Goal: Transaction & Acquisition: Purchase product/service

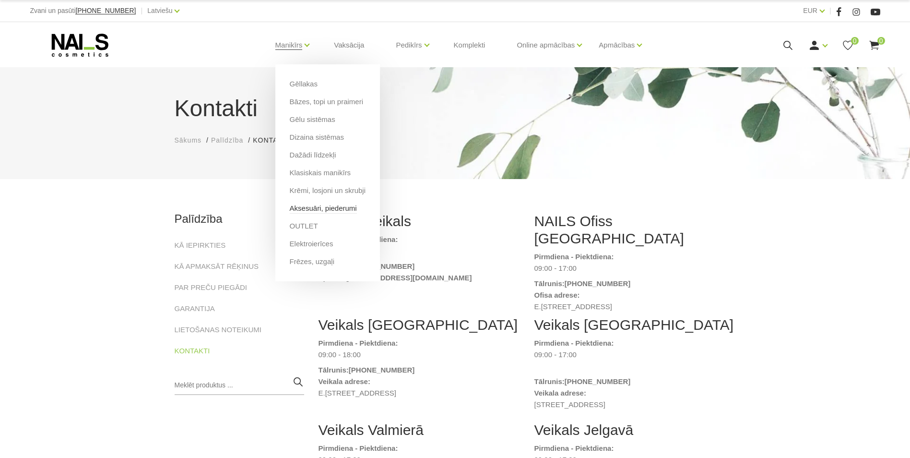
click at [332, 206] on link "Aksesuāri, piederumi" at bounding box center [323, 208] width 67 height 11
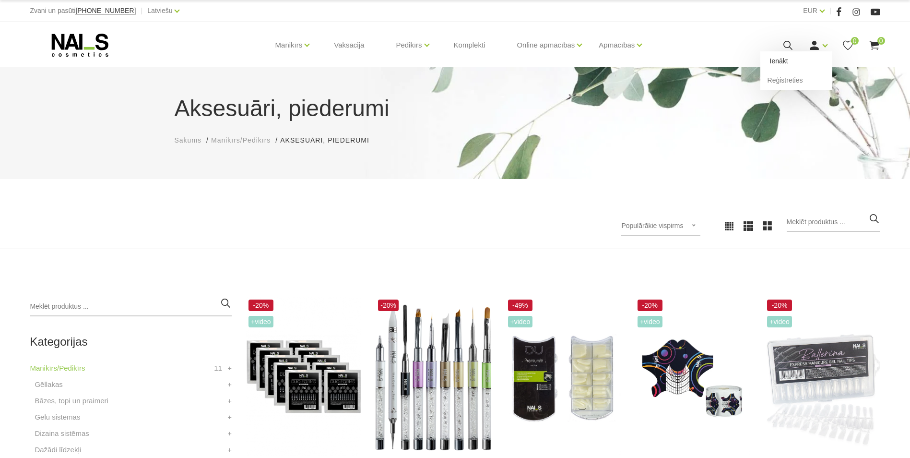
click at [802, 66] on link "Ienākt" at bounding box center [796, 60] width 72 height 19
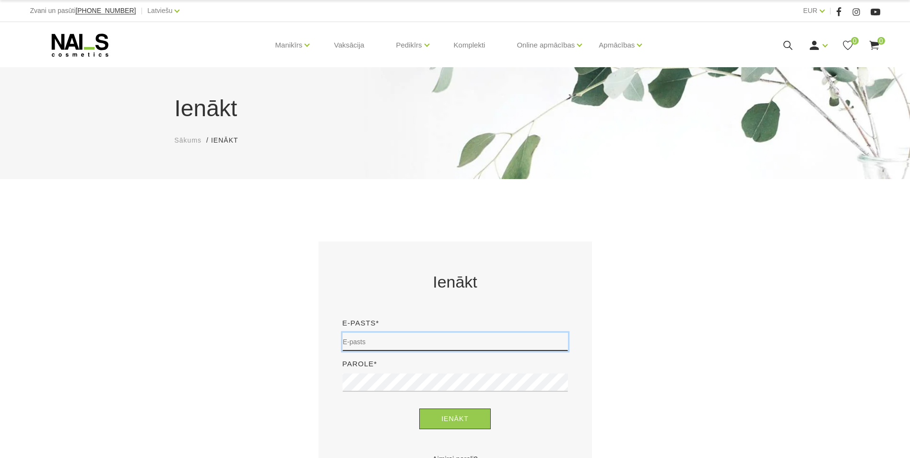
click at [428, 345] on input "email" at bounding box center [455, 341] width 225 height 18
type input "sturmane.laura@gmail.com"
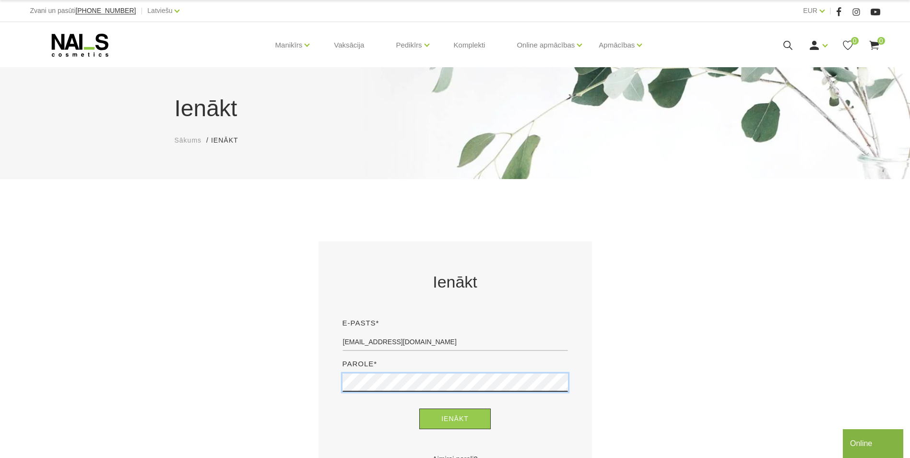
click at [419, 408] on button "Ienākt" at bounding box center [454, 418] width 71 height 21
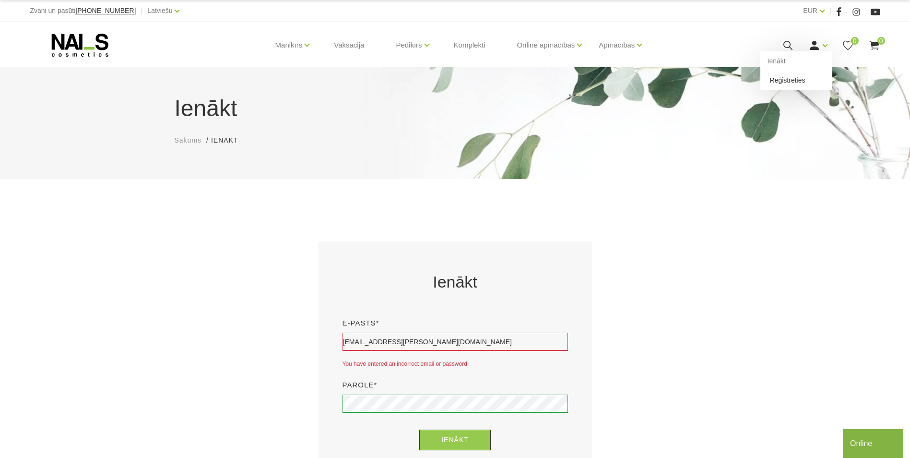
click at [803, 80] on link "Reģistrēties" at bounding box center [796, 80] width 72 height 19
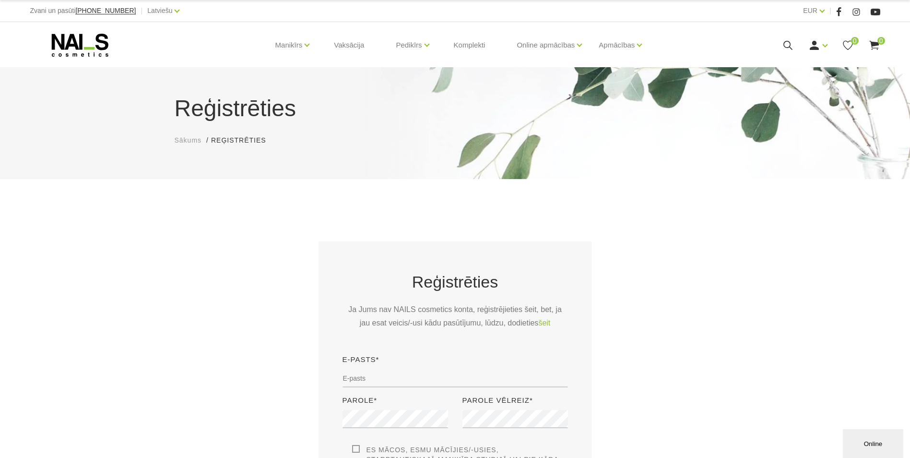
scroll to position [96, 0]
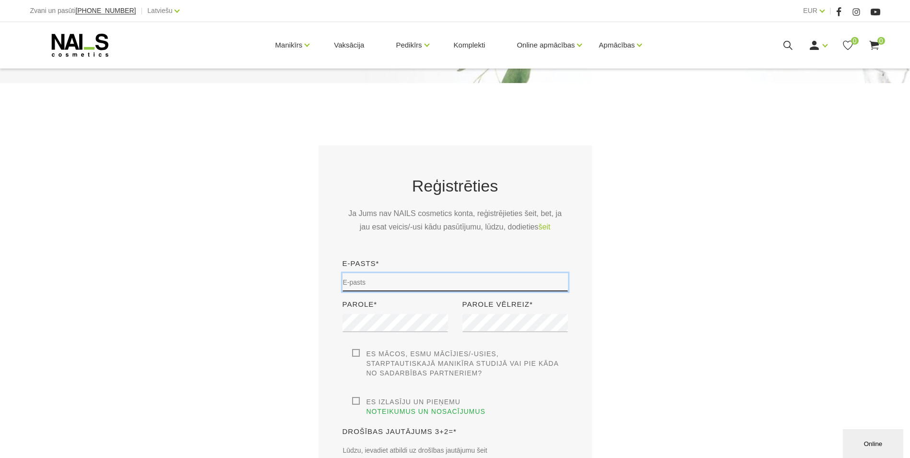
click at [450, 276] on input "email" at bounding box center [455, 282] width 225 height 18
type input "[EMAIL_ADDRESS][DOMAIN_NAME]"
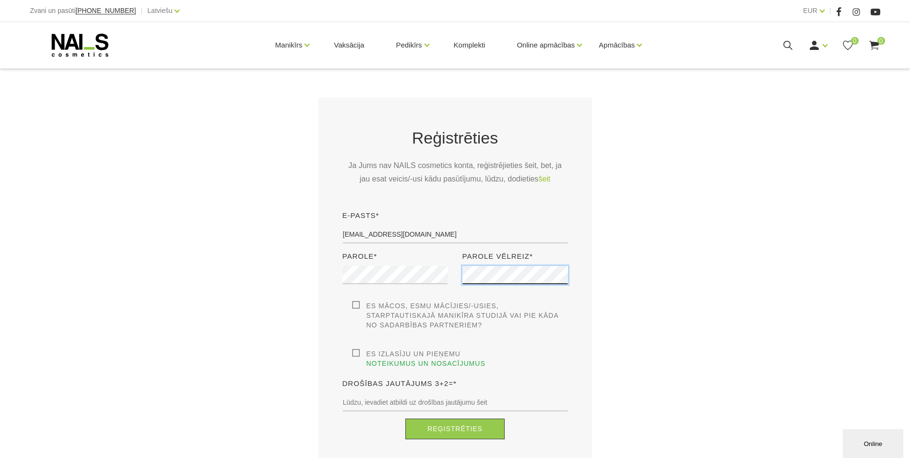
scroll to position [192, 0]
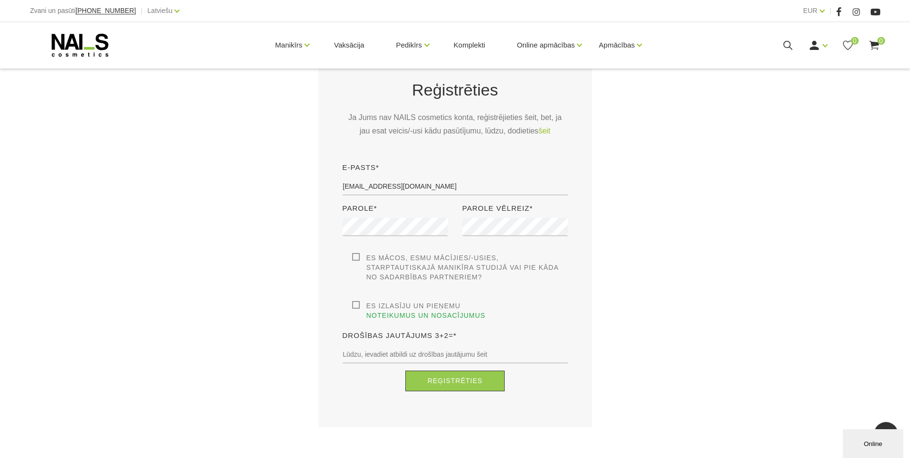
click at [359, 259] on label "Es mācos, esmu mācījies/-usies, Starptautiskajā Manikīra studijā vai pie kāda n…" at bounding box center [460, 267] width 216 height 29
click at [0, 0] on input "Es mācos, esmu mācījies/-usies, Starptautiskajā Manikīra studijā vai pie kāda n…" at bounding box center [0, 0] width 0 height 0
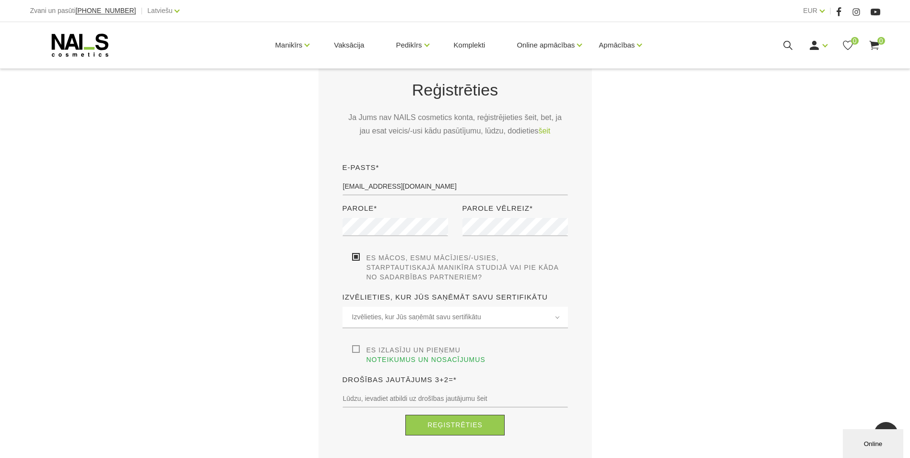
click at [357, 258] on label "Es mācos, esmu mācījies/-usies, Starptautiskajā Manikīra studijā vai pie kāda n…" at bounding box center [460, 267] width 216 height 29
click at [0, 0] on input "Es mācos, esmu mācījies/-usies, Starptautiskajā Manikīra studijā vai pie kāda n…" at bounding box center [0, 0] width 0 height 0
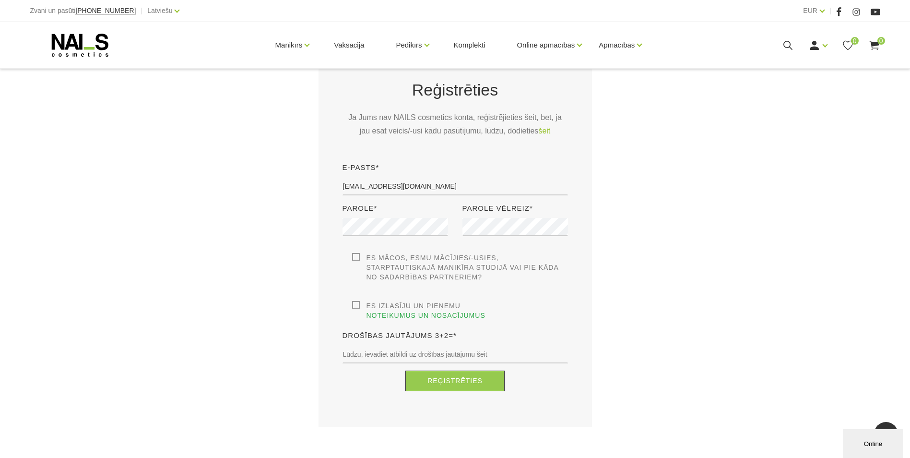
click at [370, 255] on label "Es mācos, esmu mācījies/-usies, Starptautiskajā Manikīra studijā vai pie kāda n…" at bounding box center [460, 267] width 216 height 29
click at [0, 0] on input "Es mācos, esmu mācījies/-usies, Starptautiskajā Manikīra studijā vai pie kāda n…" at bounding box center [0, 0] width 0 height 0
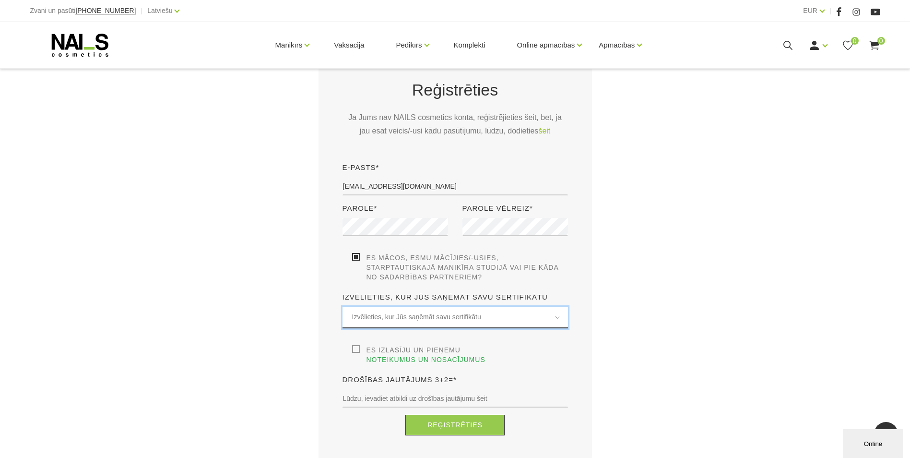
click at [480, 316] on span "Izvēlieties, kur Jūs saņēmāt savu sertifikātu" at bounding box center [455, 316] width 206 height 11
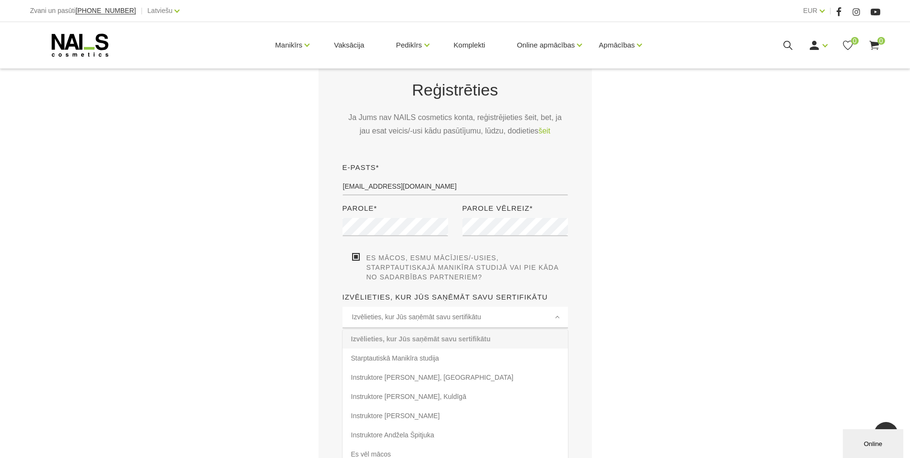
click at [354, 257] on label "Es mācos, esmu mācījies/-usies, Starptautiskajā Manikīra studijā vai pie kāda n…" at bounding box center [460, 267] width 216 height 29
click at [0, 0] on input "Es mācos, esmu mācījies/-usies, Starptautiskajā Manikīra studijā vai pie kāda n…" at bounding box center [0, 0] width 0 height 0
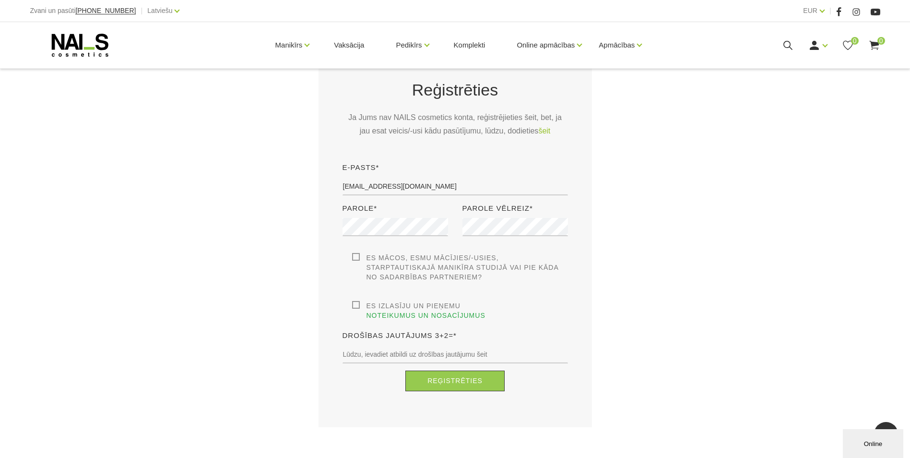
click at [356, 305] on label "Es izlasīju un pieņemu noteikumus un nosacījumus" at bounding box center [460, 310] width 216 height 19
click at [0, 0] on input "Es izlasīju un pieņemu noteikumus un nosacījumus" at bounding box center [0, 0] width 0 height 0
click at [379, 345] on input "text" at bounding box center [455, 354] width 225 height 18
type input "5"
click at [405, 370] on button "Reģistrēties" at bounding box center [454, 380] width 99 height 21
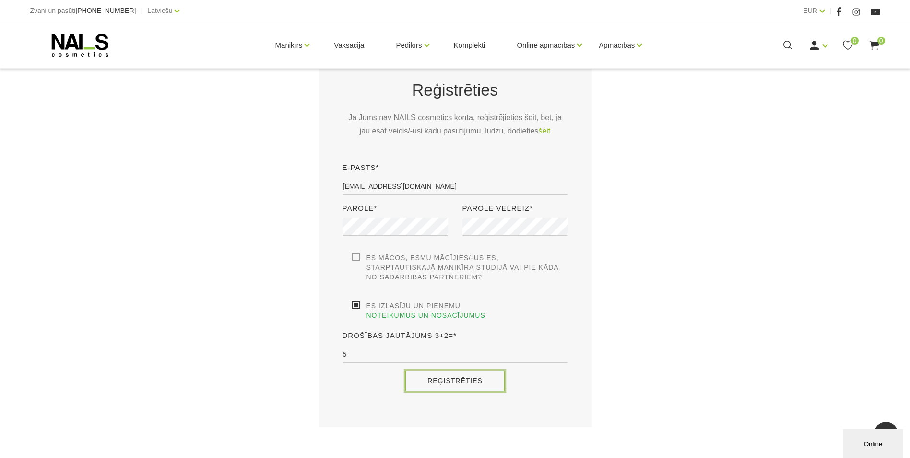
click at [446, 370] on button "Reģistrēties" at bounding box center [454, 380] width 99 height 21
click at [466, 370] on button "Reģistrēties" at bounding box center [454, 380] width 99 height 21
click at [427, 370] on button "Reģistrēties" at bounding box center [454, 380] width 99 height 21
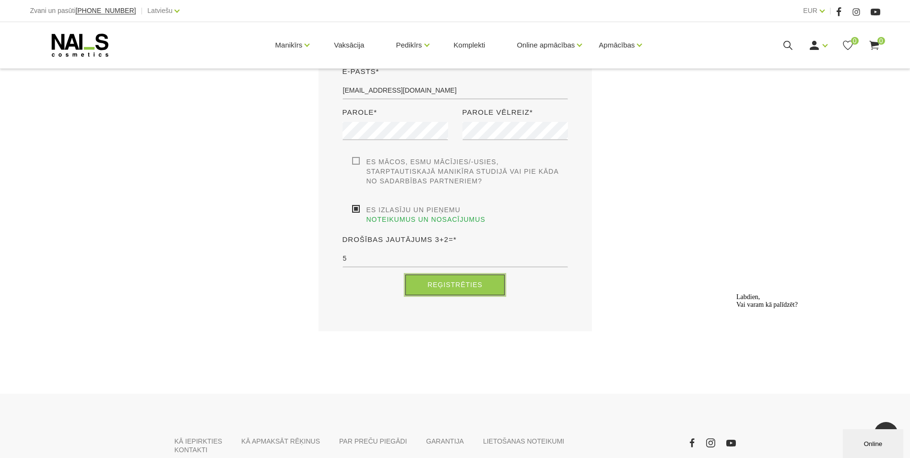
scroll to position [357, 0]
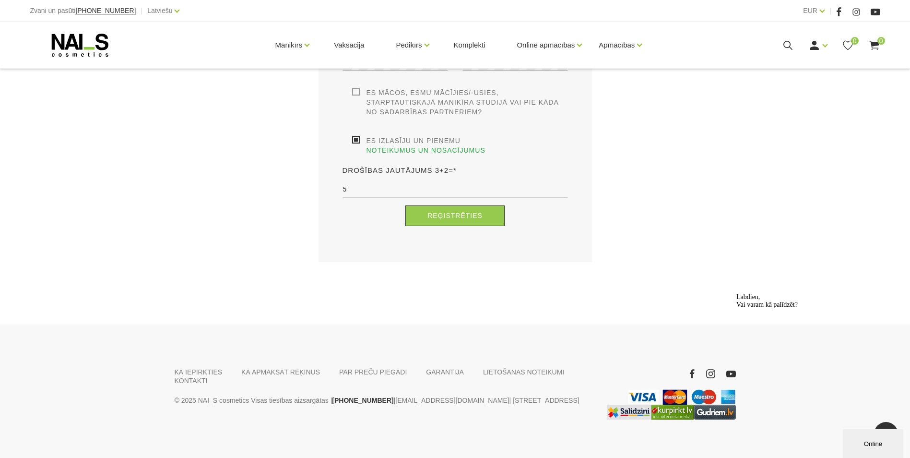
click at [784, 308] on span "Labdien, Vai varam kā palīdzēt?" at bounding box center [766, 300] width 61 height 15
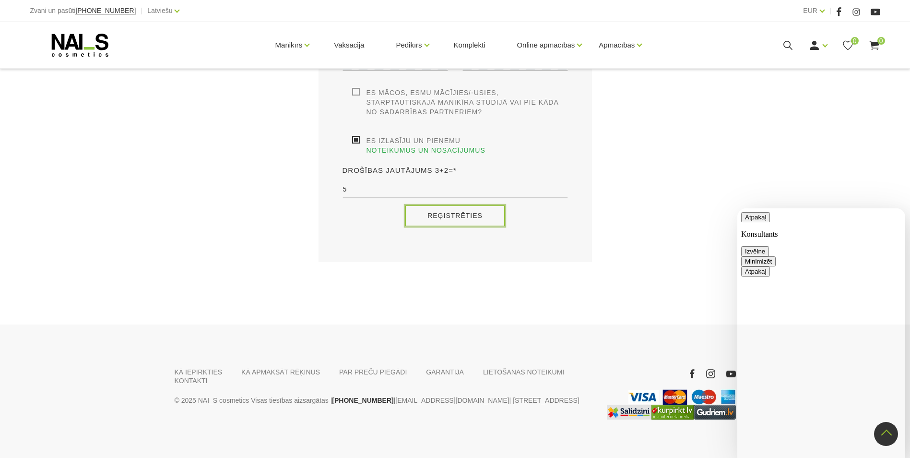
click at [471, 205] on button "Reģistrēties" at bounding box center [454, 215] width 99 height 21
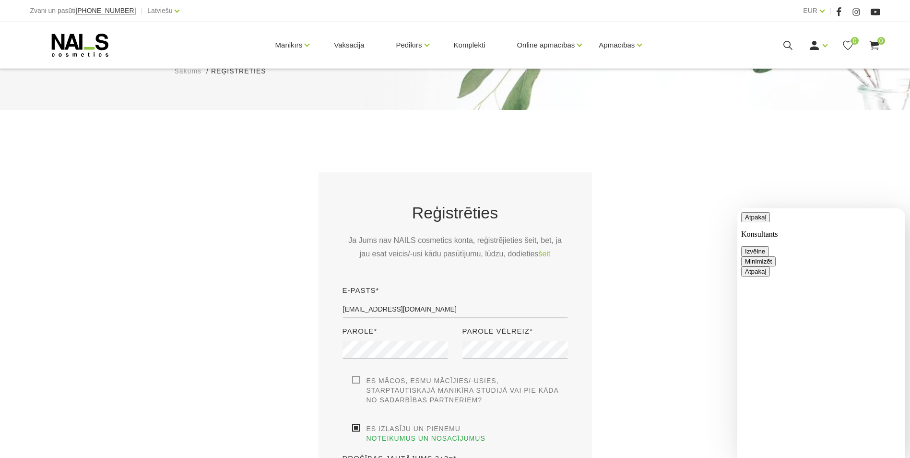
scroll to position [213, 0]
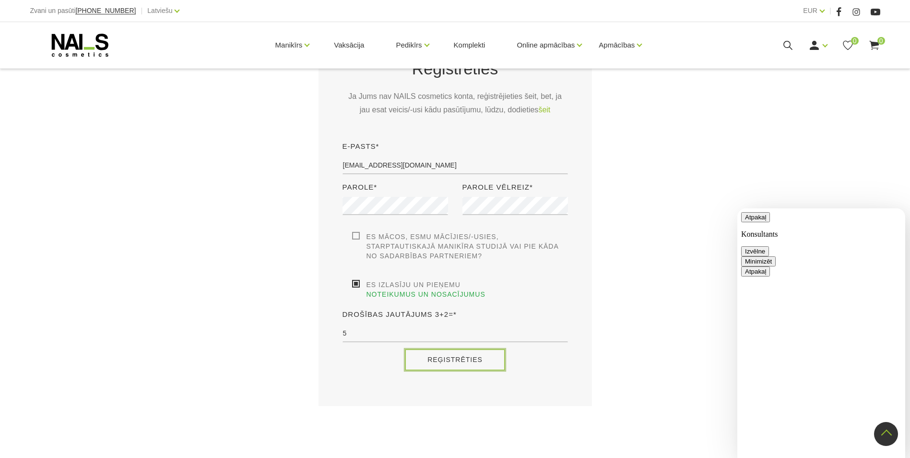
click at [453, 349] on button "Reģistrēties" at bounding box center [454, 359] width 99 height 21
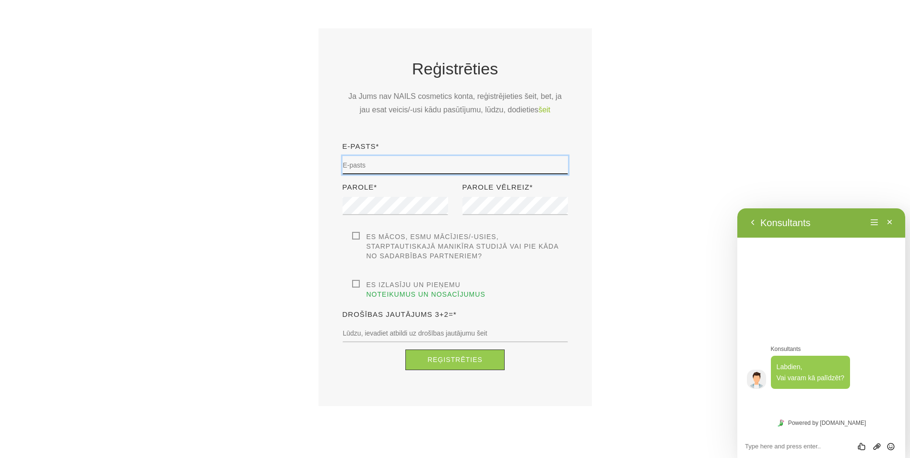
click at [452, 166] on input "email" at bounding box center [455, 165] width 225 height 18
type input "[EMAIL_ADDRESS][DOMAIN_NAME]"
type input "5"
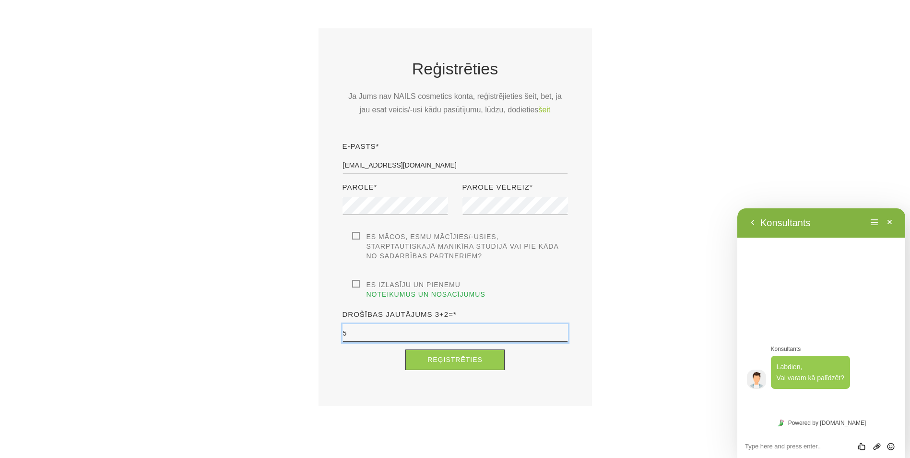
click at [445, 324] on input "5" at bounding box center [455, 333] width 225 height 18
type input "5"
click at [407, 284] on label "Es izlasīju un pieņemu noteikumus un nosacījumus" at bounding box center [460, 289] width 216 height 19
click at [0, 0] on input "Es izlasīju un pieņemu noteikumus un nosacījumus" at bounding box center [0, 0] width 0 height 0
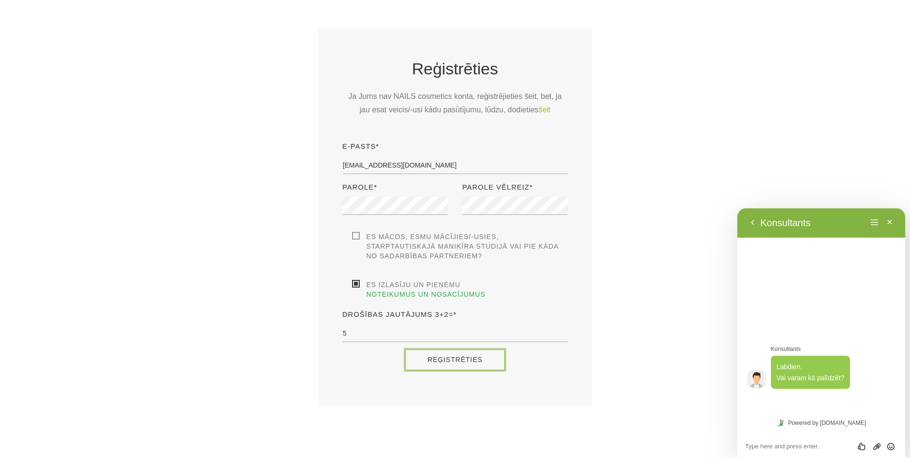
click at [444, 350] on button "Reģistrēties" at bounding box center [454, 359] width 99 height 21
click at [781, 447] on textarea at bounding box center [821, 446] width 153 height 8
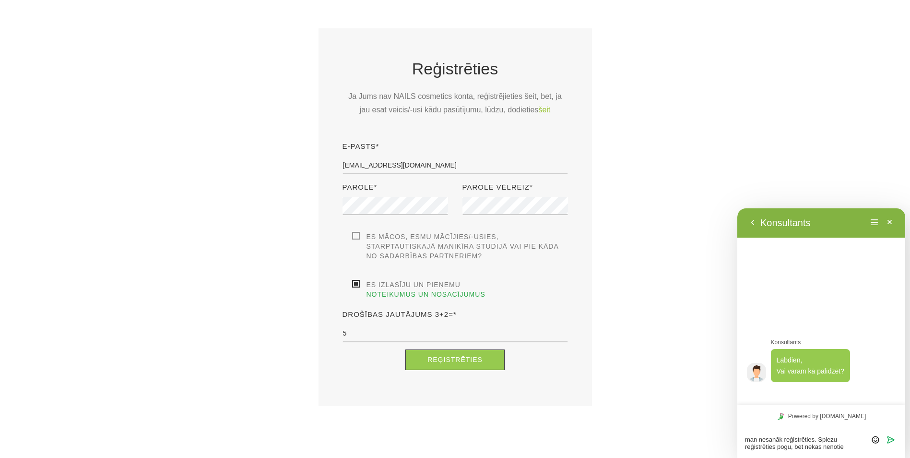
type textarea "man nesanāk reģistrēties. Spiezu reģistrēties pogu, bet nekas nenotiek"
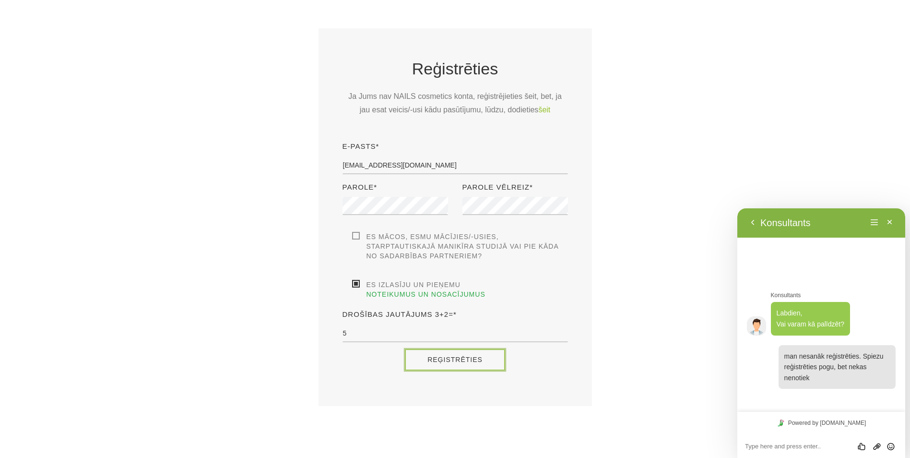
click at [446, 349] on button "Reģistrēties" at bounding box center [454, 359] width 99 height 21
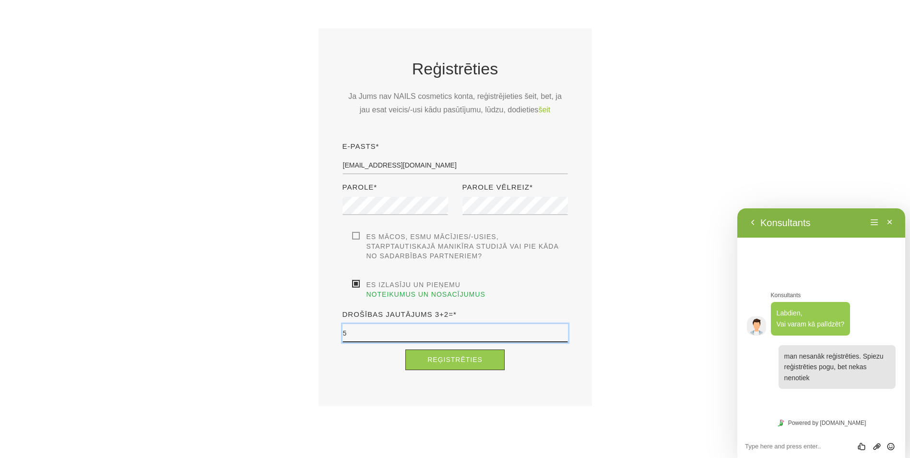
drag, startPoint x: 458, startPoint y: 326, endPoint x: 448, endPoint y: 325, distance: 9.7
click at [448, 325] on input "5" at bounding box center [455, 333] width 225 height 18
click at [484, 330] on input "5" at bounding box center [455, 333] width 225 height 18
click at [482, 326] on input "5" at bounding box center [455, 333] width 225 height 18
click at [890, 222] on button "Minimizēt" at bounding box center [889, 222] width 15 height 14
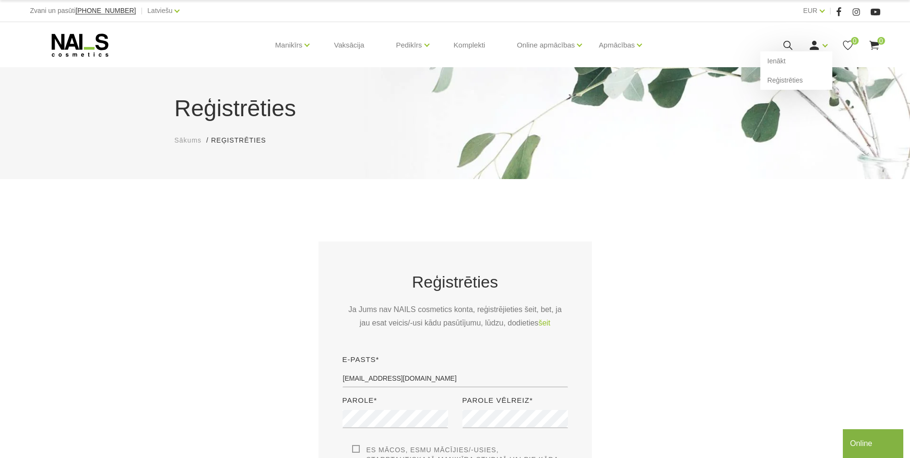
click at [816, 40] on icon at bounding box center [814, 45] width 12 height 12
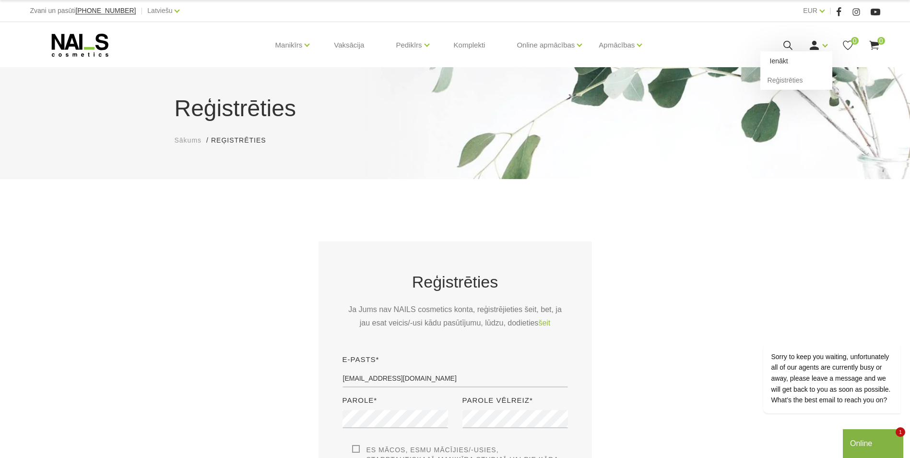
click at [809, 60] on link "Ienākt" at bounding box center [796, 60] width 72 height 19
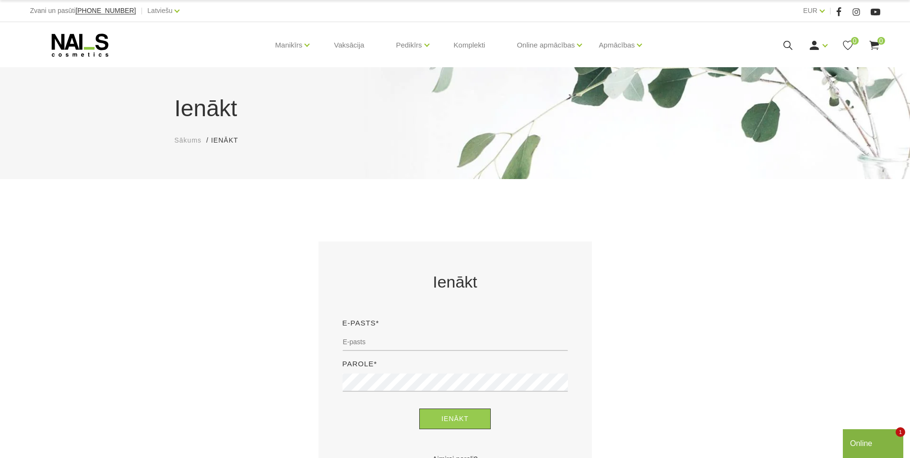
click at [867, 451] on button "Online" at bounding box center [873, 443] width 60 height 29
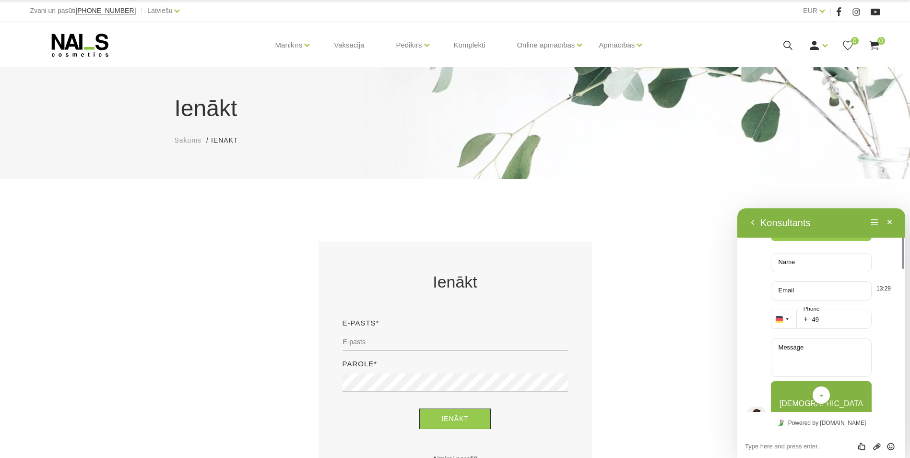
scroll to position [48, 0]
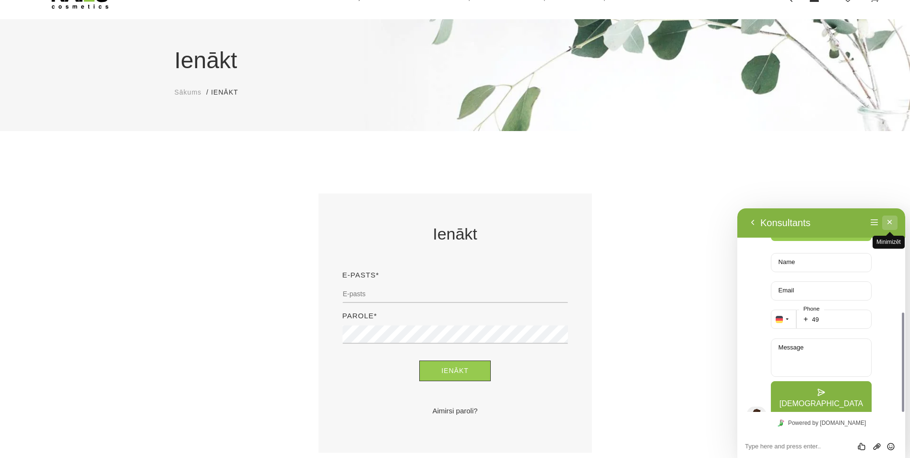
click at [891, 220] on button "Minimizēt" at bounding box center [889, 222] width 15 height 14
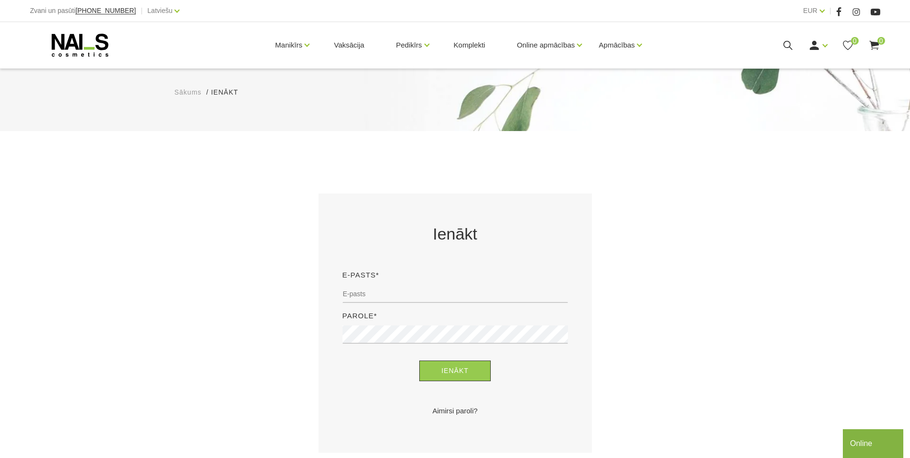
scroll to position [96, 0]
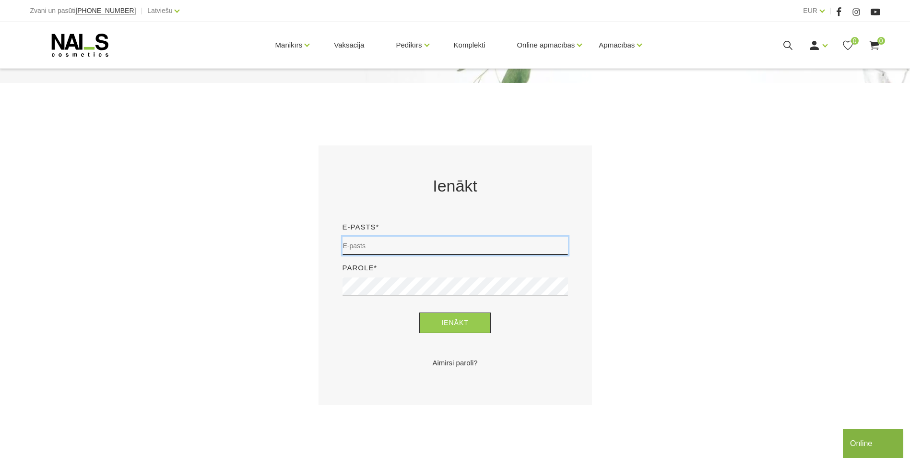
click at [442, 245] on input "email" at bounding box center [455, 246] width 225 height 18
type input "[EMAIL_ADDRESS][DOMAIN_NAME]"
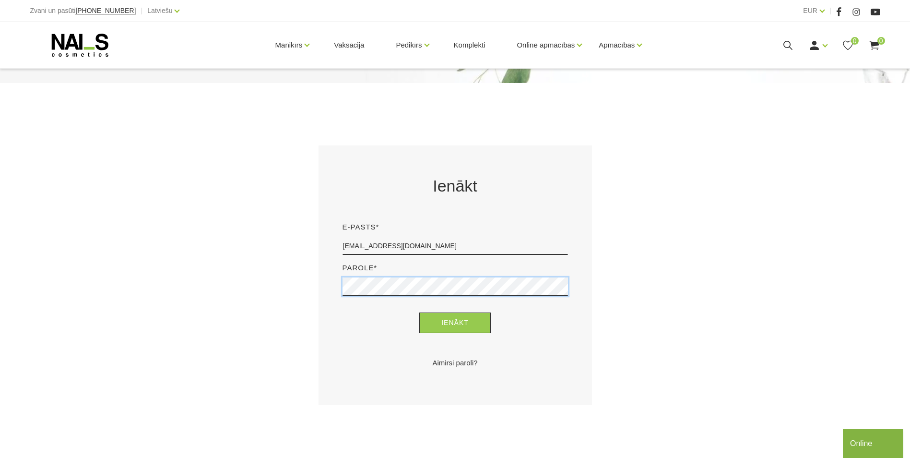
click at [419, 312] on button "Ienākt" at bounding box center [454, 322] width 71 height 21
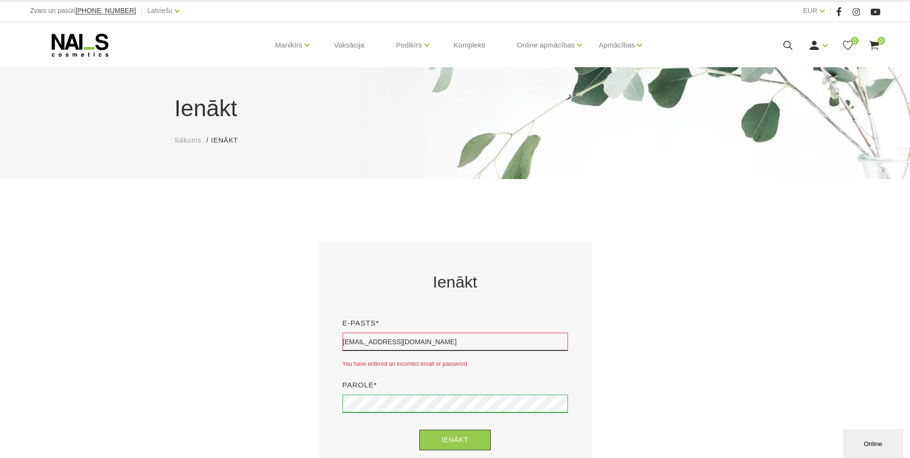
scroll to position [144, 0]
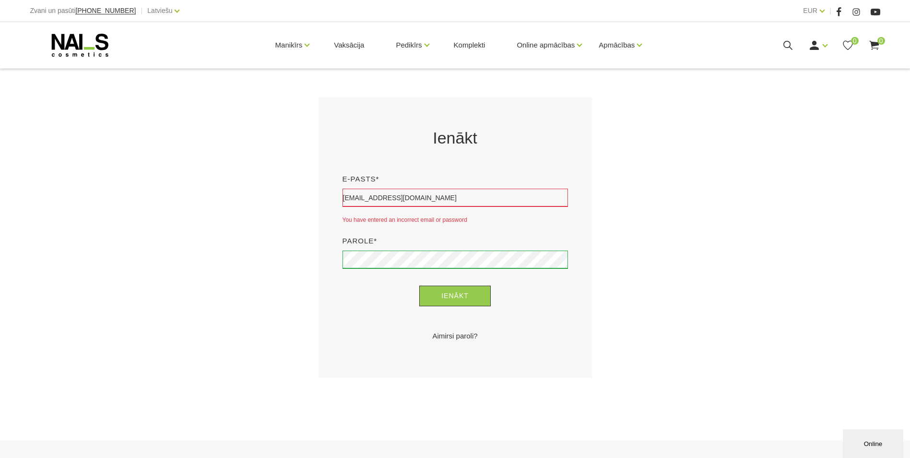
click at [463, 339] on link "Aimirsi paroli?" at bounding box center [455, 336] width 225 height 12
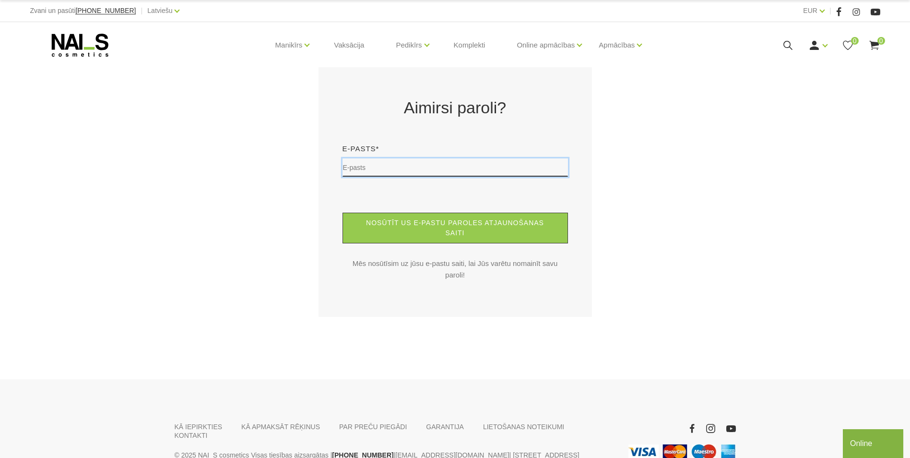
click at [418, 164] on input "text" at bounding box center [455, 167] width 225 height 18
type input "[EMAIL_ADDRESS][DOMAIN_NAME]"
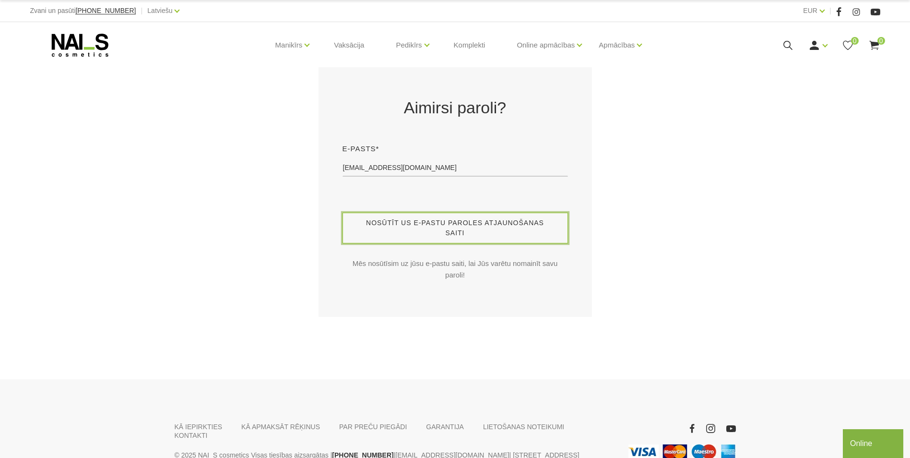
click at [447, 235] on button "Nosūtīt us e-pastu paroles atjaunošanas saiti" at bounding box center [455, 228] width 225 height 31
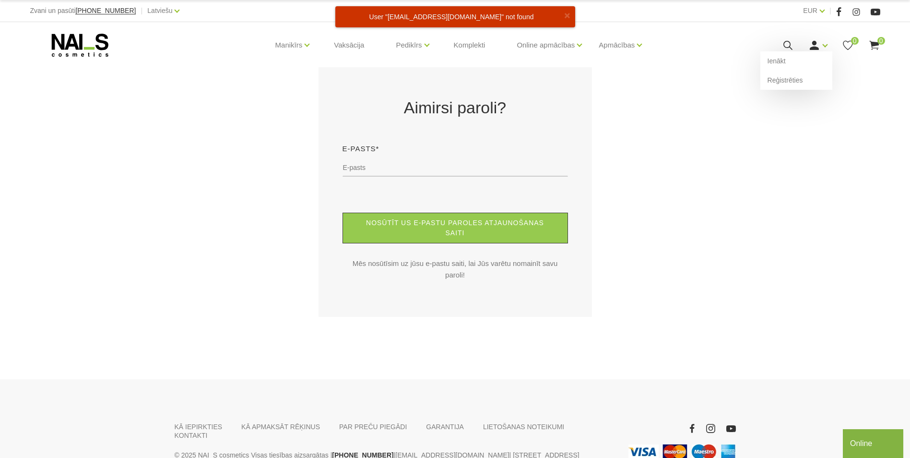
click at [817, 46] on icon at bounding box center [814, 45] width 12 height 12
click at [809, 81] on link "Reģistrēties" at bounding box center [796, 80] width 72 height 19
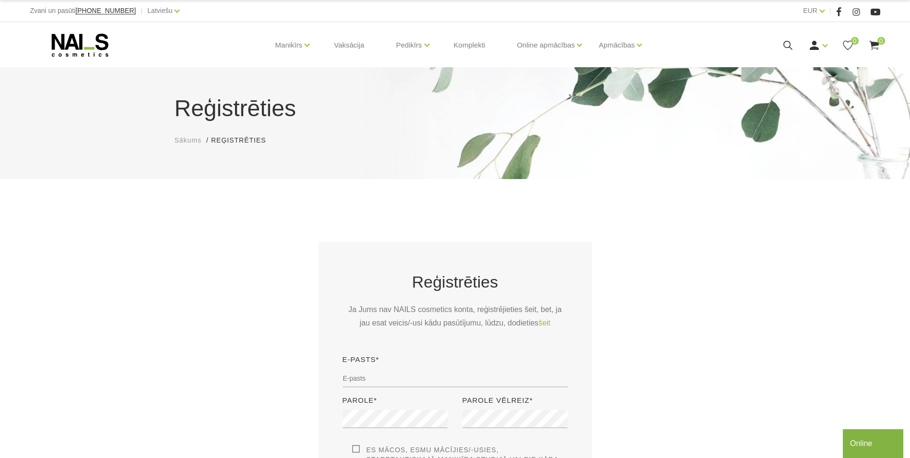
scroll to position [48, 0]
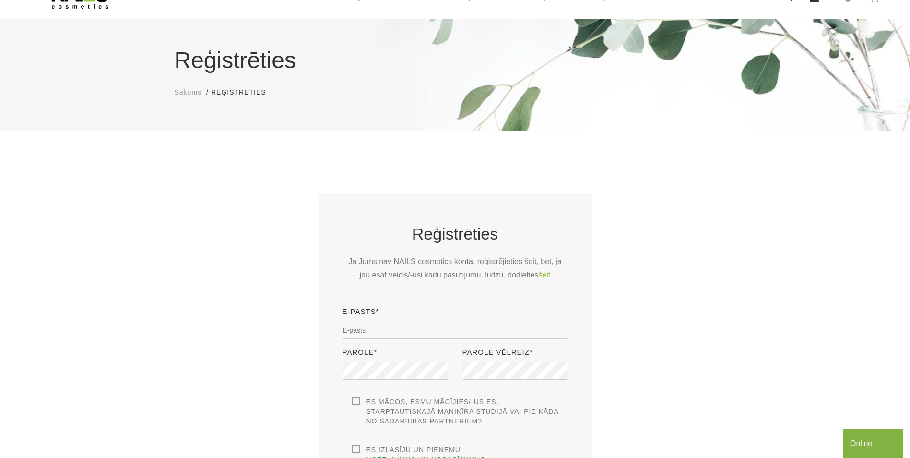
click at [538, 273] on link "šeit" at bounding box center [544, 274] width 12 height 13
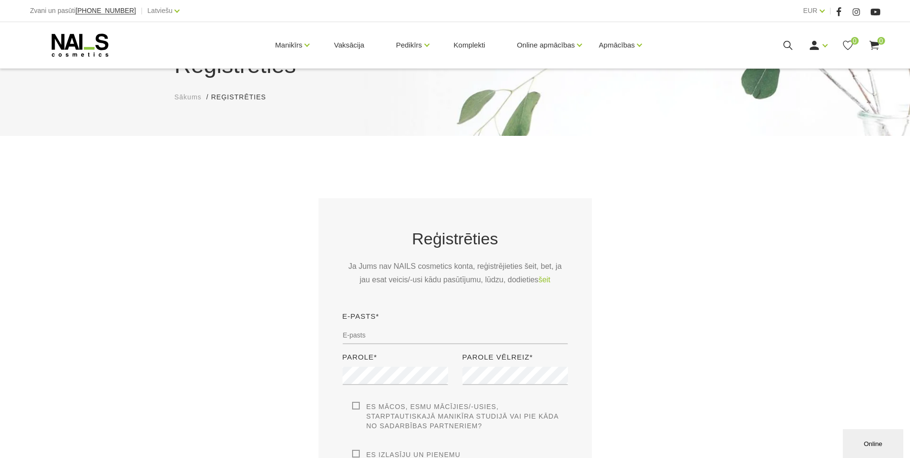
scroll to position [187, 0]
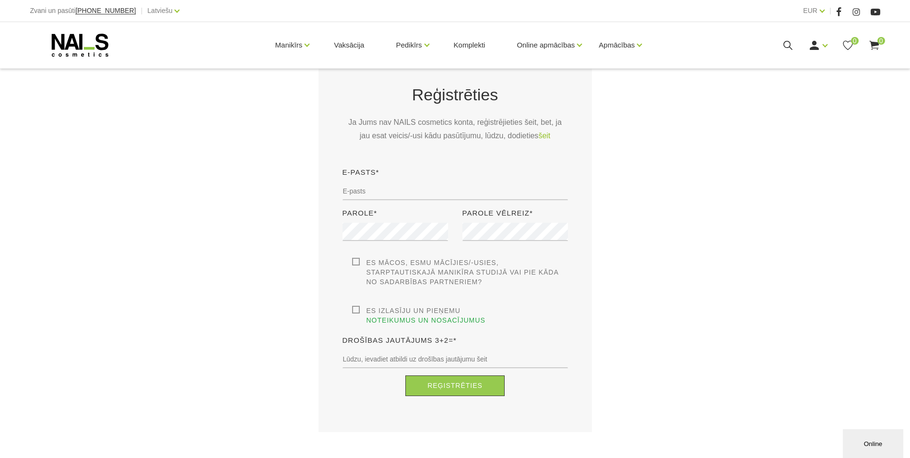
click at [391, 307] on label "Es izlasīju un pieņemu noteikumus un nosacījumus" at bounding box center [460, 315] width 216 height 19
click at [0, 0] on input "Es izlasīju un pieņemu noteikumus un nosacījumus" at bounding box center [0, 0] width 0 height 0
click at [385, 277] on label "Es mācos, esmu mācījies/-usies, Starptautiskajā Manikīra studijā vai pie kāda n…" at bounding box center [460, 272] width 216 height 29
click at [0, 0] on input "Es mācos, esmu mācījies/-usies, Starptautiskajā Manikīra studijā vai pie kāda n…" at bounding box center [0, 0] width 0 height 0
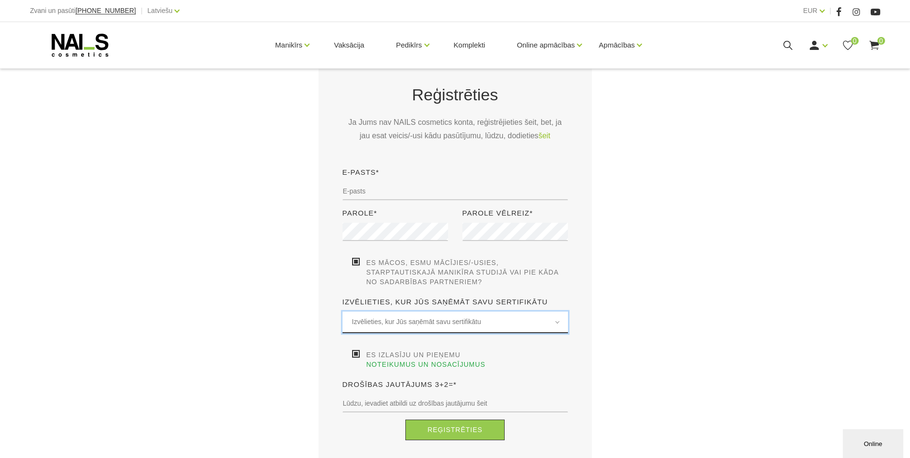
click at [403, 322] on span "Izvēlieties, kur Jūs saņēmāt savu sertifikātu" at bounding box center [455, 321] width 206 height 11
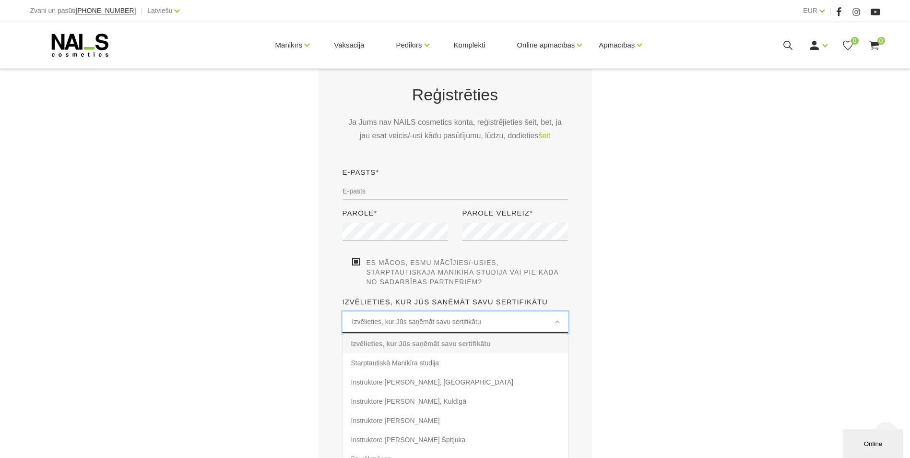
scroll to position [331, 0]
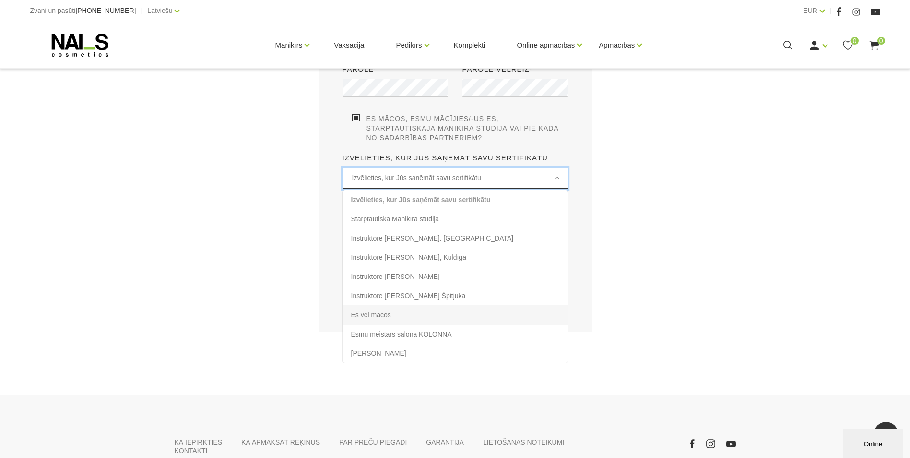
click at [407, 315] on li "Es vēl mācos" at bounding box center [455, 314] width 225 height 19
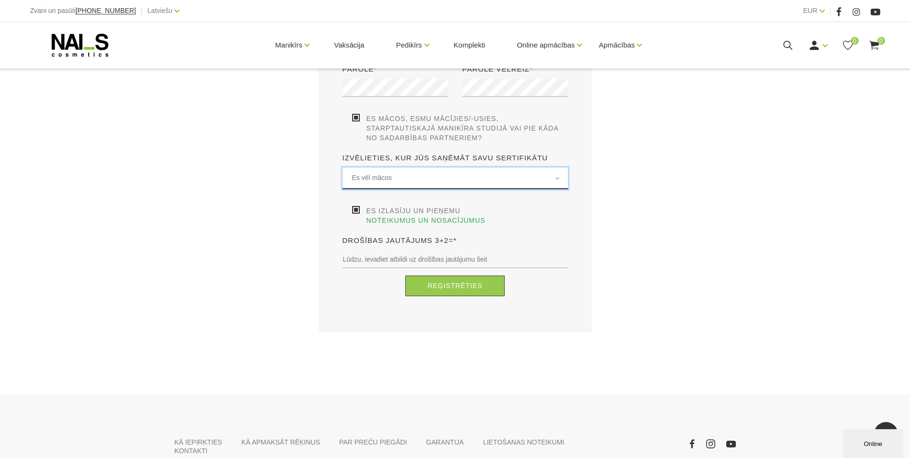
scroll to position [235, 0]
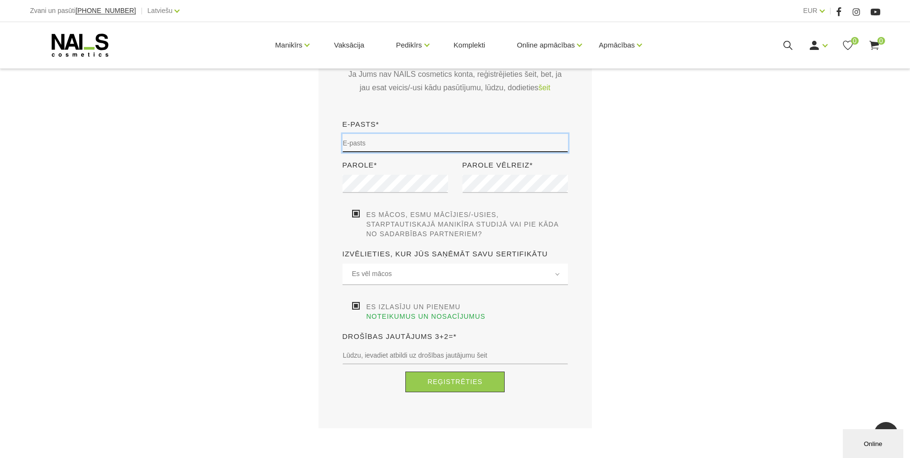
click at [375, 144] on input "email" at bounding box center [455, 143] width 225 height 18
type input "sturmane.laura@gmail.com"
type input "5"
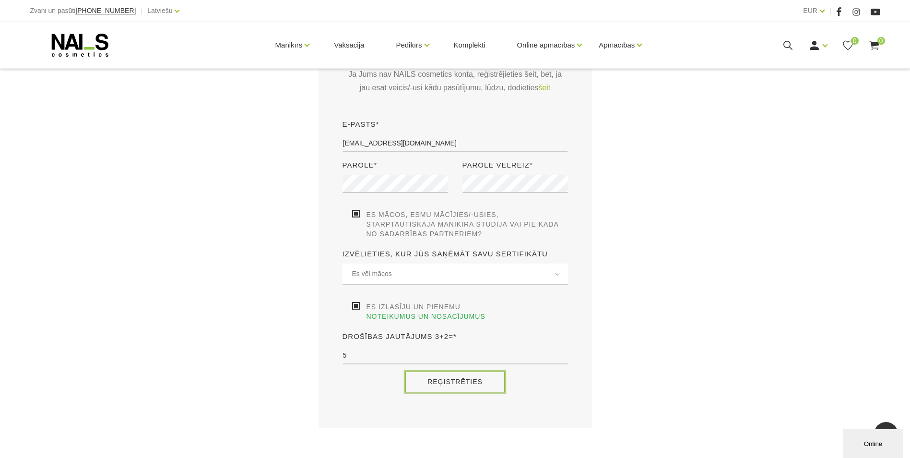
click at [446, 374] on button "Reģistrēties" at bounding box center [454, 381] width 99 height 21
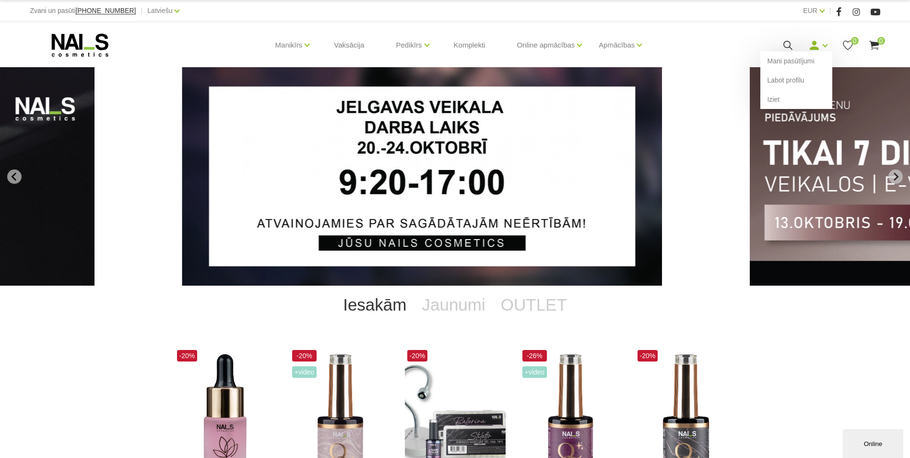
click at [819, 48] on use at bounding box center [814, 45] width 9 height 9
click at [481, 48] on link "Komplekti" at bounding box center [469, 45] width 47 height 46
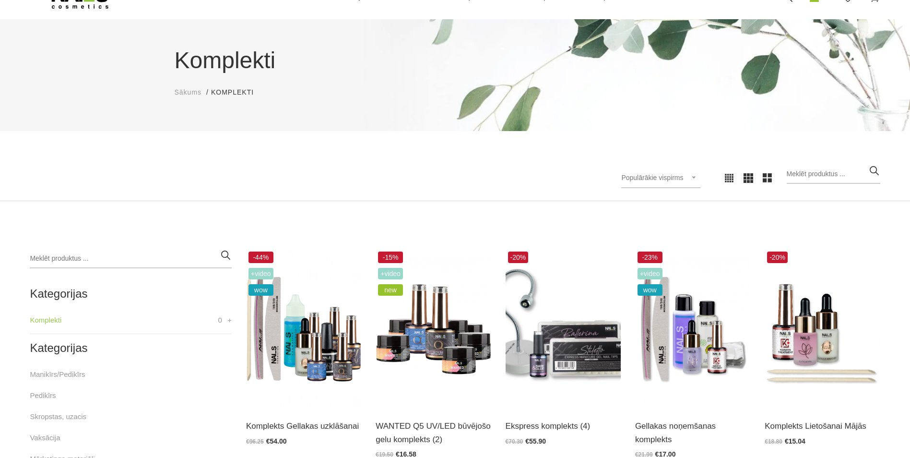
scroll to position [96, 0]
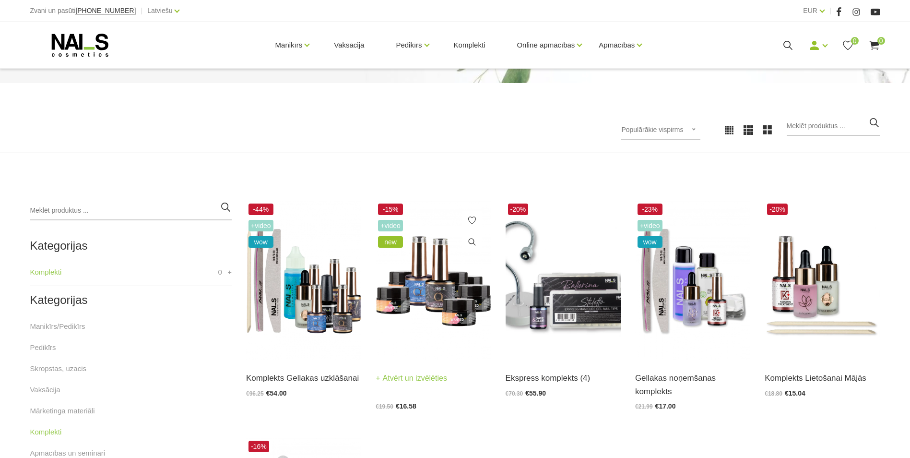
click at [421, 282] on img at bounding box center [433, 280] width 115 height 158
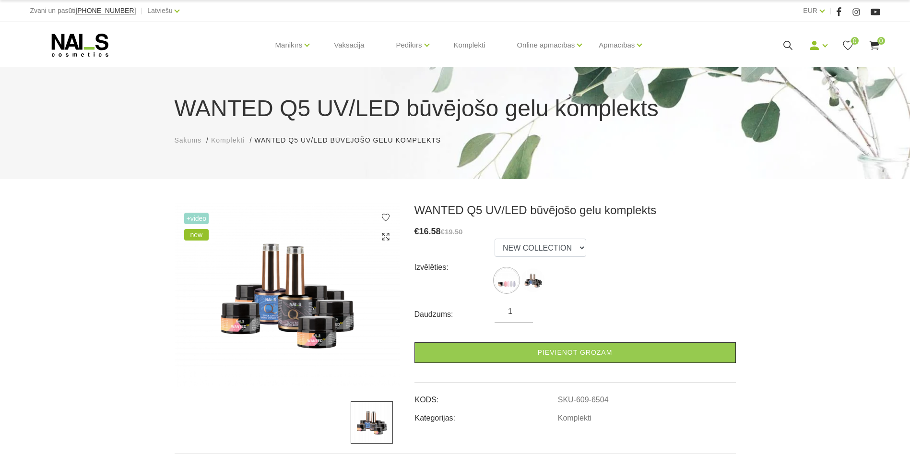
click at [317, 299] on img at bounding box center [287, 295] width 225 height 184
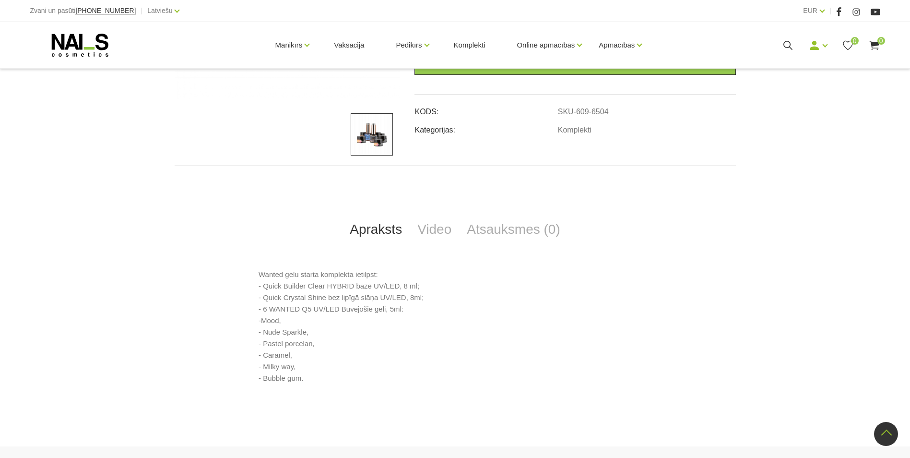
scroll to position [96, 0]
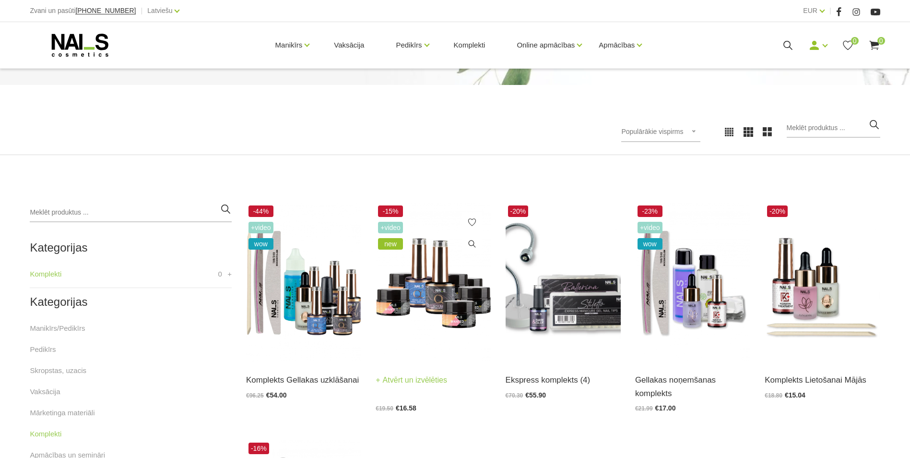
scroll to position [142, 0]
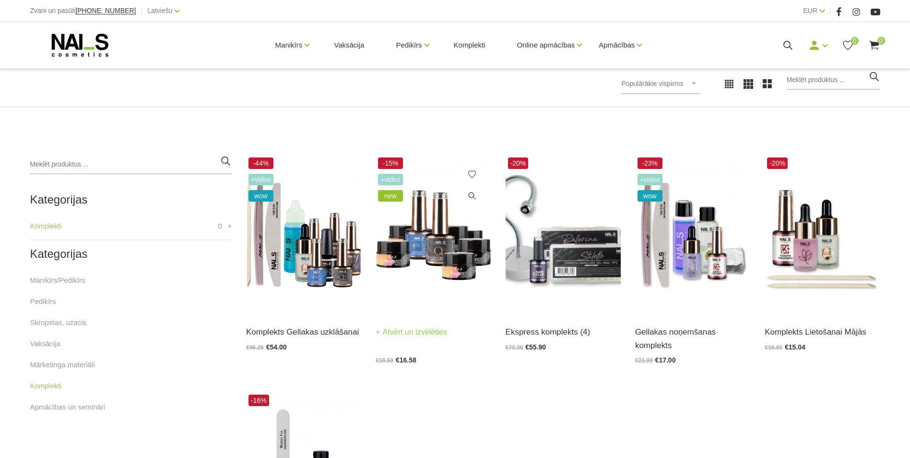
click at [447, 257] on img at bounding box center [433, 234] width 115 height 158
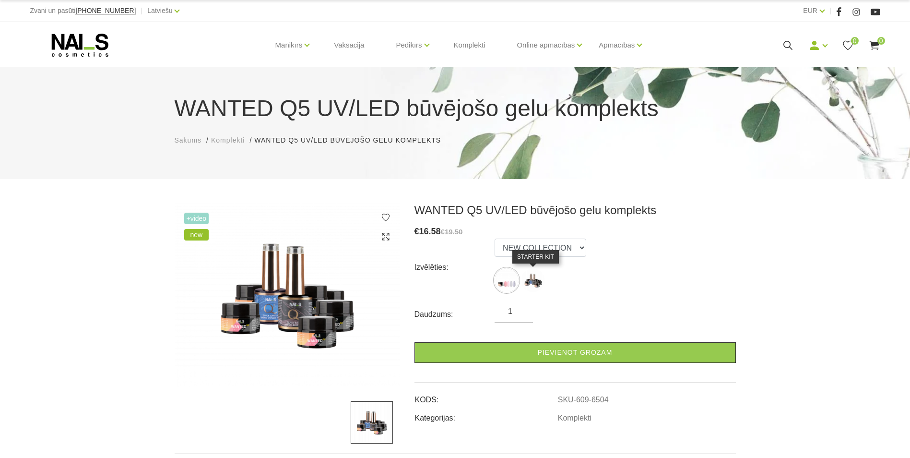
click at [530, 277] on img at bounding box center [533, 280] width 24 height 24
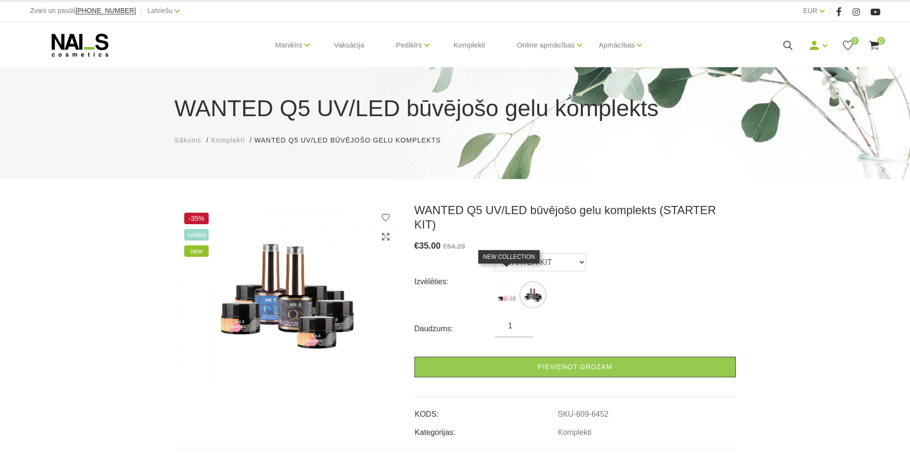
click at [510, 283] on img at bounding box center [507, 295] width 24 height 24
select select "6504"
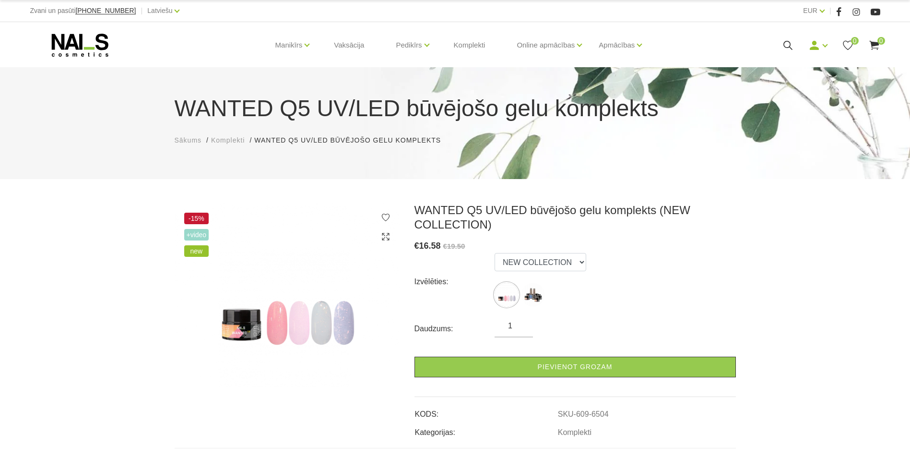
scroll to position [96, 0]
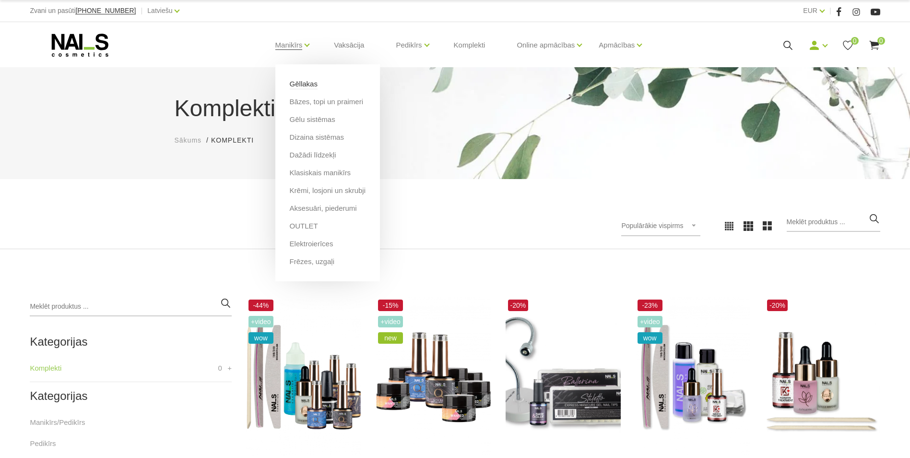
click at [307, 80] on link "Gēllakas" at bounding box center [304, 84] width 28 height 11
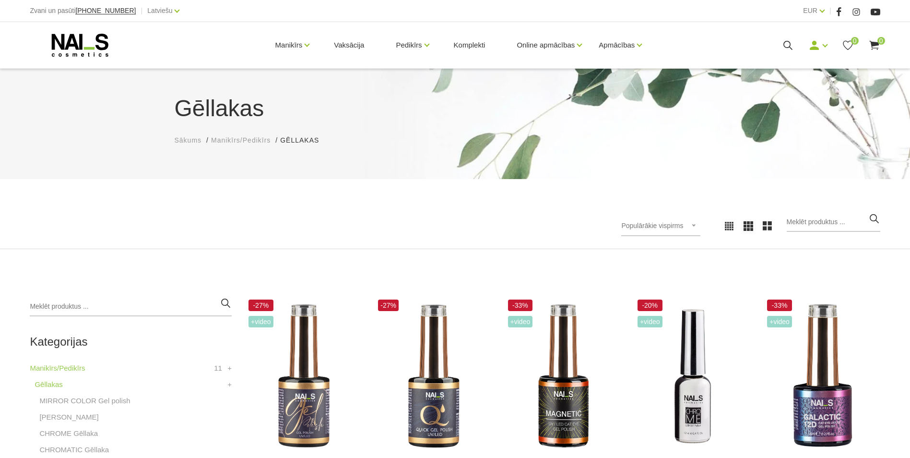
scroll to position [144, 0]
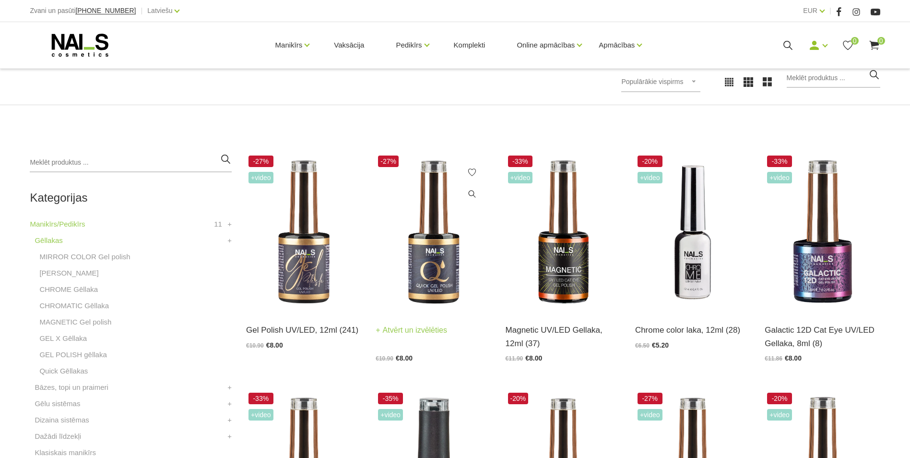
click at [442, 230] on img at bounding box center [433, 232] width 115 height 158
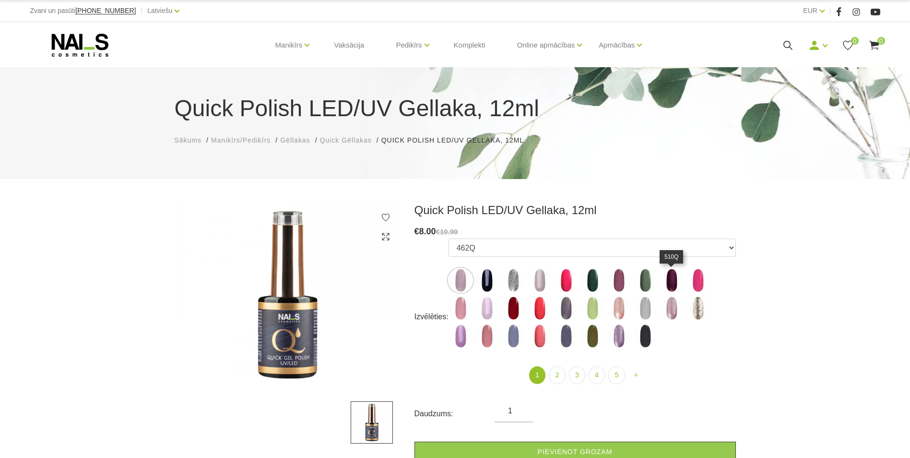
click at [672, 275] on img at bounding box center [672, 280] width 24 height 24
select select "4337"
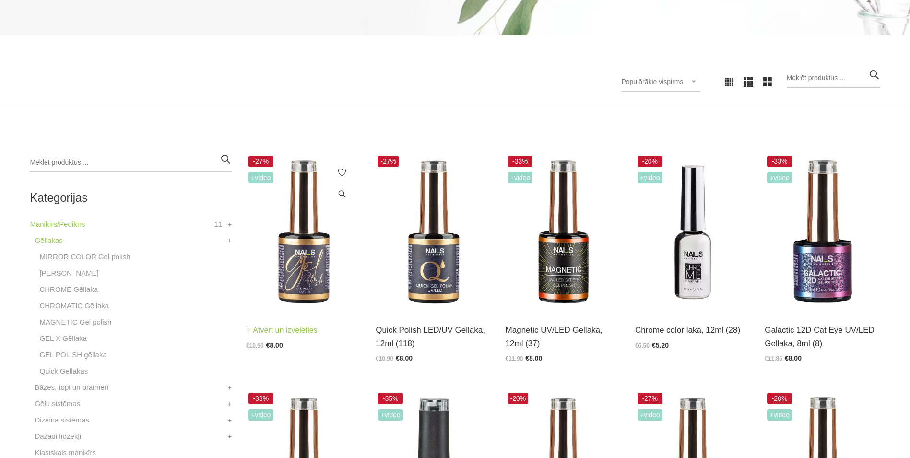
scroll to position [144, 0]
click at [304, 262] on img at bounding box center [303, 232] width 115 height 158
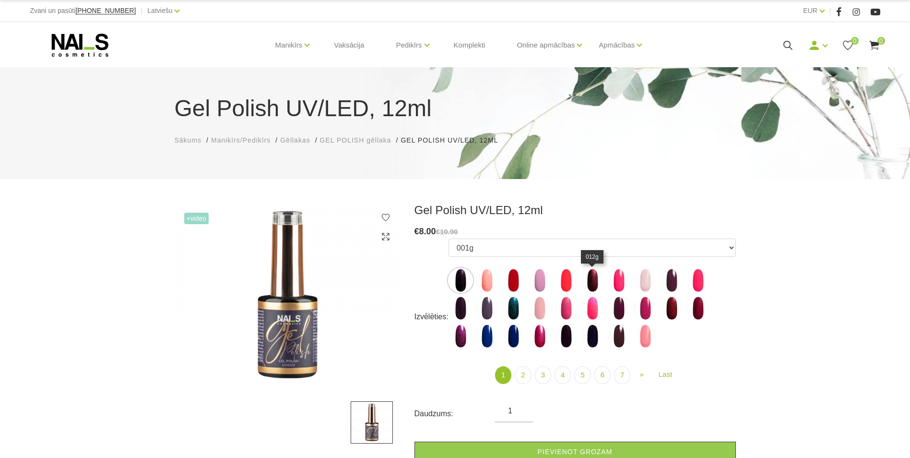
click at [589, 284] on img at bounding box center [593, 280] width 24 height 24
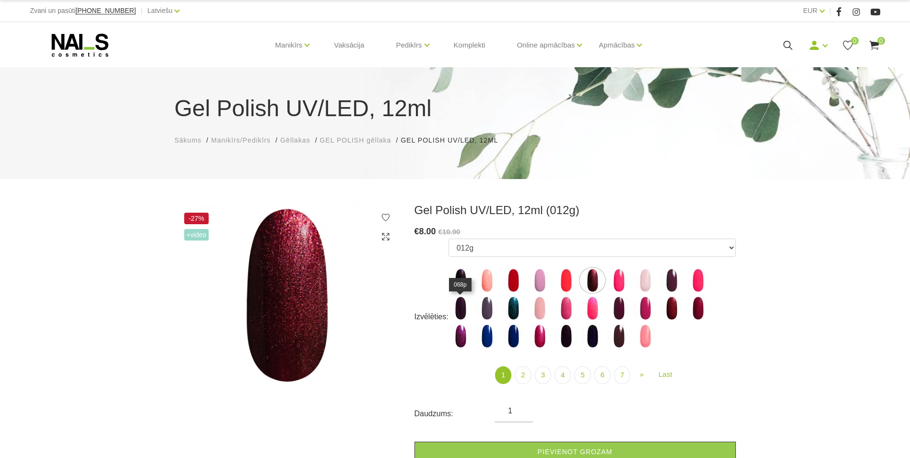
click at [465, 308] on img at bounding box center [461, 308] width 24 height 24
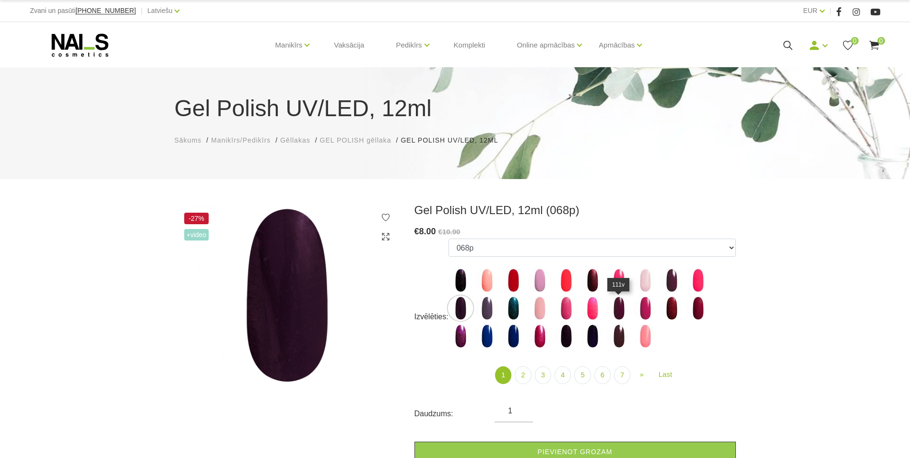
click at [620, 305] on img at bounding box center [619, 308] width 24 height 24
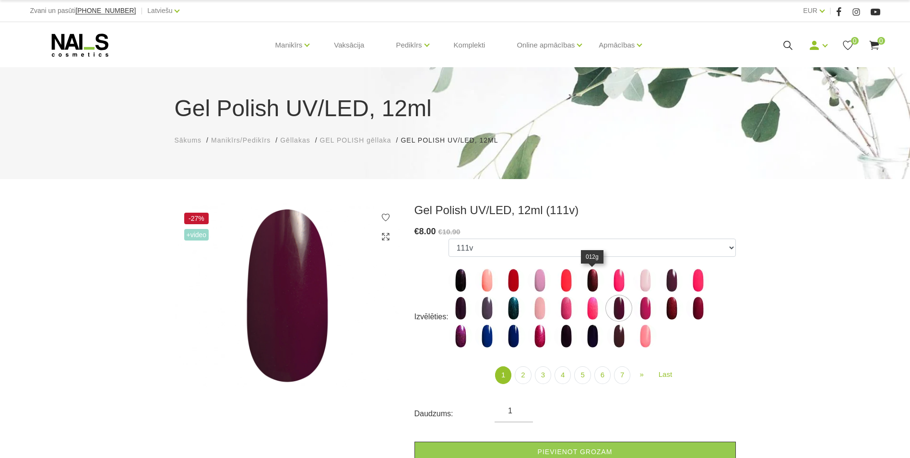
click at [594, 277] on img at bounding box center [593, 280] width 24 height 24
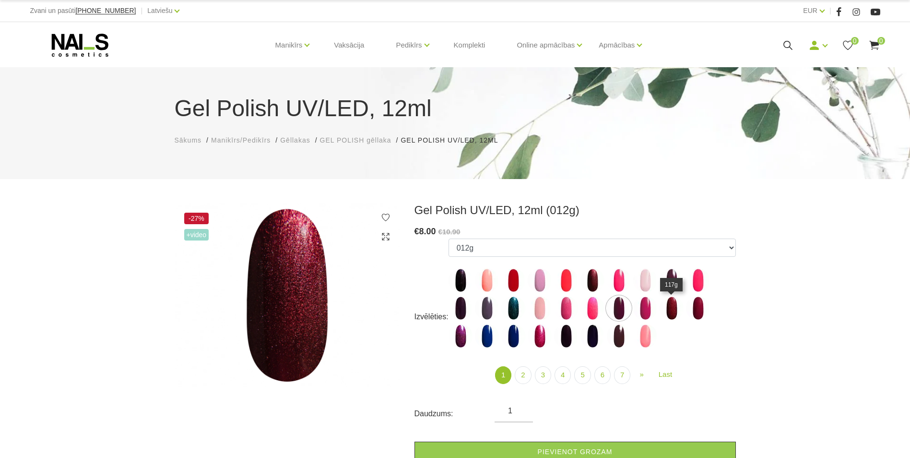
click at [673, 304] on img at bounding box center [672, 308] width 24 height 24
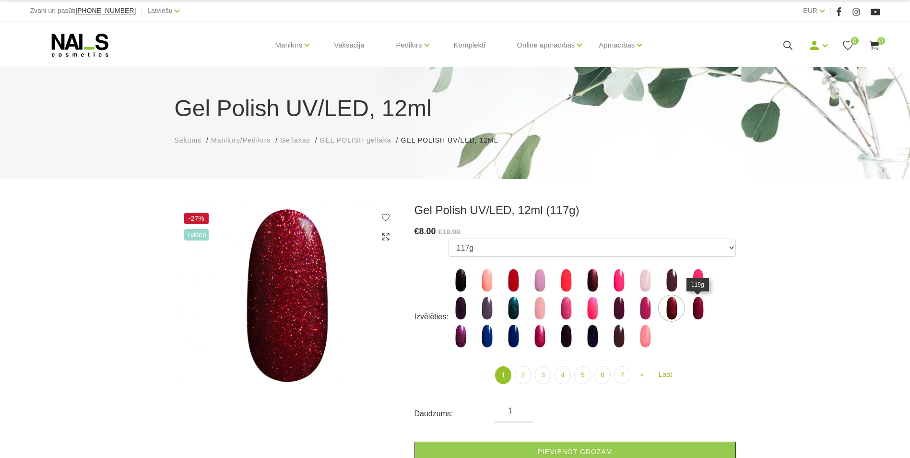
click at [696, 309] on img at bounding box center [698, 308] width 24 height 24
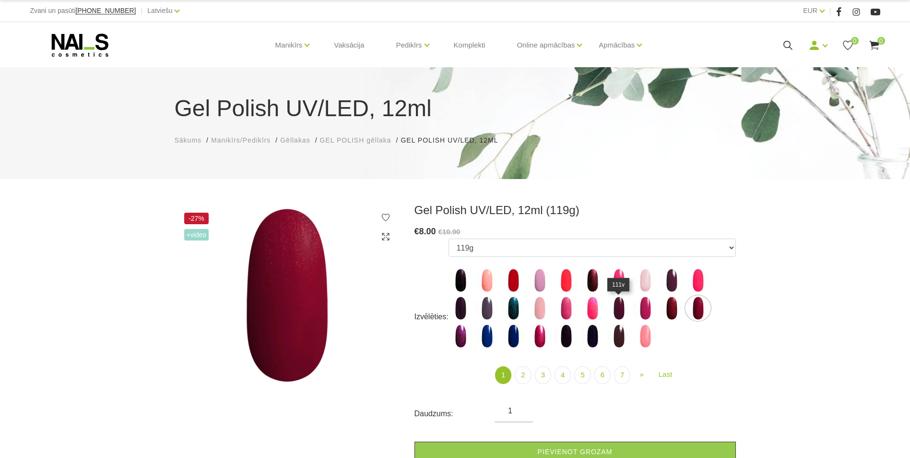
click at [621, 304] on img at bounding box center [619, 308] width 24 height 24
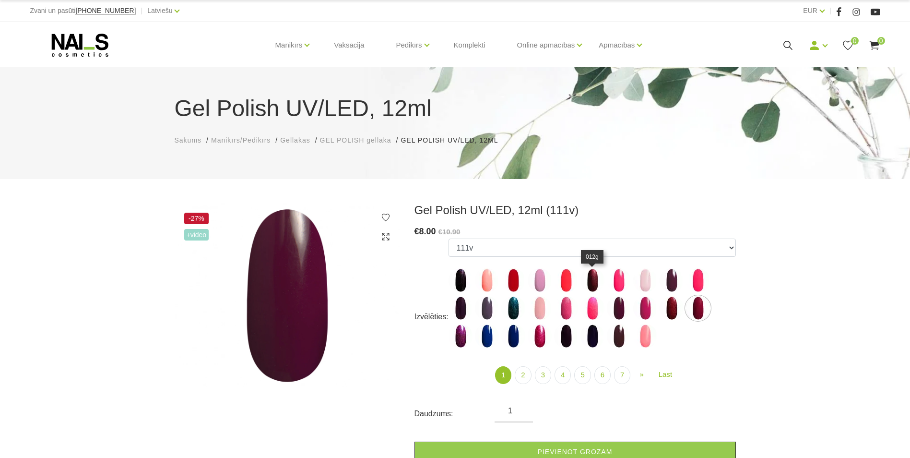
click at [588, 280] on img at bounding box center [593, 280] width 24 height 24
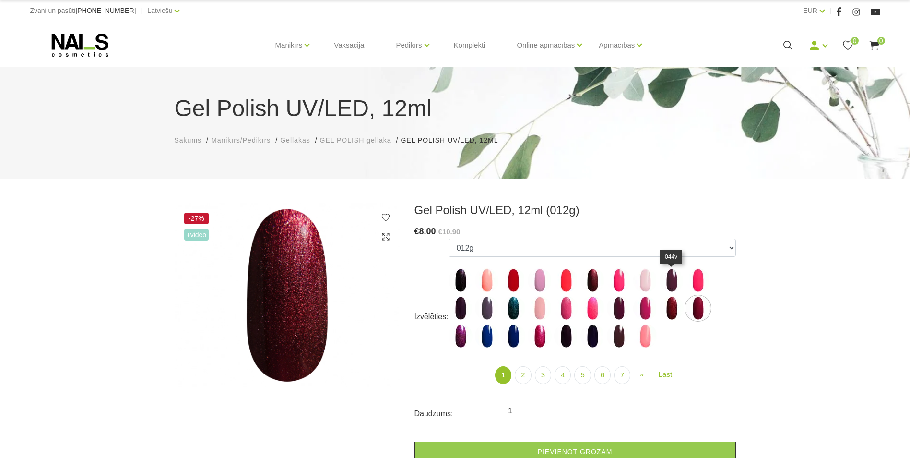
click at [666, 284] on img at bounding box center [672, 280] width 24 height 24
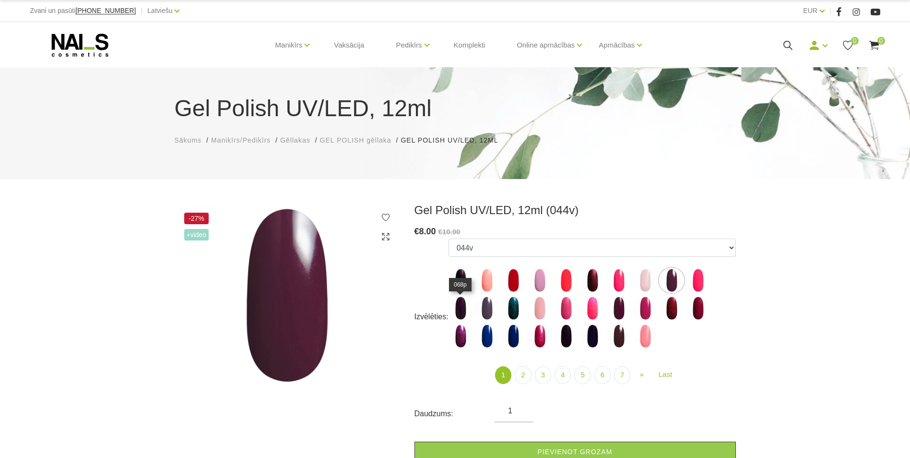
click at [453, 307] on img at bounding box center [461, 308] width 24 height 24
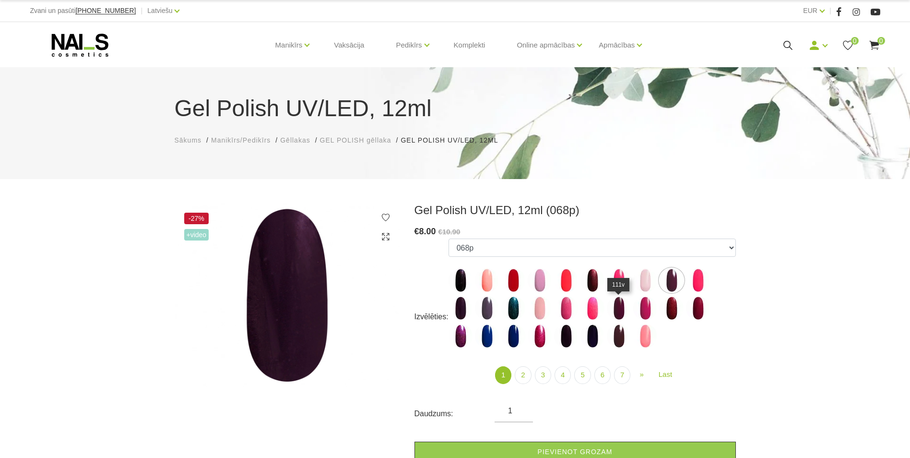
click at [614, 304] on img at bounding box center [619, 308] width 24 height 24
select select "4021"
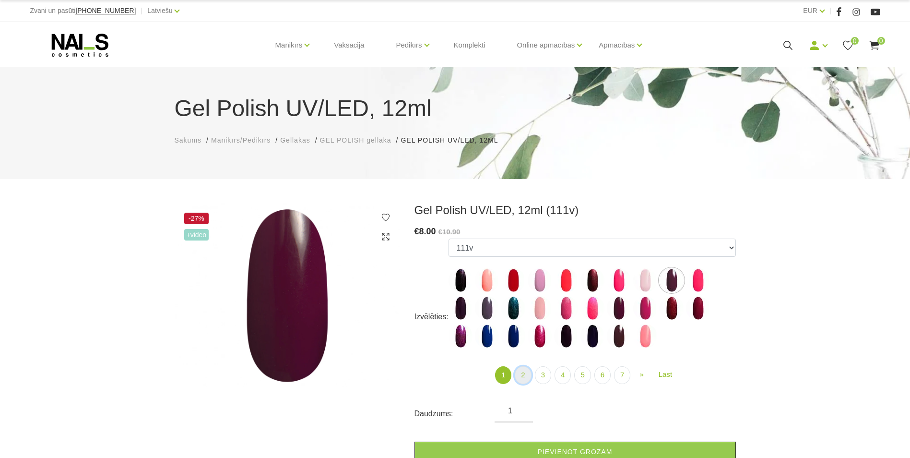
click at [529, 373] on link "2" at bounding box center [523, 375] width 16 height 18
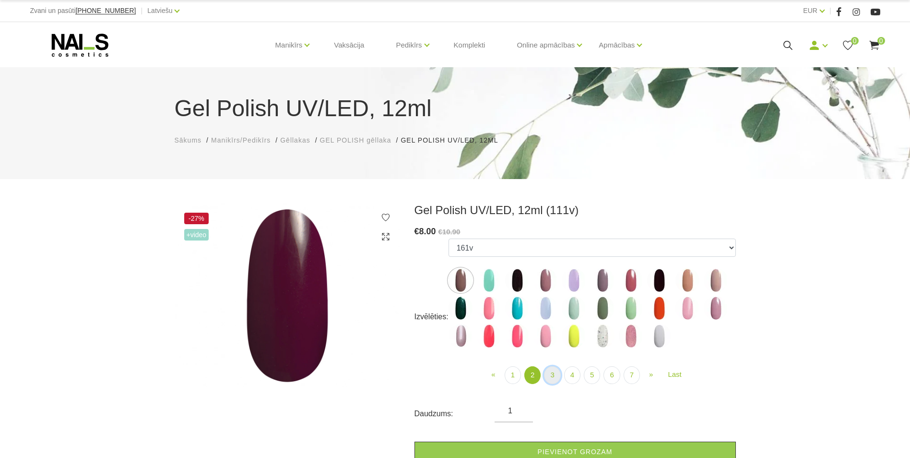
click at [554, 379] on link "3" at bounding box center [552, 375] width 16 height 18
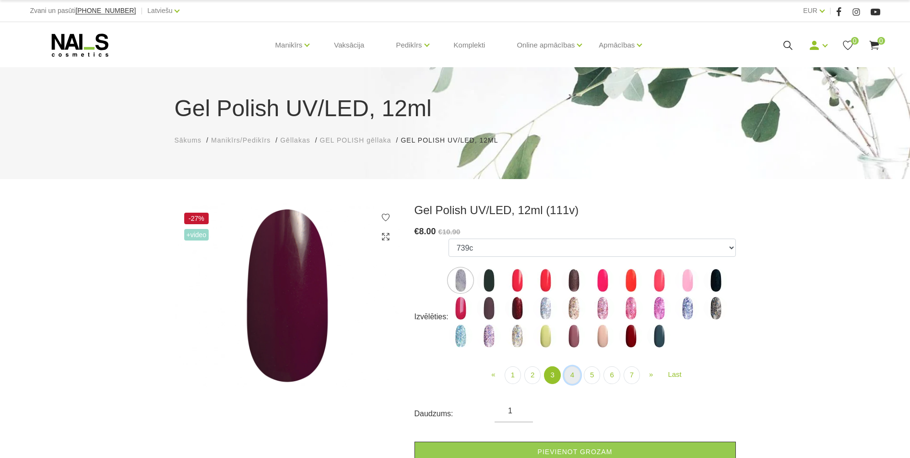
click at [575, 377] on link "4" at bounding box center [572, 375] width 16 height 18
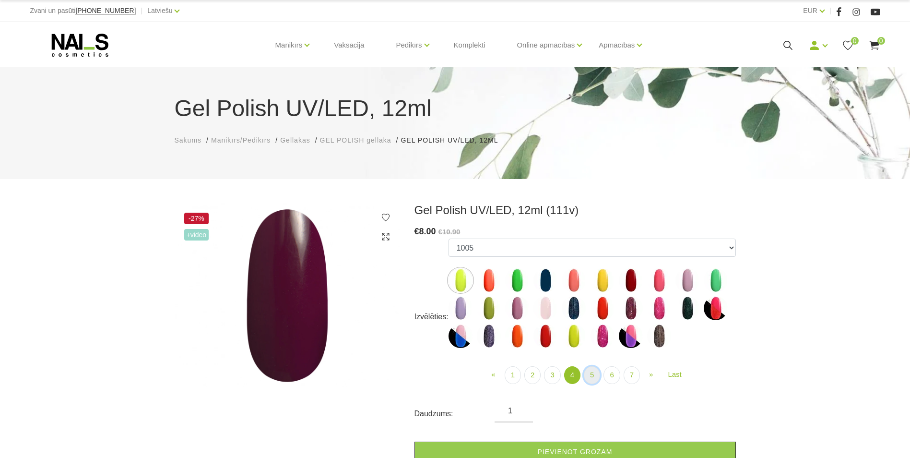
click at [589, 376] on link "5" at bounding box center [592, 375] width 16 height 18
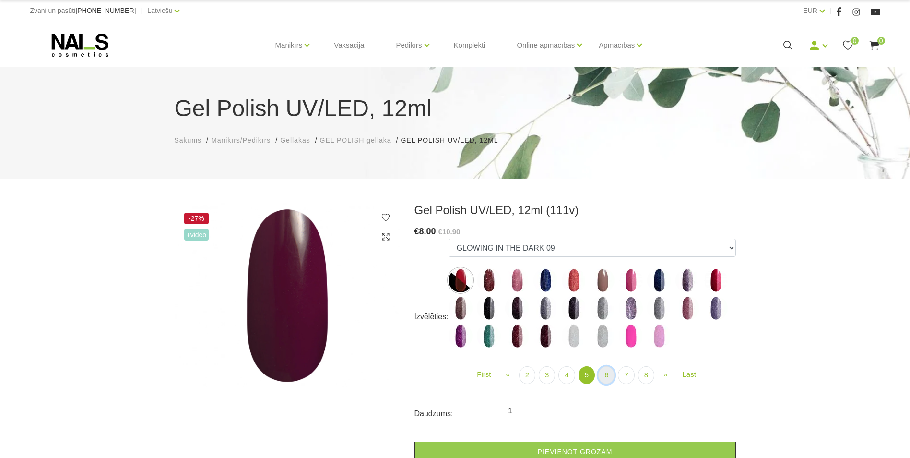
click at [608, 375] on link "6" at bounding box center [606, 375] width 16 height 18
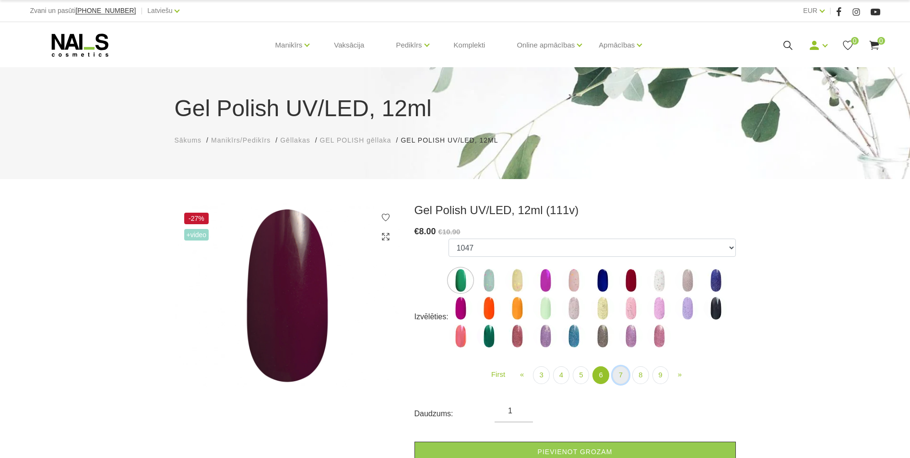
click at [622, 374] on link "7" at bounding box center [621, 375] width 16 height 18
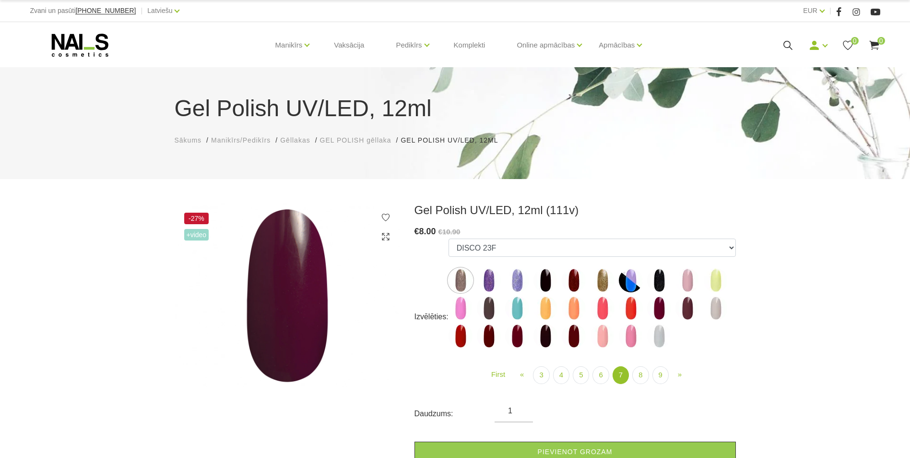
click at [576, 279] on img at bounding box center [574, 280] width 24 height 24
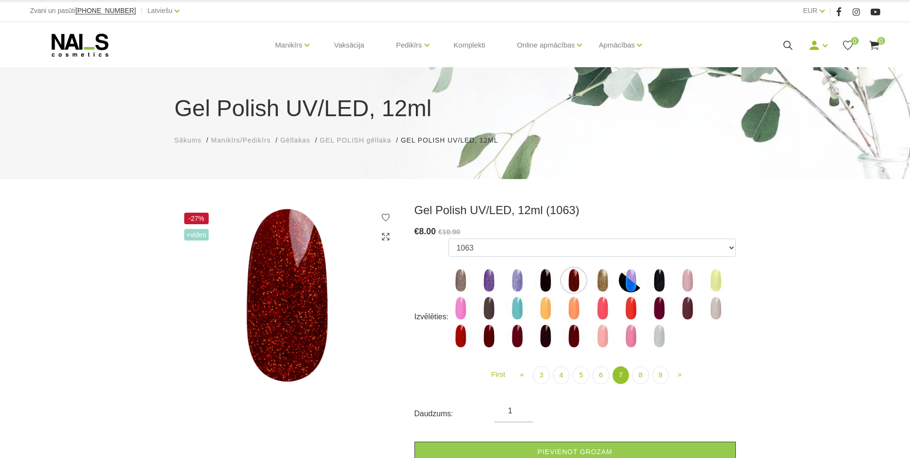
click at [657, 305] on img at bounding box center [659, 308] width 24 height 24
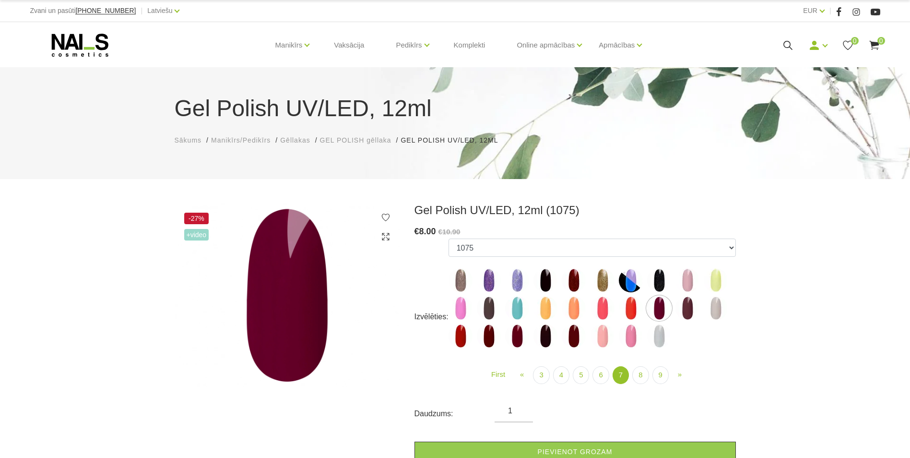
click at [685, 308] on img at bounding box center [688, 308] width 24 height 24
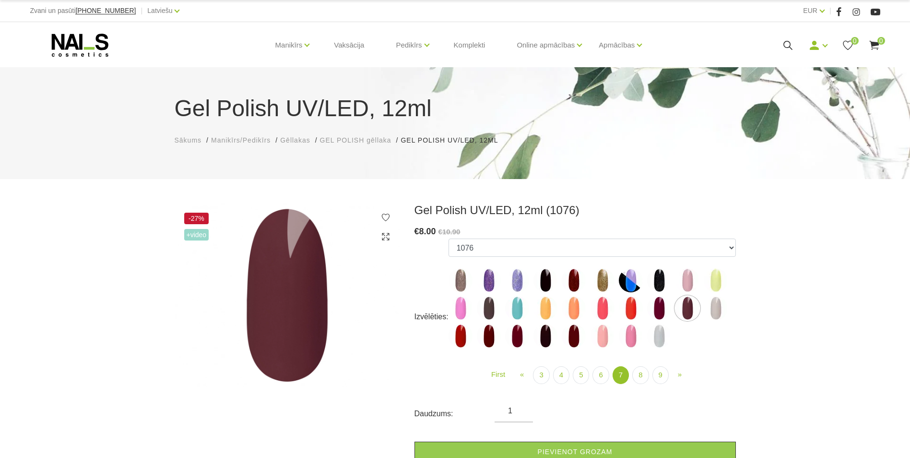
click at [513, 336] on img at bounding box center [517, 336] width 24 height 24
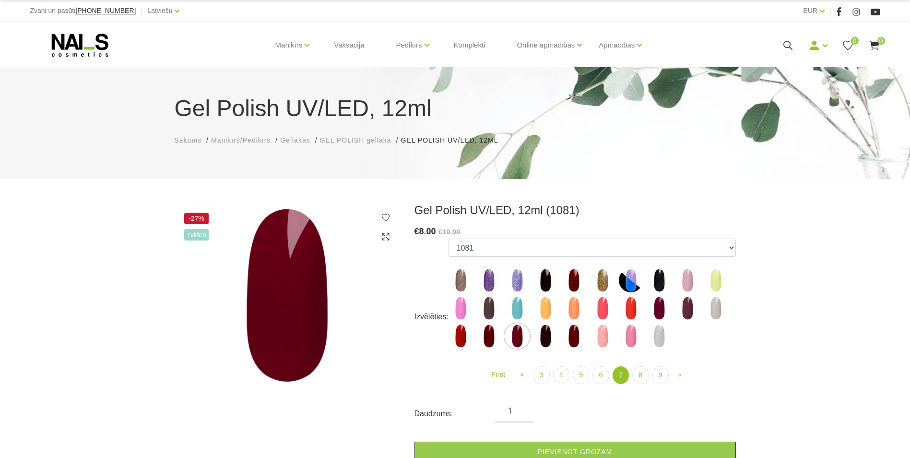
click at [487, 334] on img at bounding box center [489, 336] width 24 height 24
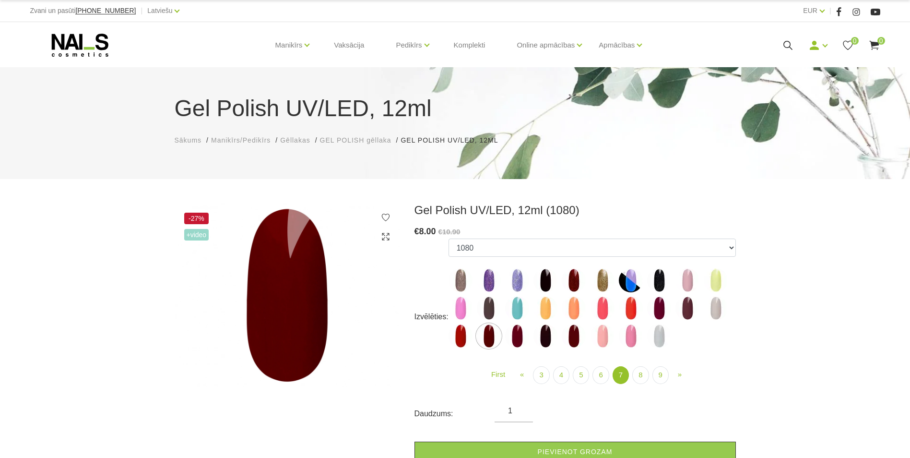
click at [664, 306] on img at bounding box center [659, 308] width 24 height 24
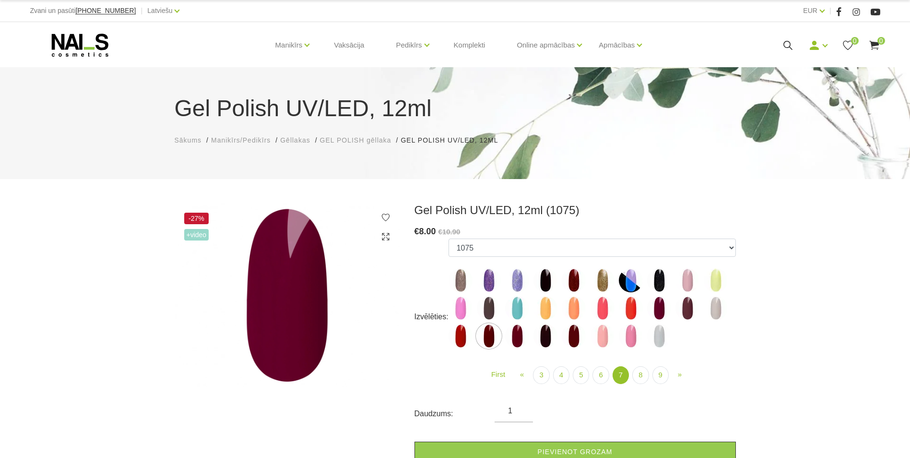
click at [575, 336] on img at bounding box center [574, 336] width 24 height 24
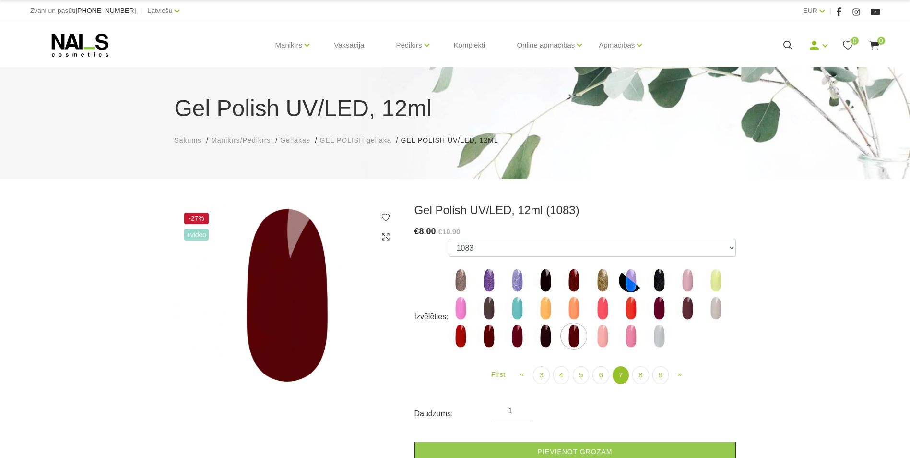
click at [514, 337] on img at bounding box center [517, 336] width 24 height 24
select select "5894"
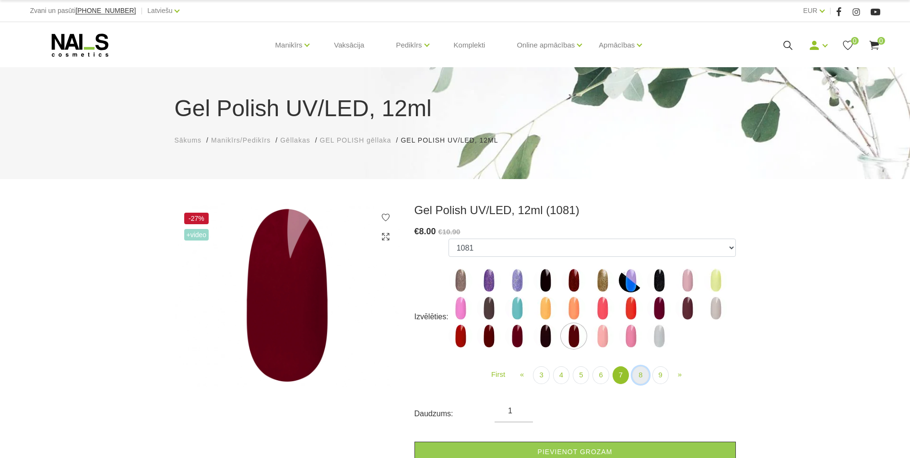
click at [645, 369] on link "8" at bounding box center [640, 375] width 16 height 18
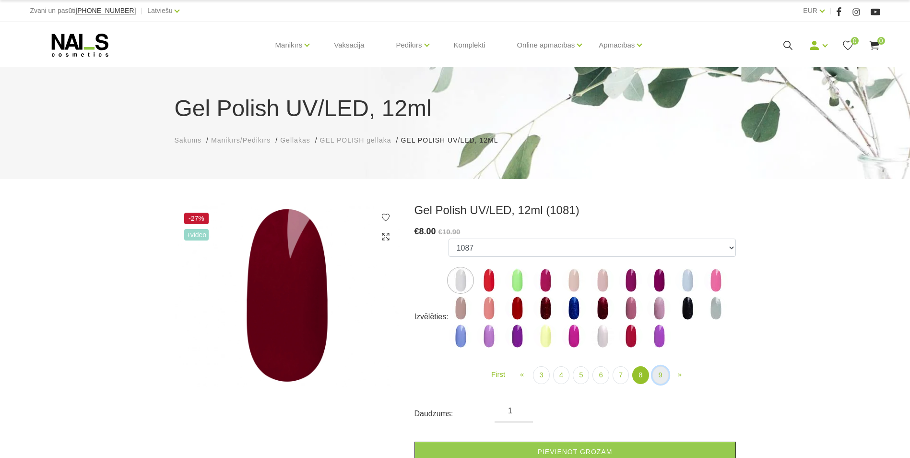
click at [655, 372] on link "9" at bounding box center [661, 375] width 16 height 18
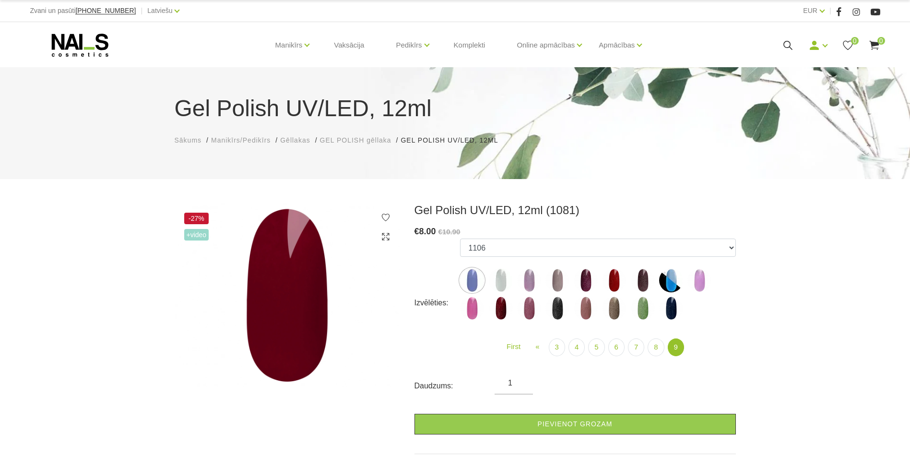
click at [498, 306] on img at bounding box center [501, 308] width 24 height 24
select select "6399"
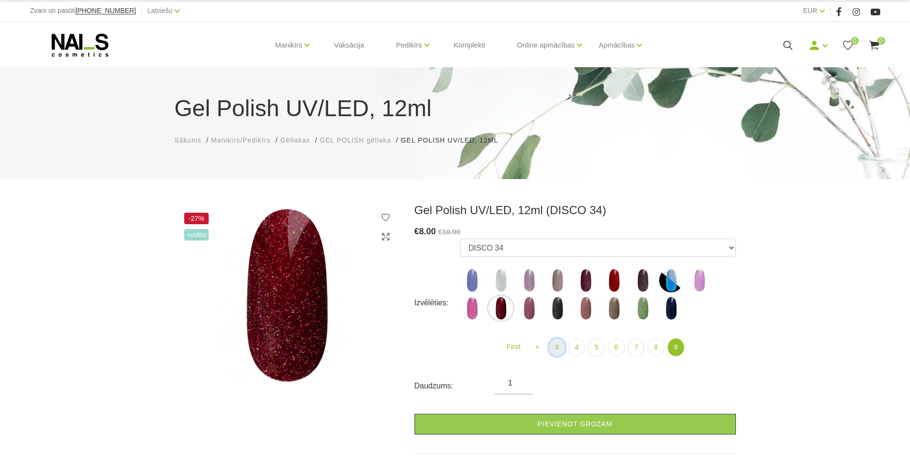
click at [552, 345] on link "3" at bounding box center [557, 347] width 16 height 18
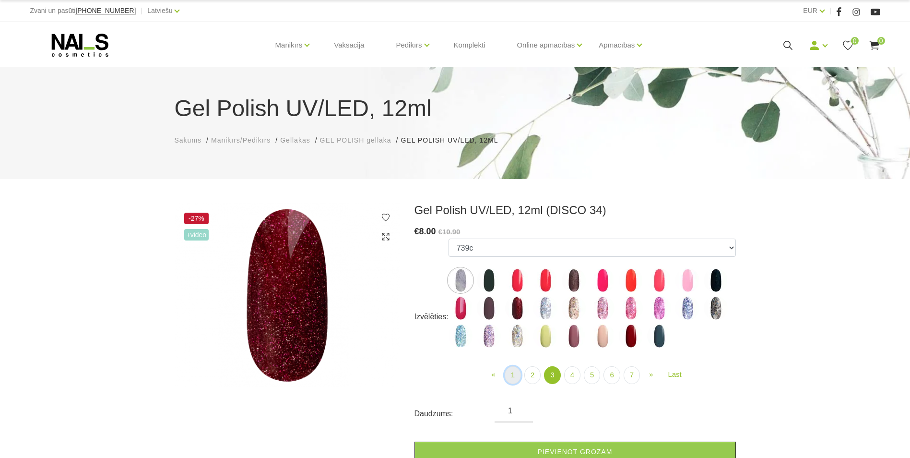
click at [517, 375] on link "1" at bounding box center [513, 375] width 16 height 18
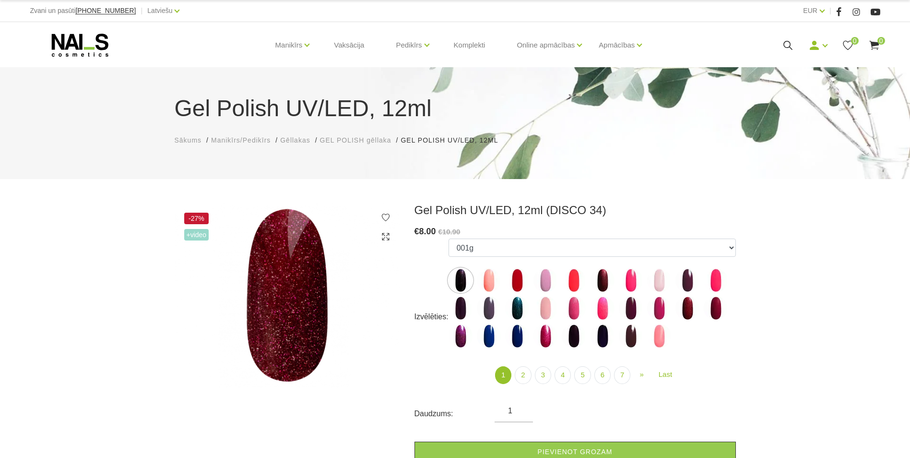
click at [631, 314] on img at bounding box center [631, 308] width 24 height 24
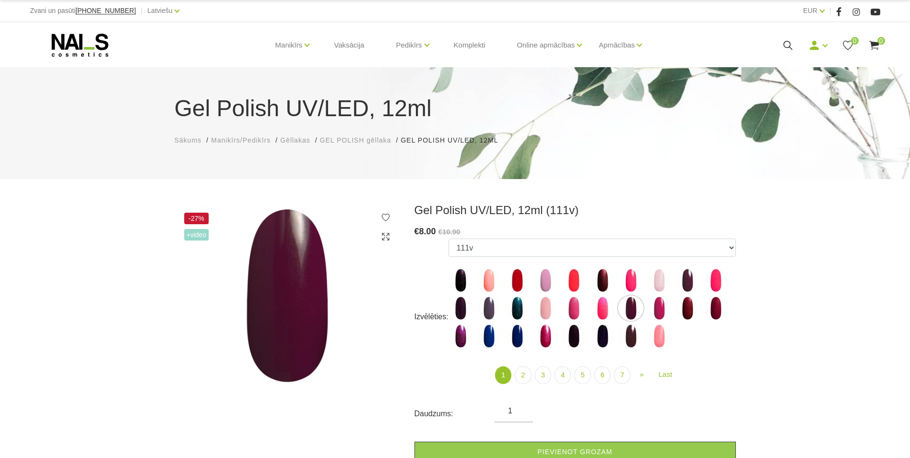
click at [697, 307] on img at bounding box center [688, 308] width 24 height 24
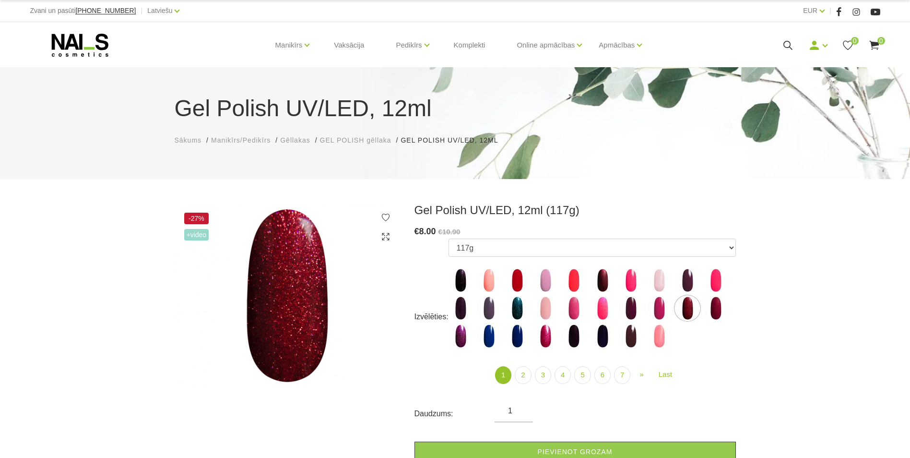
click at [687, 284] on img at bounding box center [688, 280] width 24 height 24
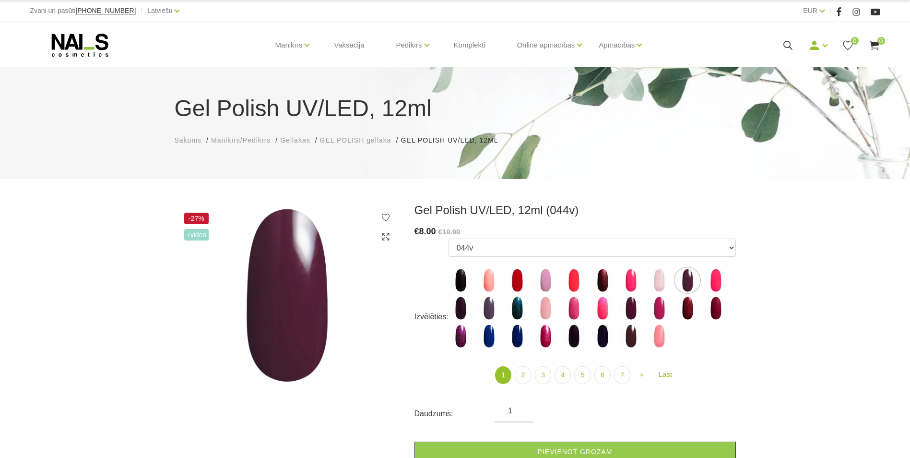
click at [629, 306] on img at bounding box center [631, 308] width 24 height 24
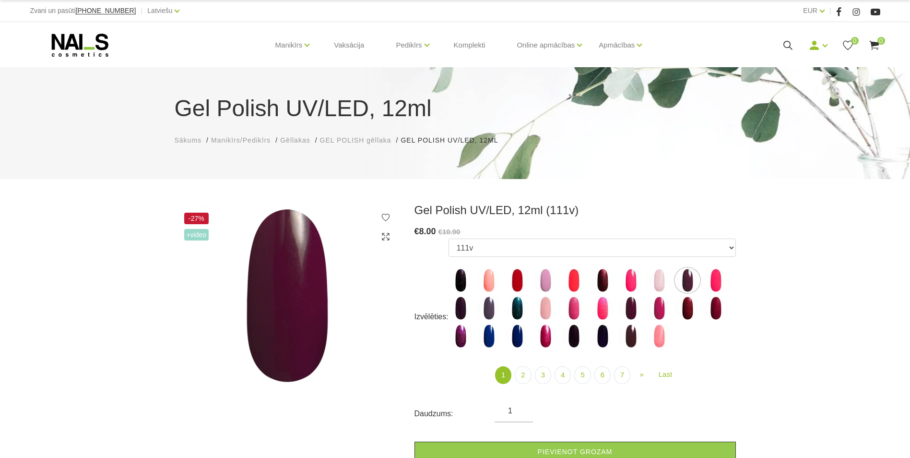
click at [460, 300] on img at bounding box center [461, 308] width 24 height 24
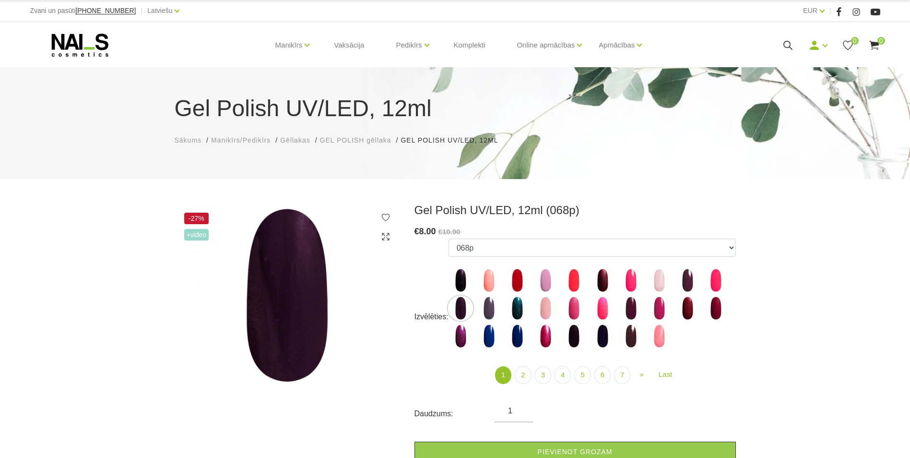
click at [630, 306] on img at bounding box center [631, 308] width 24 height 24
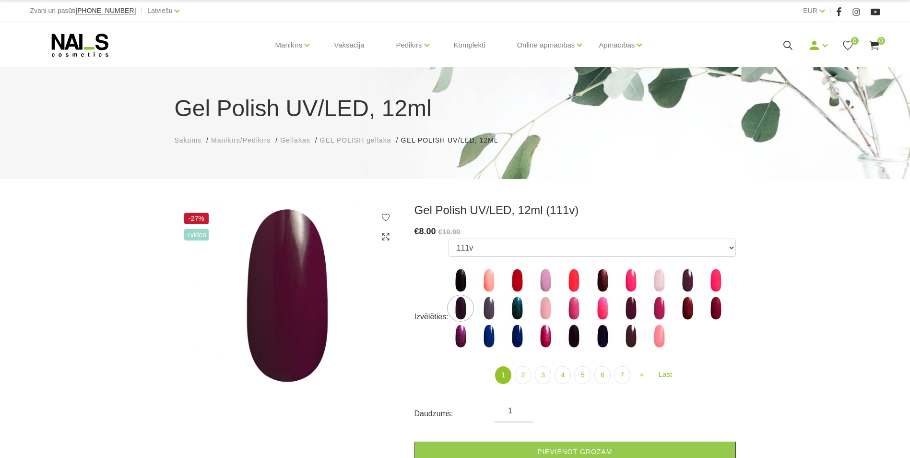
click at [682, 280] on img at bounding box center [688, 280] width 24 height 24
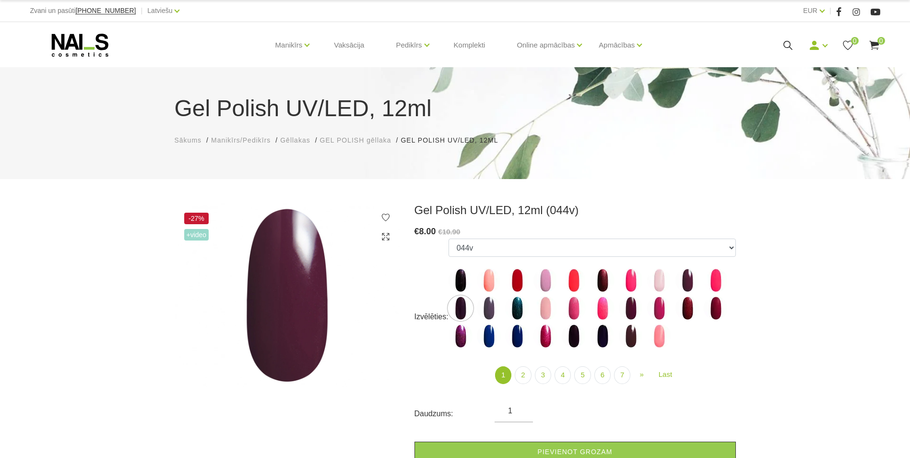
click at [630, 304] on img at bounding box center [631, 308] width 24 height 24
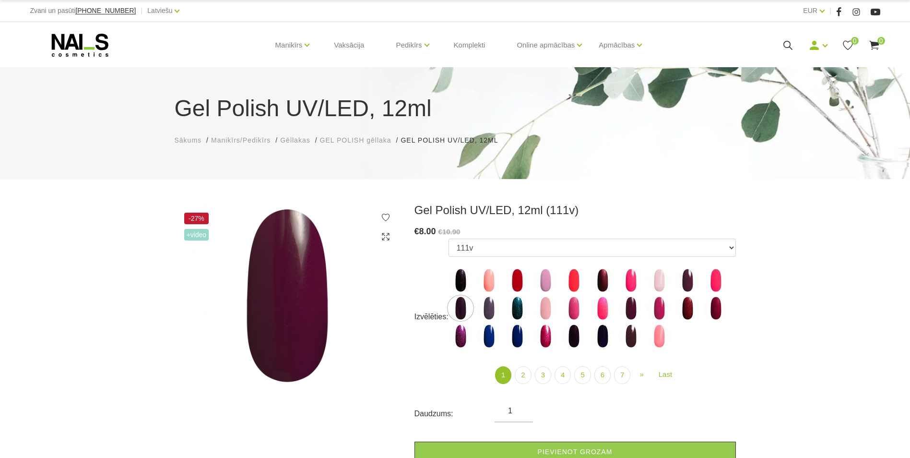
click at [683, 285] on img at bounding box center [688, 280] width 24 height 24
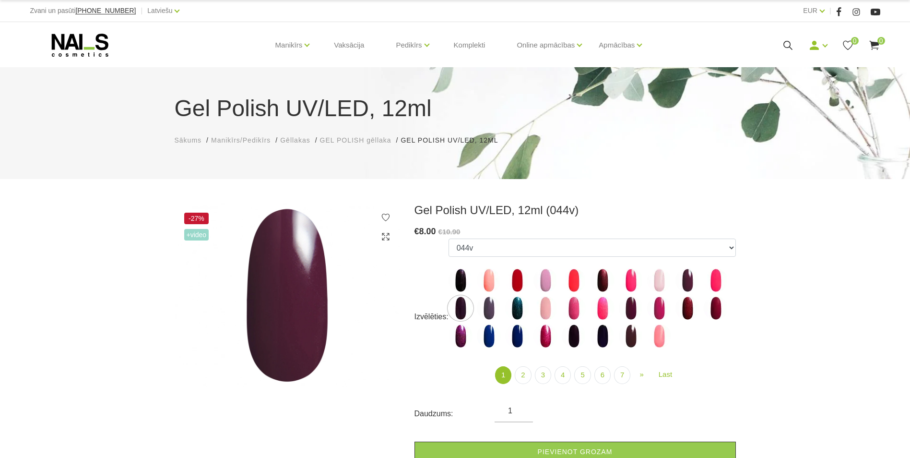
click at [632, 311] on img at bounding box center [631, 308] width 24 height 24
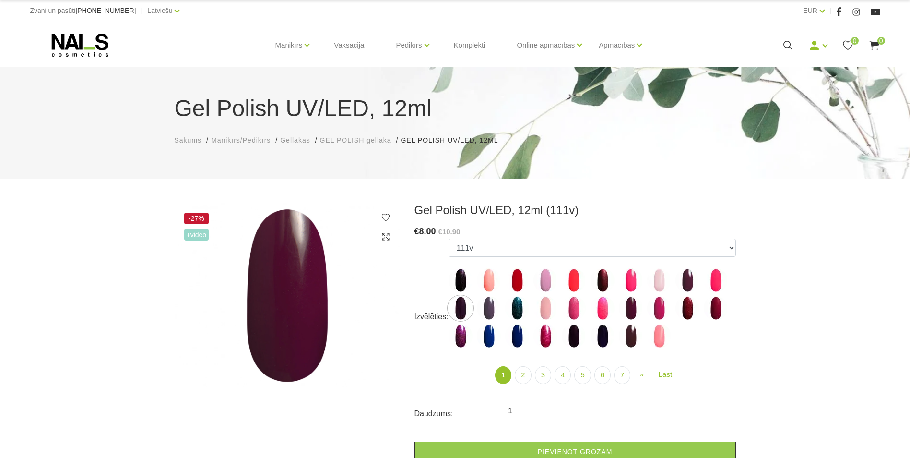
click at [683, 276] on img at bounding box center [688, 280] width 24 height 24
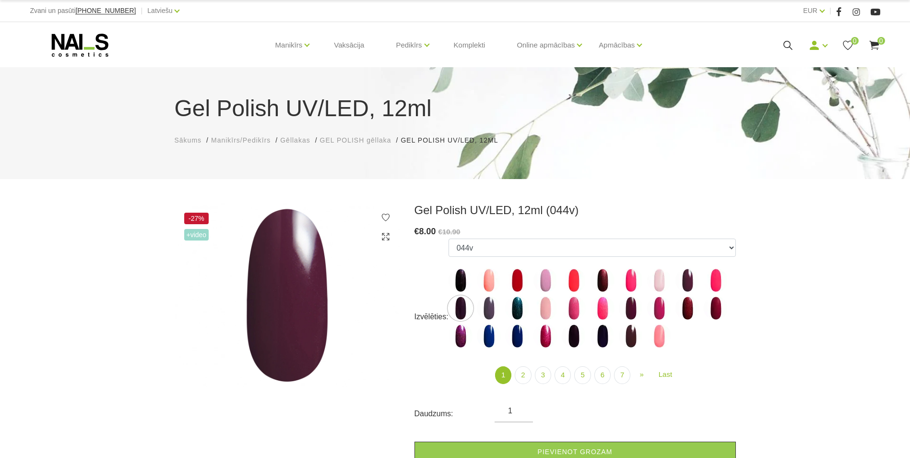
click at [629, 305] on img at bounding box center [631, 308] width 24 height 24
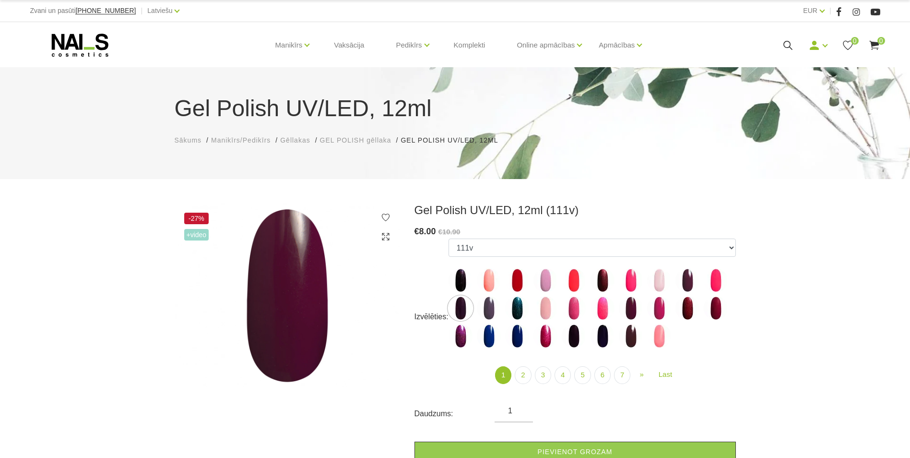
scroll to position [144, 0]
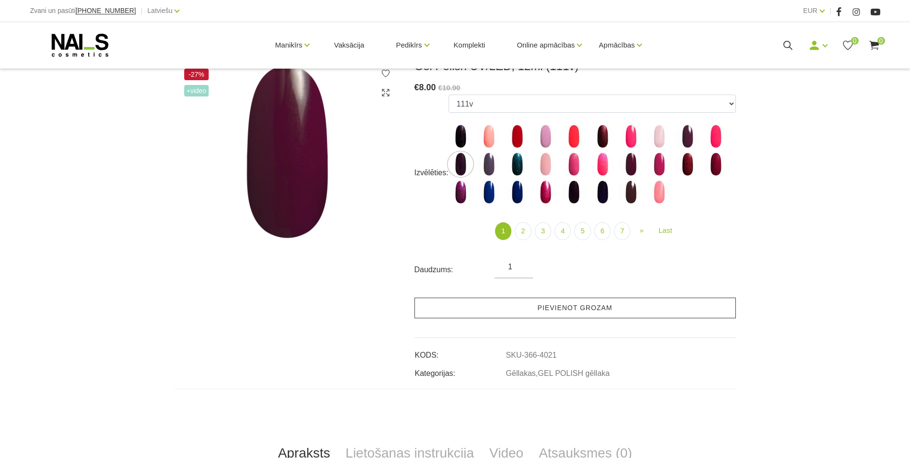
click at [500, 307] on link "Pievienot grozam" at bounding box center [575, 307] width 321 height 21
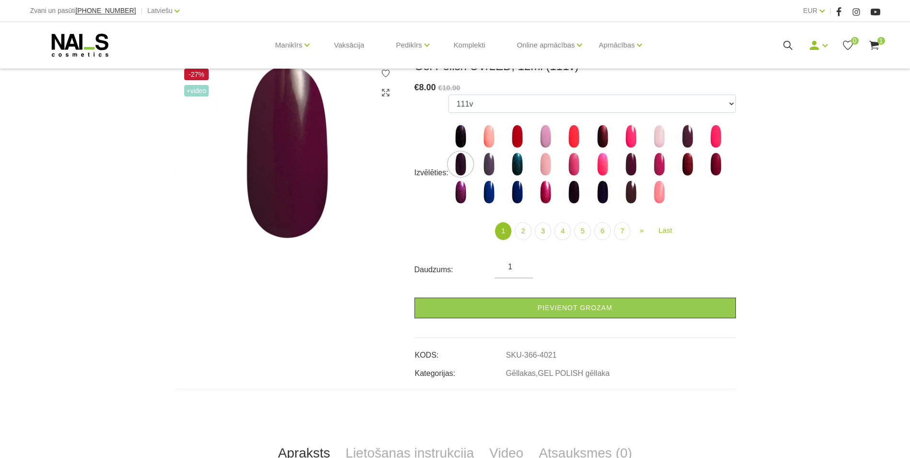
click at [875, 43] on use at bounding box center [874, 45] width 10 height 9
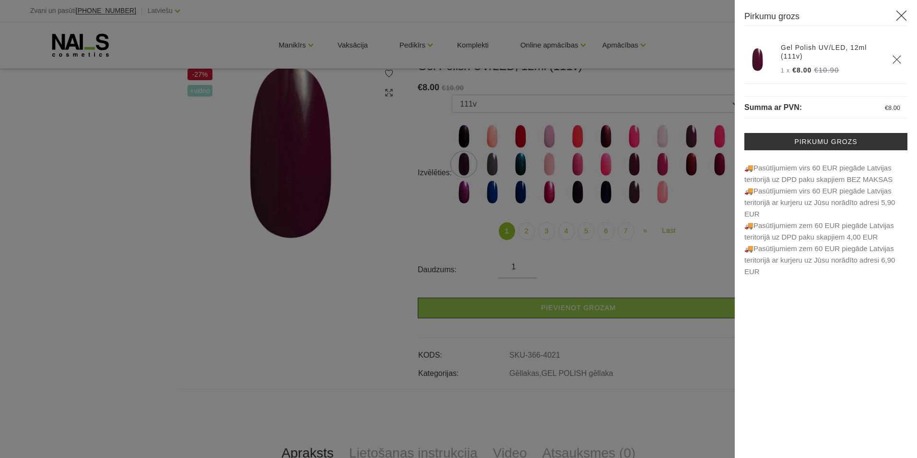
click at [903, 8] on div "Pirkumu grozs Gel Polish UV/LED, 12ml (111v) 1 x €8.00 €10.90 Summa ar PVN: € 8…" at bounding box center [826, 229] width 182 height 458
click at [904, 12] on icon at bounding box center [902, 16] width 12 height 12
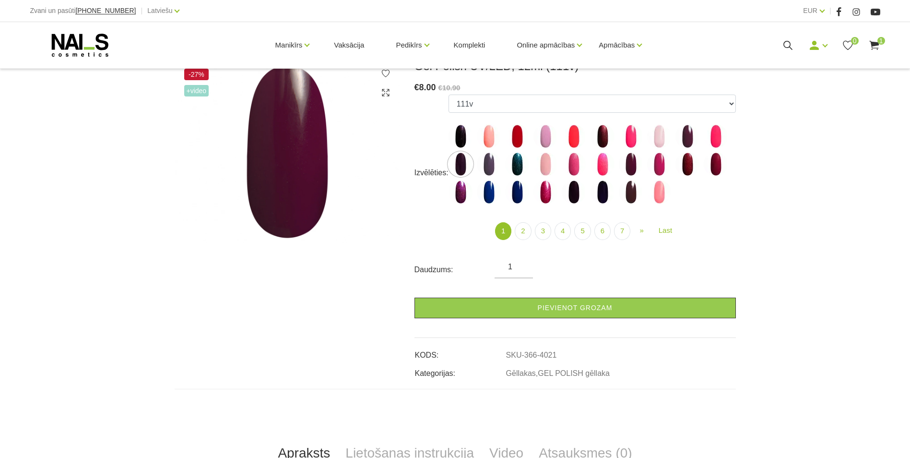
scroll to position [96, 0]
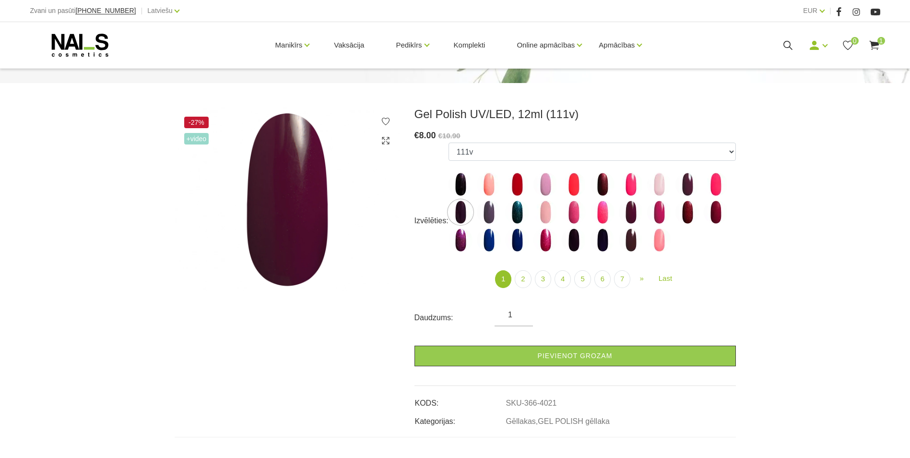
click at [685, 214] on img at bounding box center [688, 212] width 24 height 24
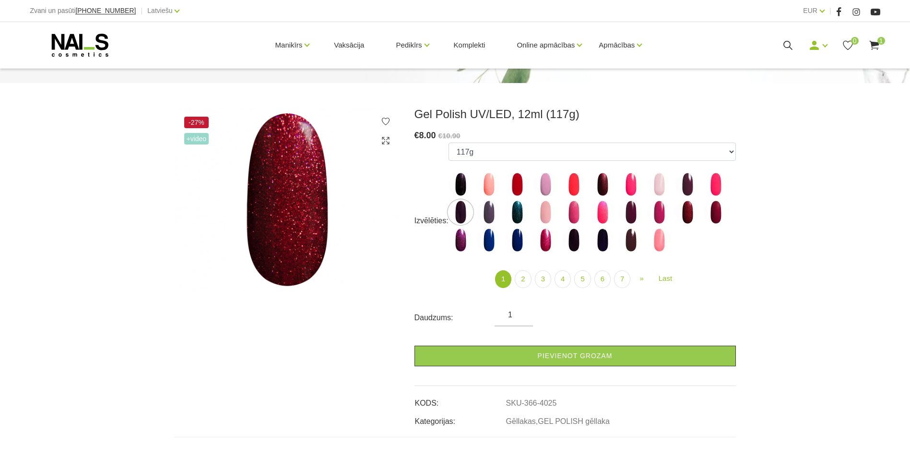
click at [721, 211] on img at bounding box center [716, 212] width 24 height 24
select select "4026"
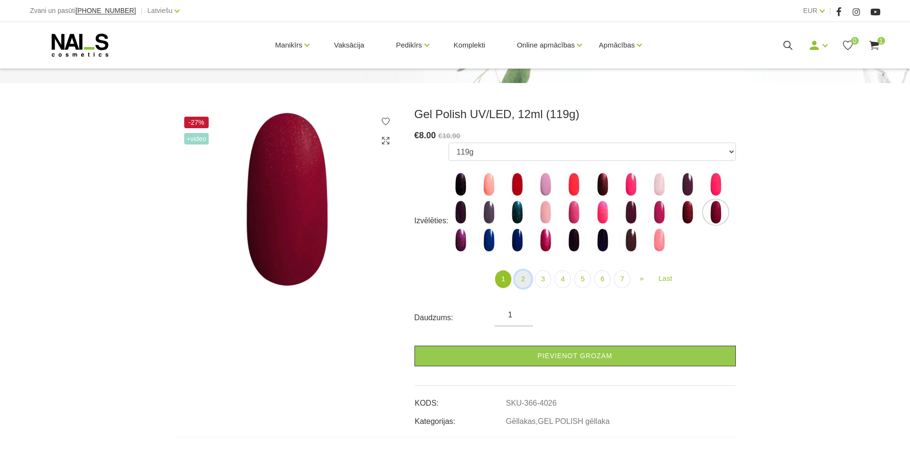
click at [527, 278] on link "2" at bounding box center [523, 279] width 16 height 18
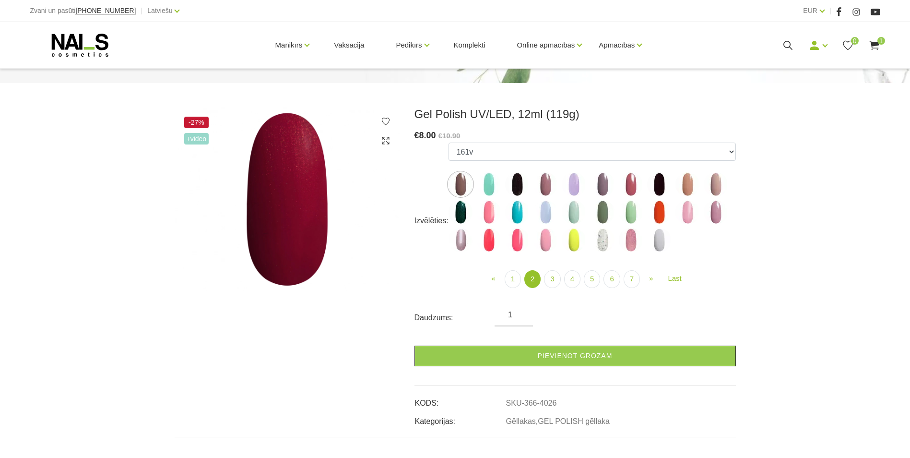
click at [656, 238] on img at bounding box center [659, 240] width 24 height 24
select select "4121"
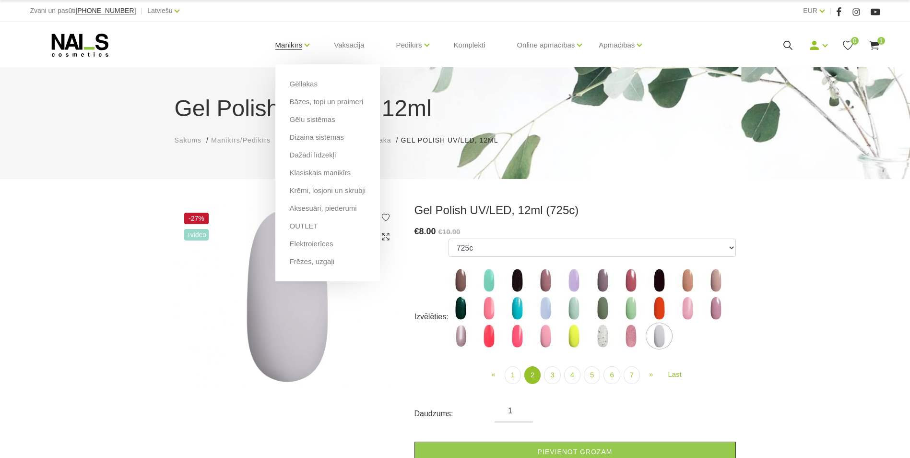
click at [292, 46] on link "Manikīrs" at bounding box center [288, 45] width 27 height 38
click at [306, 100] on link "Bāzes, topi un praimeri" at bounding box center [326, 101] width 73 height 11
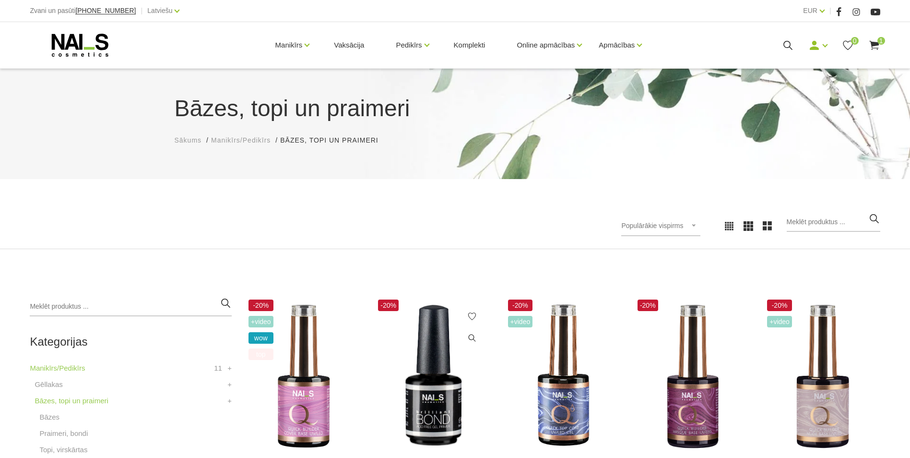
scroll to position [144, 0]
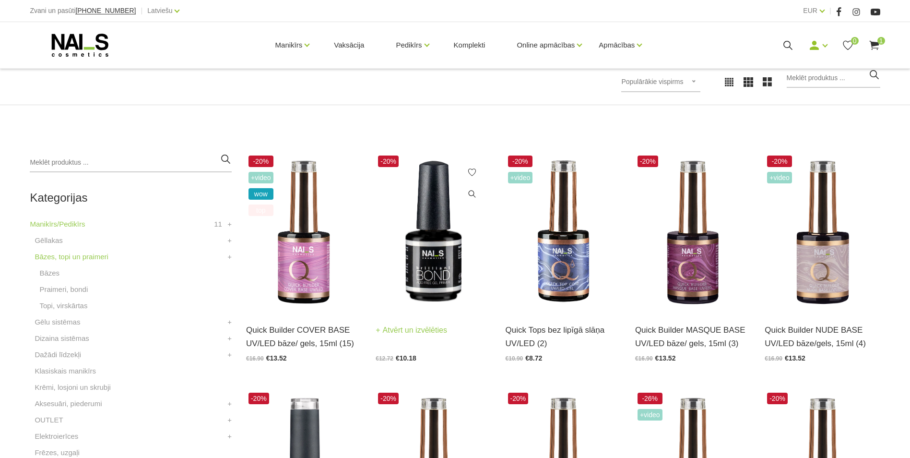
click at [414, 292] on img at bounding box center [433, 232] width 115 height 158
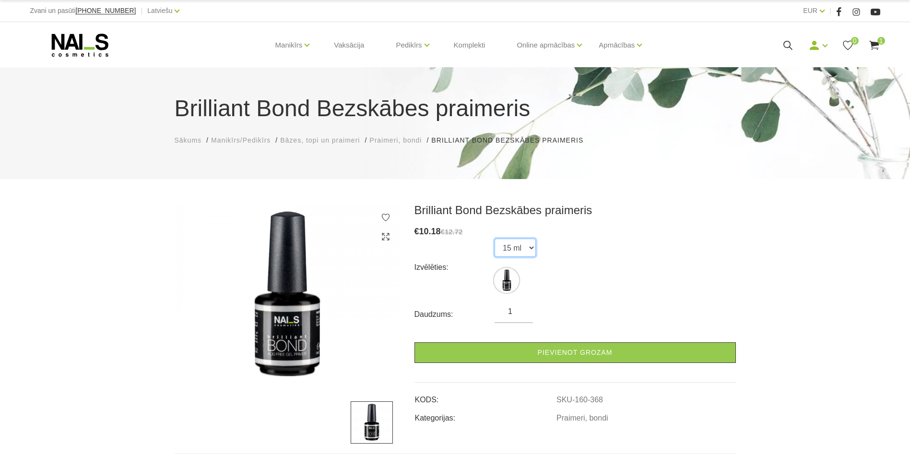
click at [514, 247] on select "15 ml" at bounding box center [515, 247] width 41 height 18
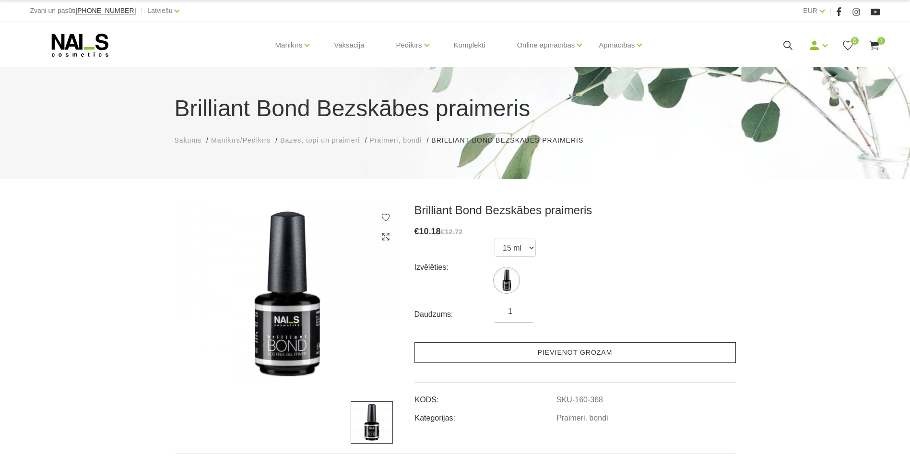
click at [521, 352] on link "Pievienot grozam" at bounding box center [575, 352] width 321 height 21
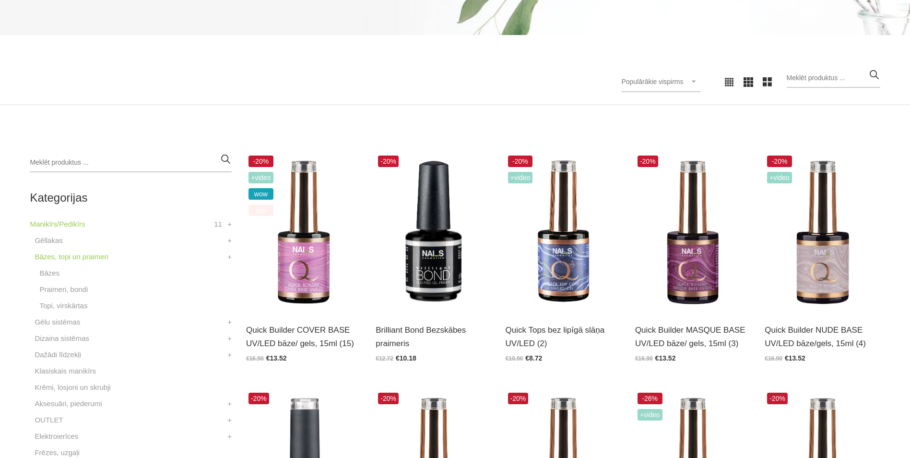
scroll to position [144, 0]
click at [309, 274] on img at bounding box center [303, 232] width 115 height 158
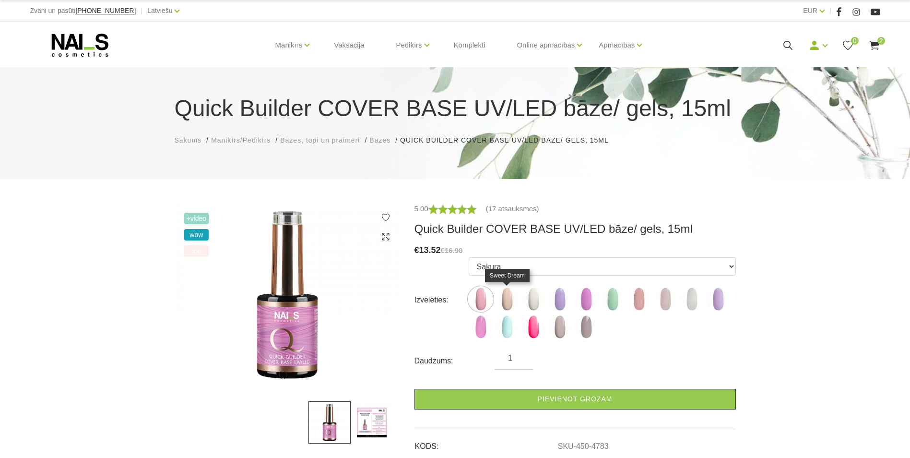
click at [510, 297] on img at bounding box center [507, 299] width 24 height 24
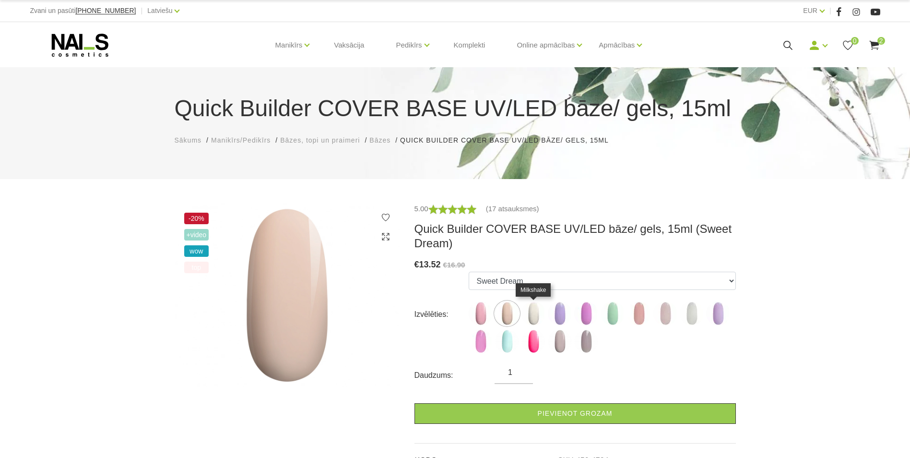
click at [531, 309] on img at bounding box center [534, 313] width 24 height 24
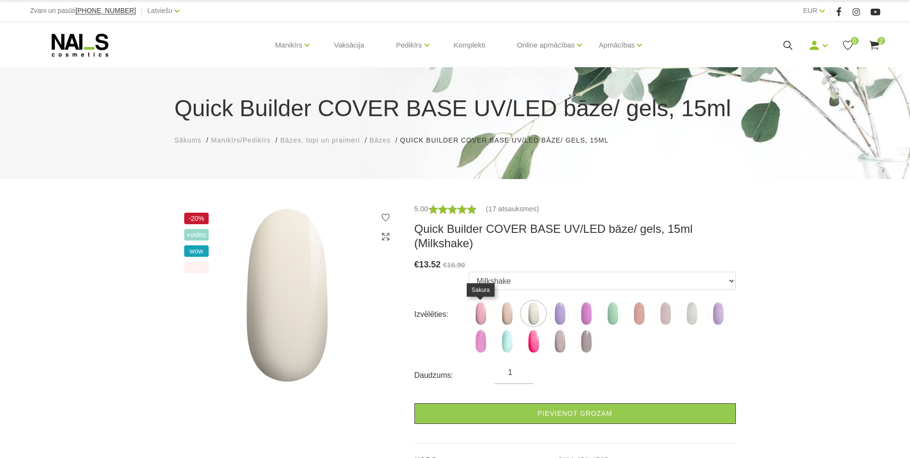
click at [486, 314] on img at bounding box center [481, 313] width 24 height 24
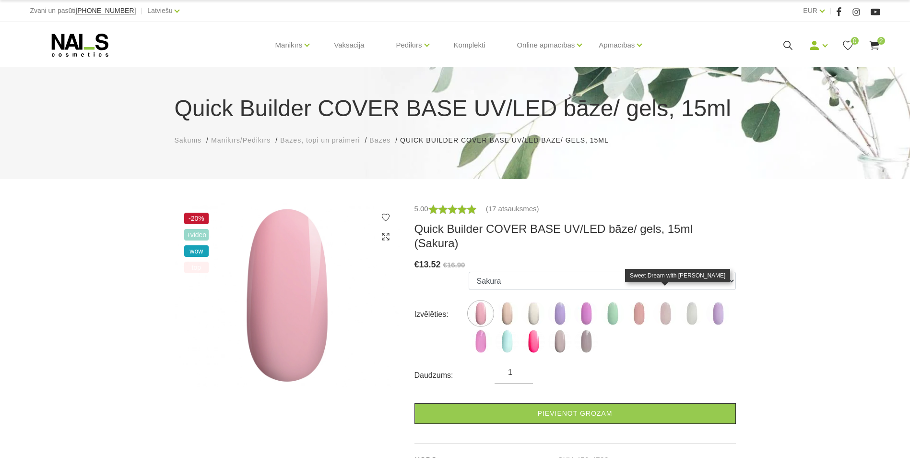
click at [664, 301] on img at bounding box center [665, 313] width 24 height 24
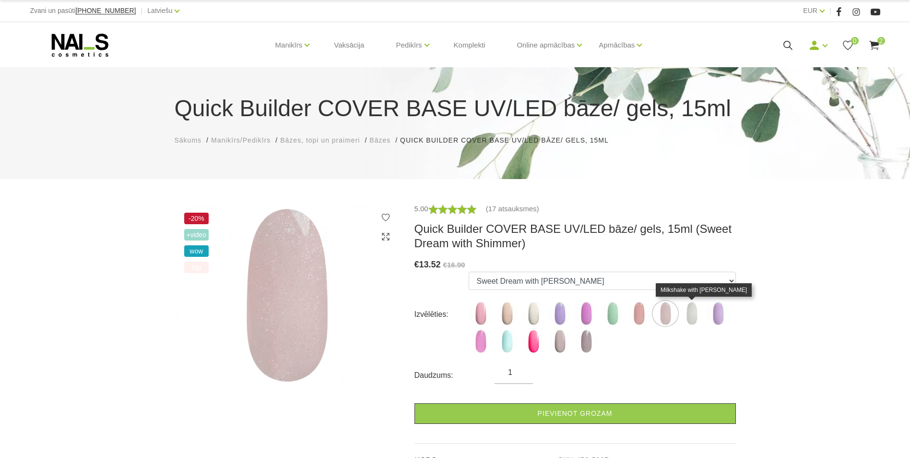
click at [688, 314] on img at bounding box center [692, 313] width 24 height 24
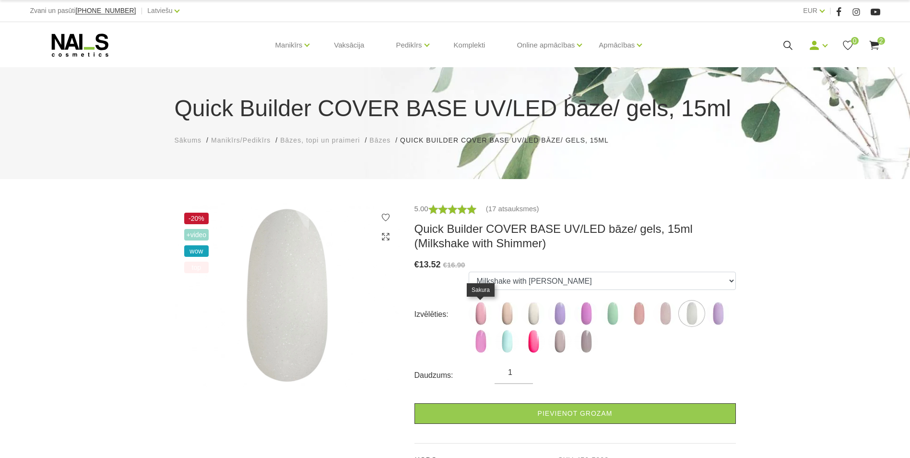
click at [488, 310] on img at bounding box center [481, 313] width 24 height 24
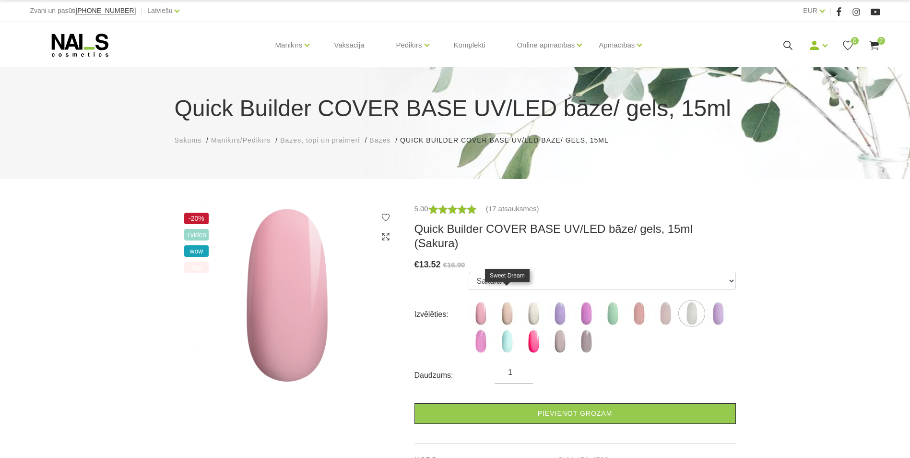
click at [513, 303] on img at bounding box center [507, 313] width 24 height 24
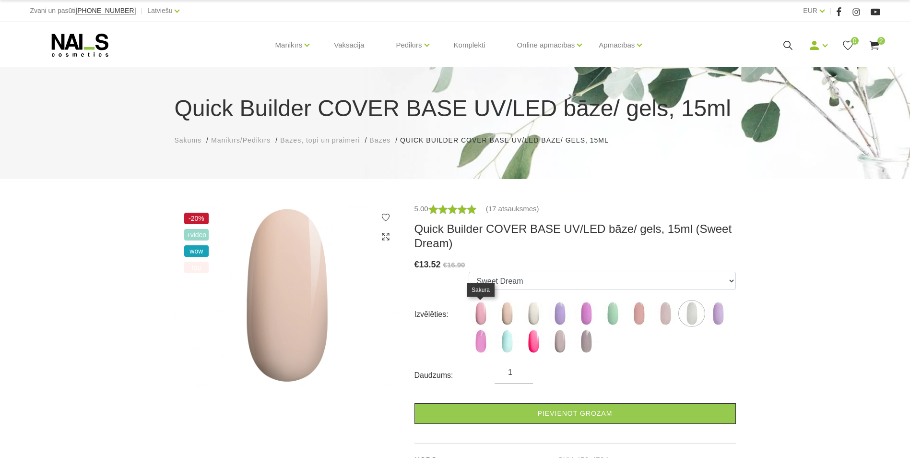
click at [483, 313] on img at bounding box center [481, 313] width 24 height 24
select select "4783"
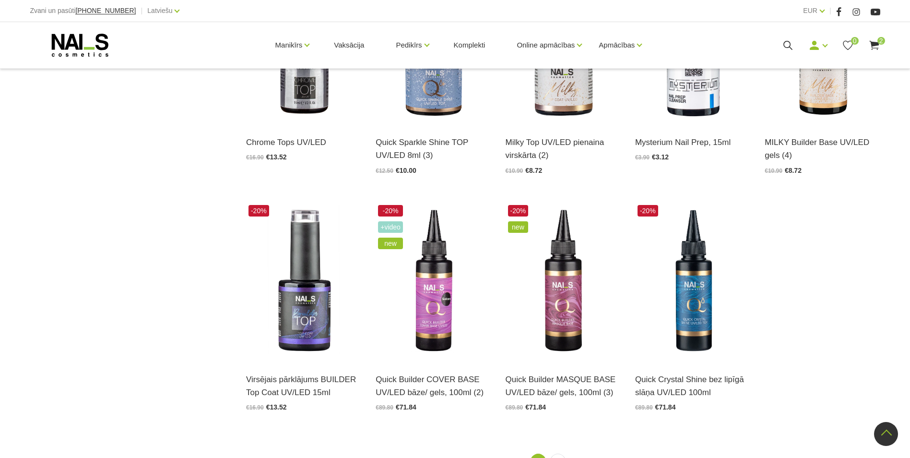
scroll to position [1199, 0]
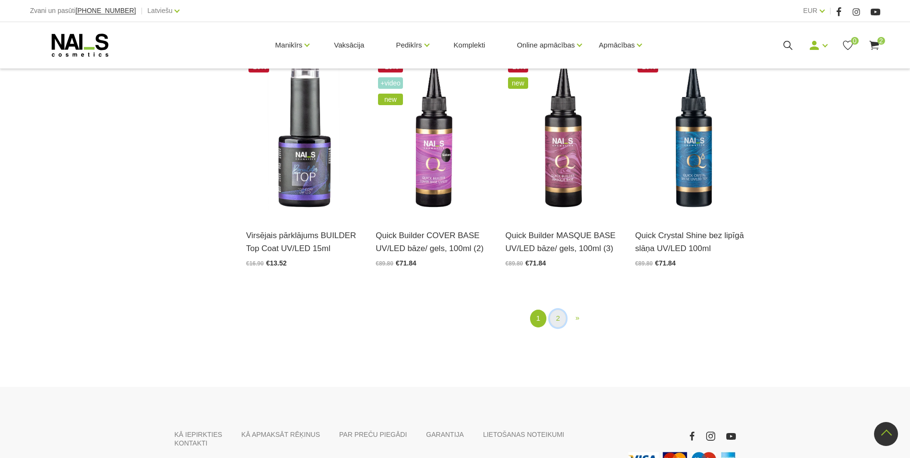
click at [556, 319] on link "2" at bounding box center [558, 318] width 16 height 18
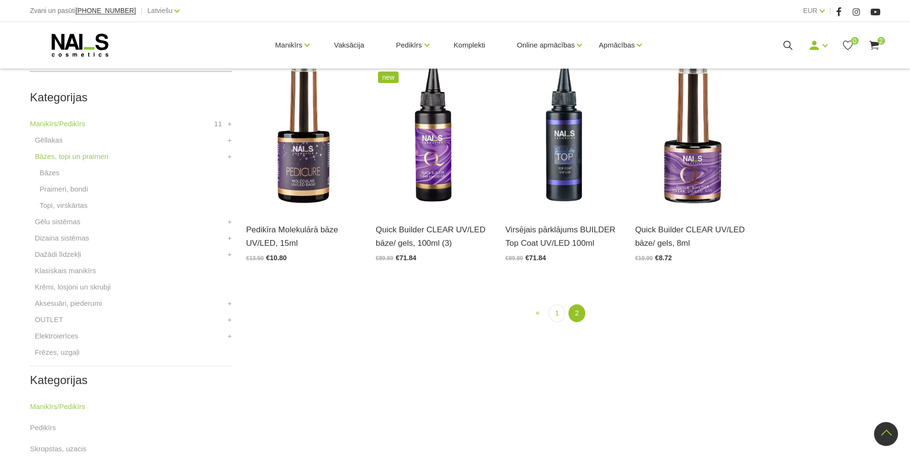
scroll to position [196, 0]
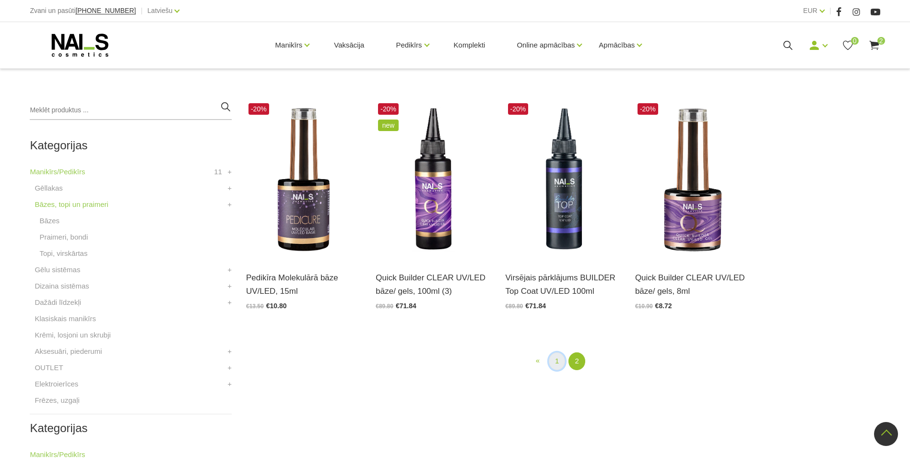
click at [556, 361] on link "1" at bounding box center [557, 361] width 16 height 18
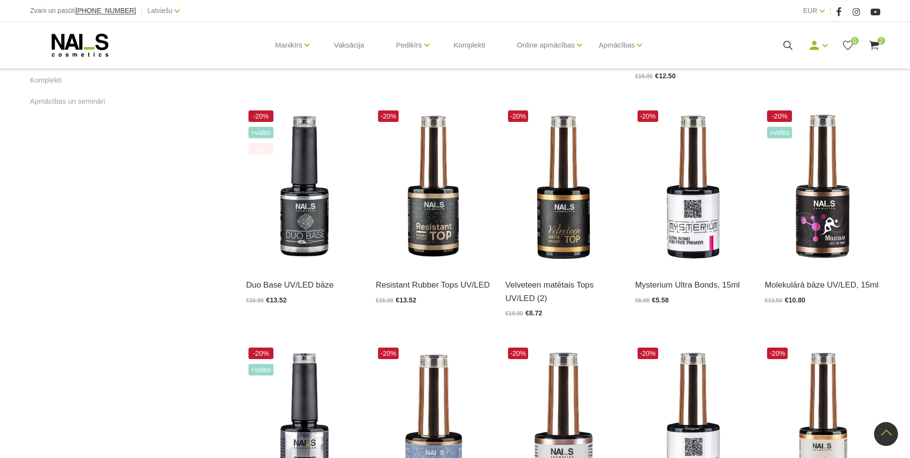
scroll to position [484, 0]
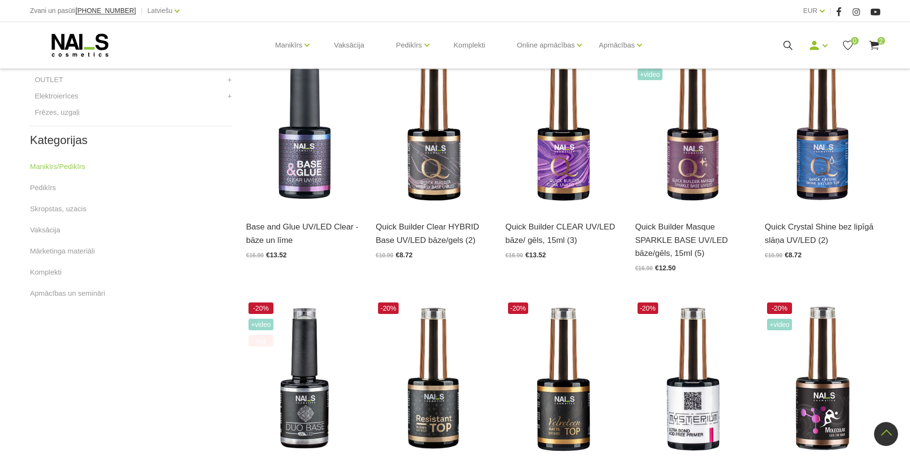
click at [113, 46] on icon at bounding box center [80, 45] width 101 height 24
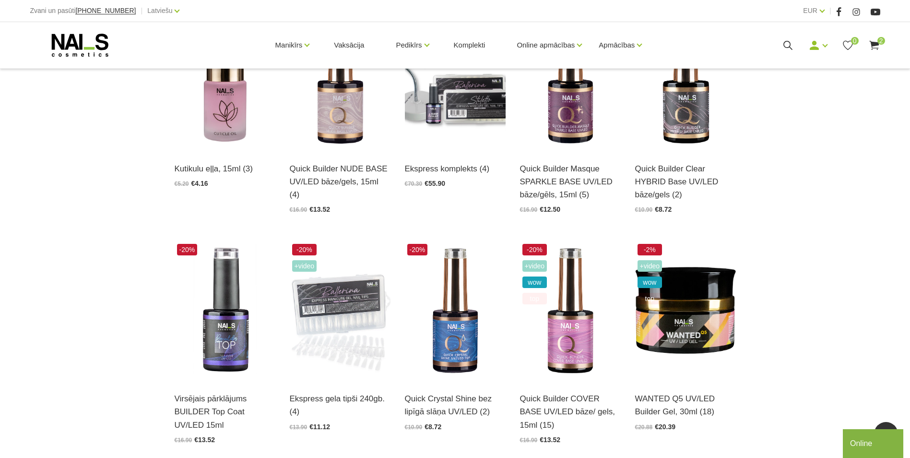
scroll to position [384, 0]
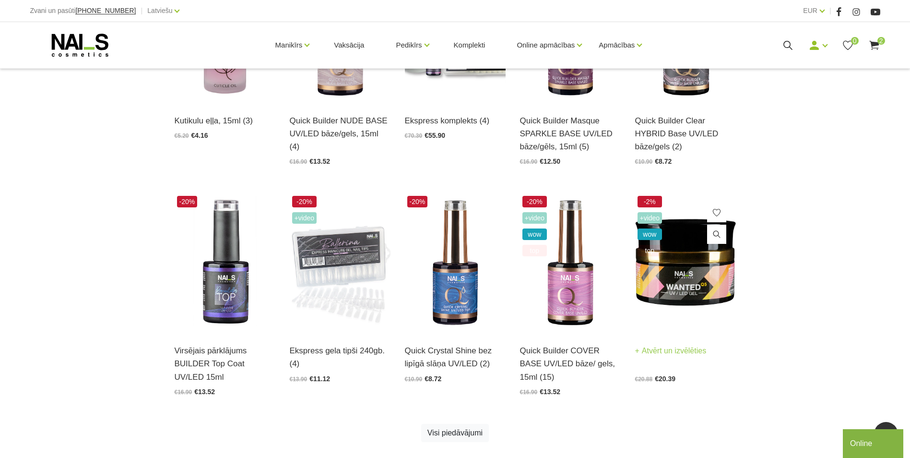
click at [716, 269] on img at bounding box center [685, 262] width 101 height 139
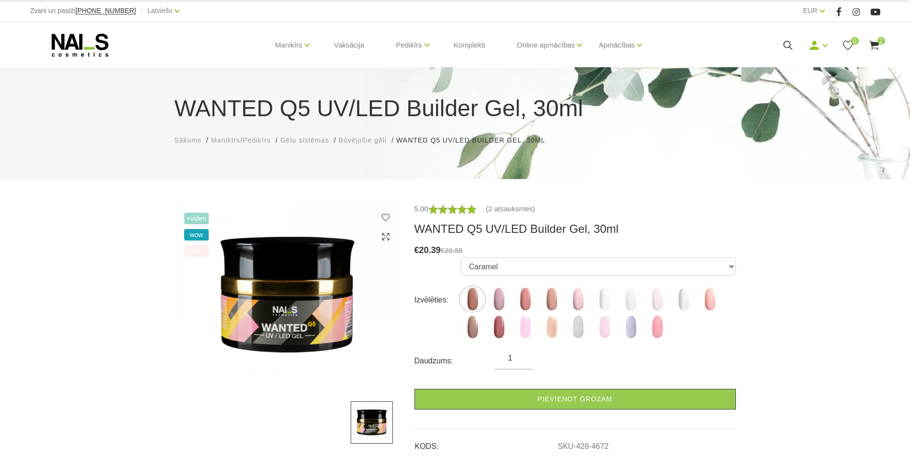
click at [510, 305] on label at bounding box center [499, 299] width 24 height 24
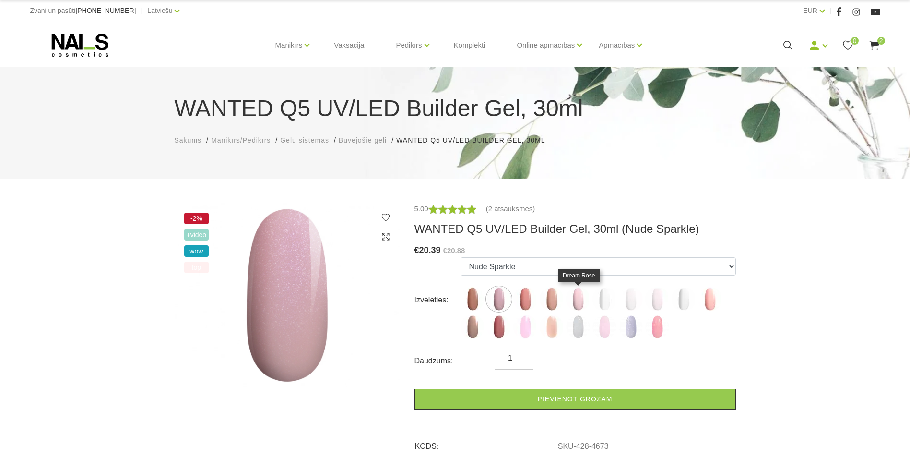
click at [577, 297] on img at bounding box center [578, 299] width 24 height 24
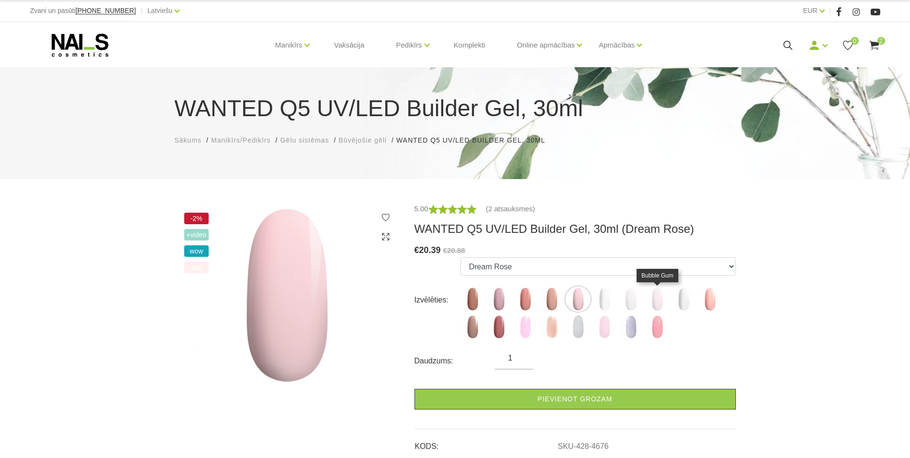
click at [664, 299] on img at bounding box center [657, 299] width 24 height 24
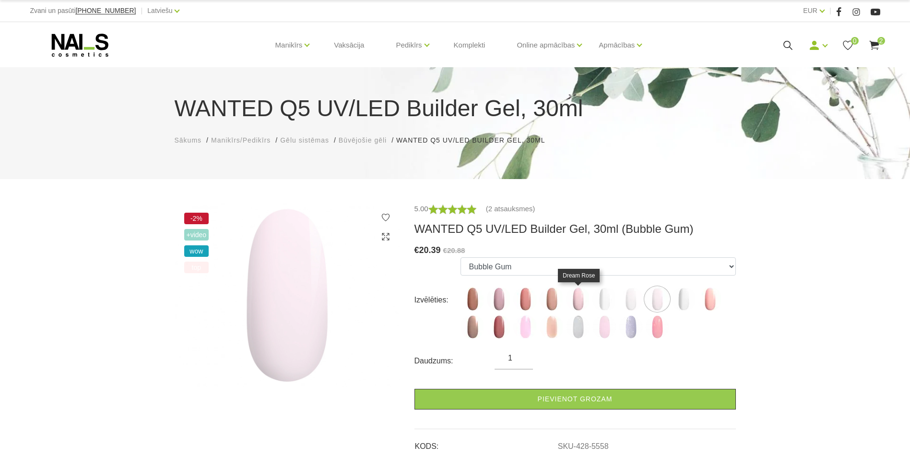
click at [576, 297] on img at bounding box center [578, 299] width 24 height 24
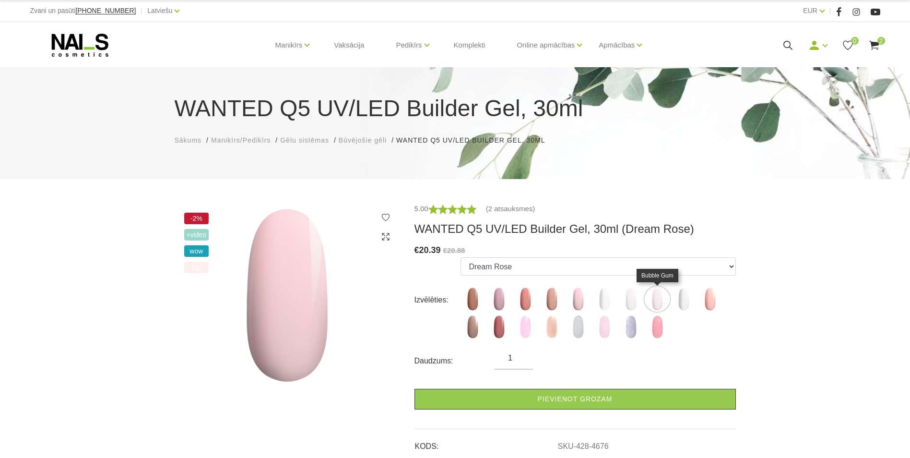
click at [661, 295] on img at bounding box center [657, 299] width 24 height 24
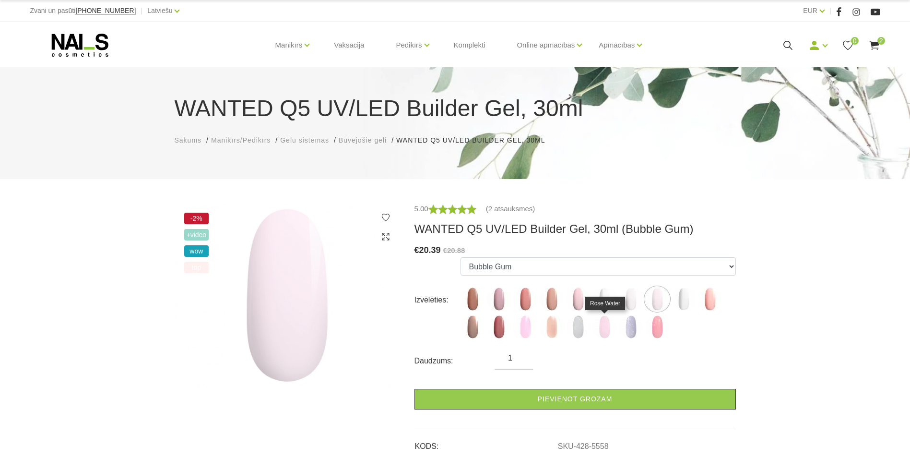
click at [606, 332] on img at bounding box center [605, 327] width 24 height 24
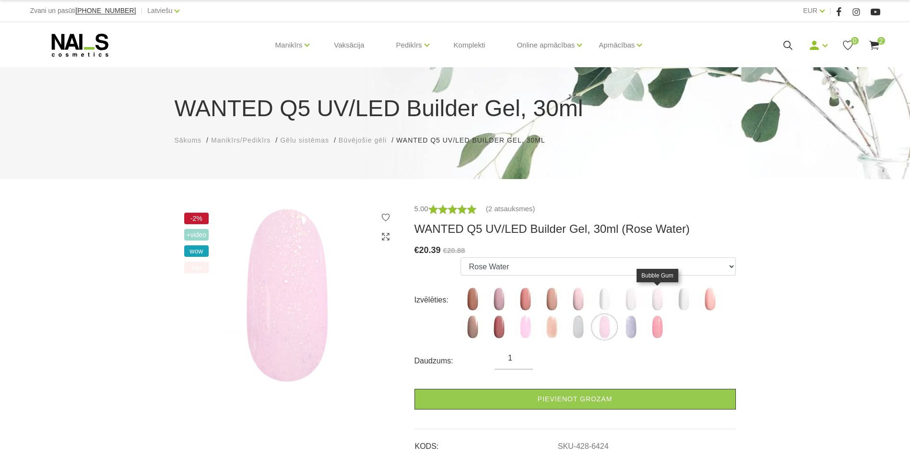
click at [665, 296] on img at bounding box center [657, 299] width 24 height 24
select select "5558"
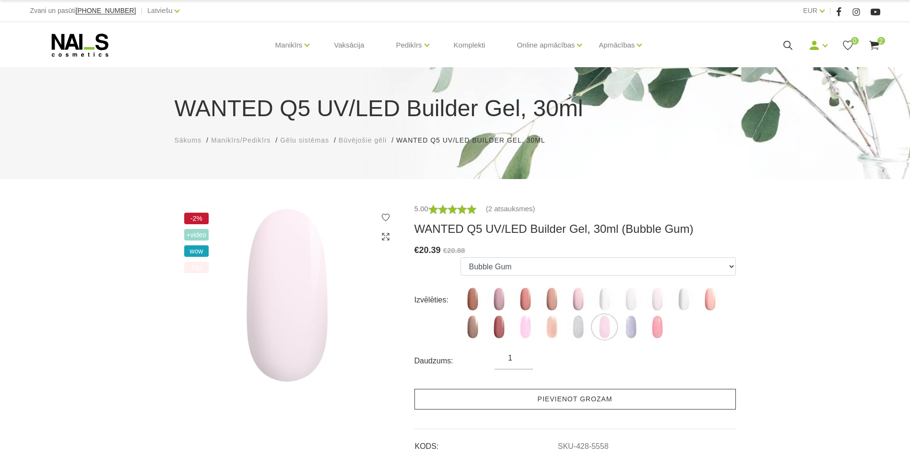
click at [532, 399] on link "Pievienot grozam" at bounding box center [575, 399] width 321 height 21
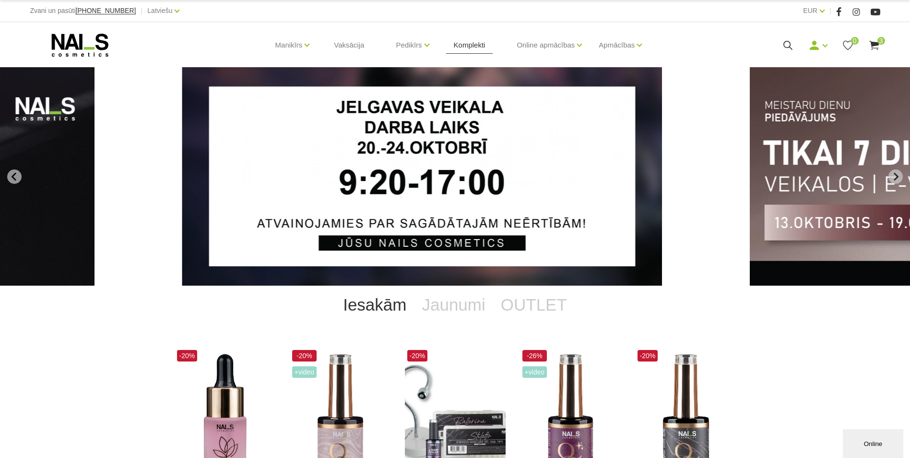
click at [461, 46] on link "Komplekti" at bounding box center [469, 45] width 47 height 46
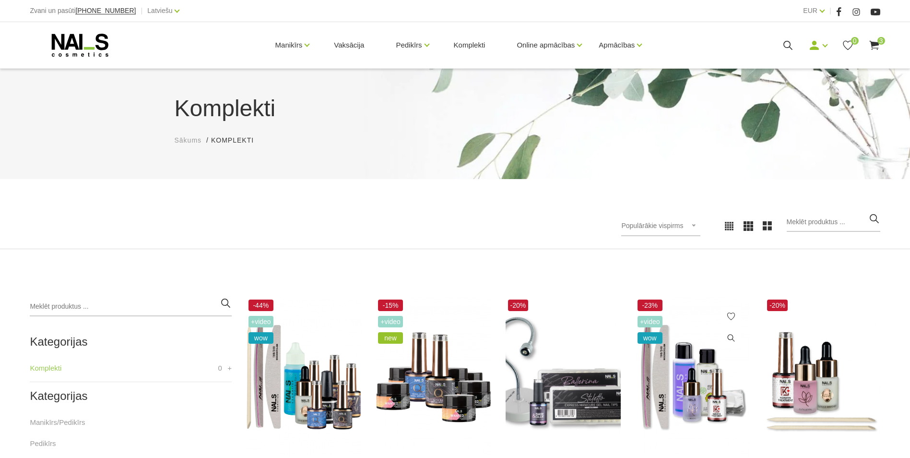
scroll to position [240, 0]
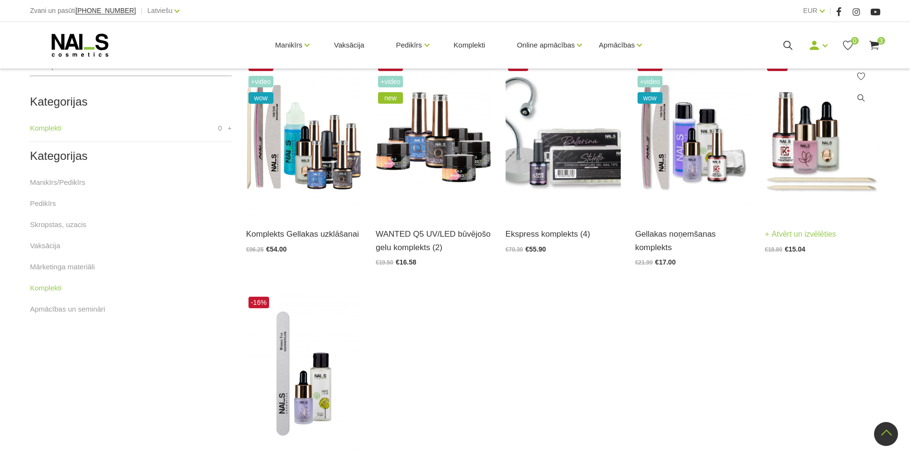
click at [802, 178] on img at bounding box center [822, 136] width 115 height 158
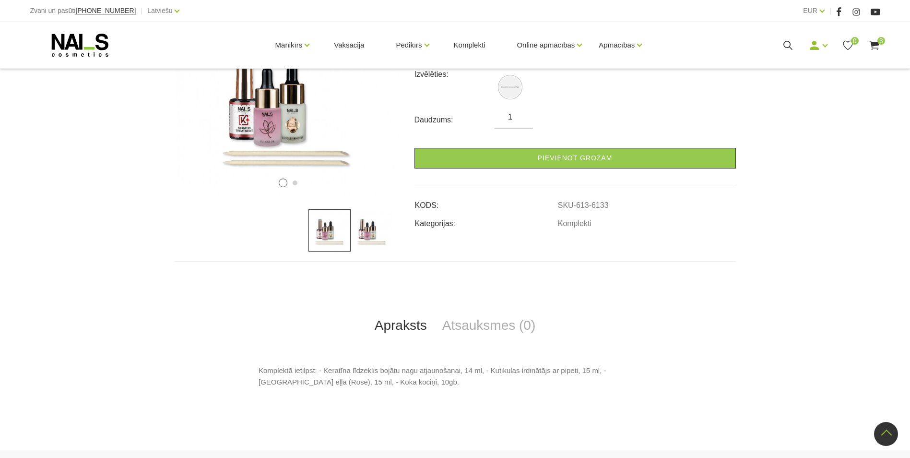
scroll to position [288, 0]
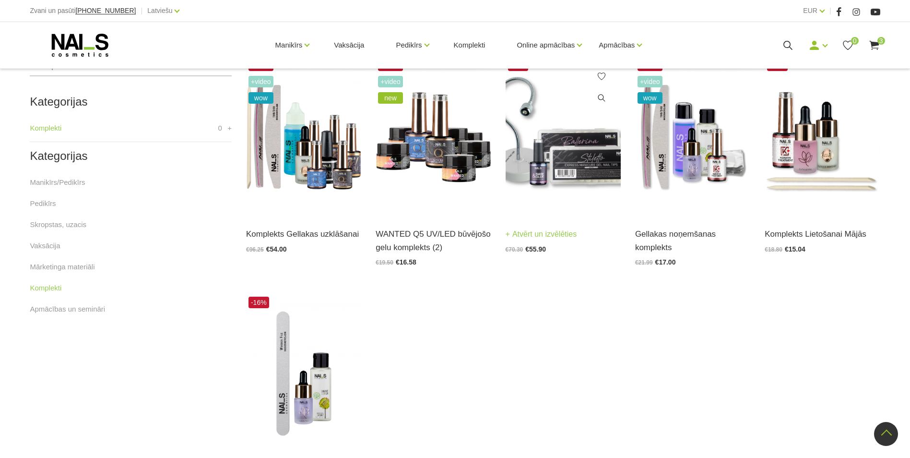
scroll to position [336, 0]
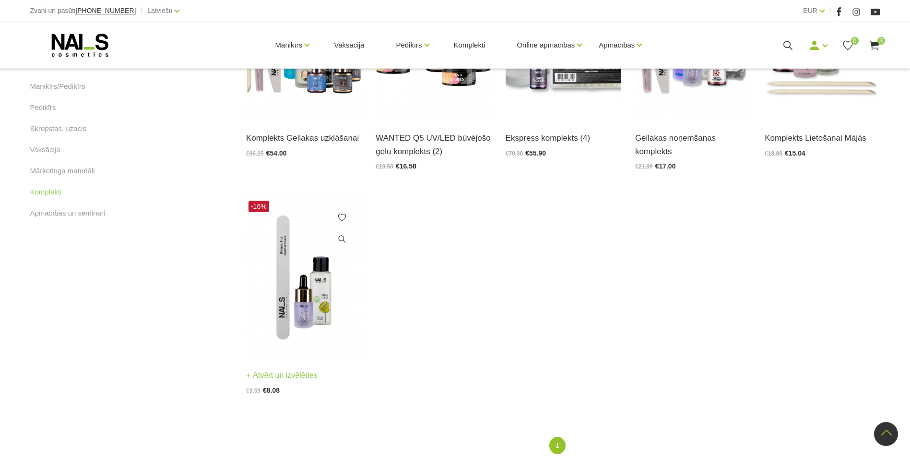
click at [317, 300] on img at bounding box center [303, 277] width 115 height 158
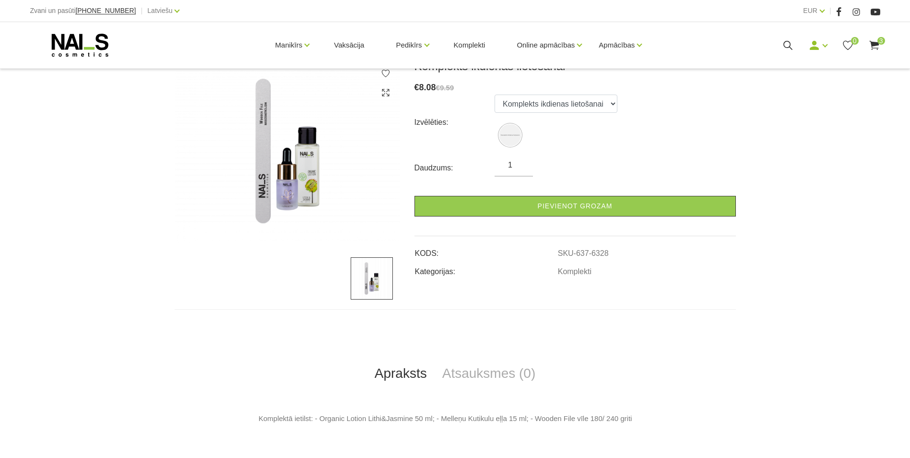
scroll to position [96, 0]
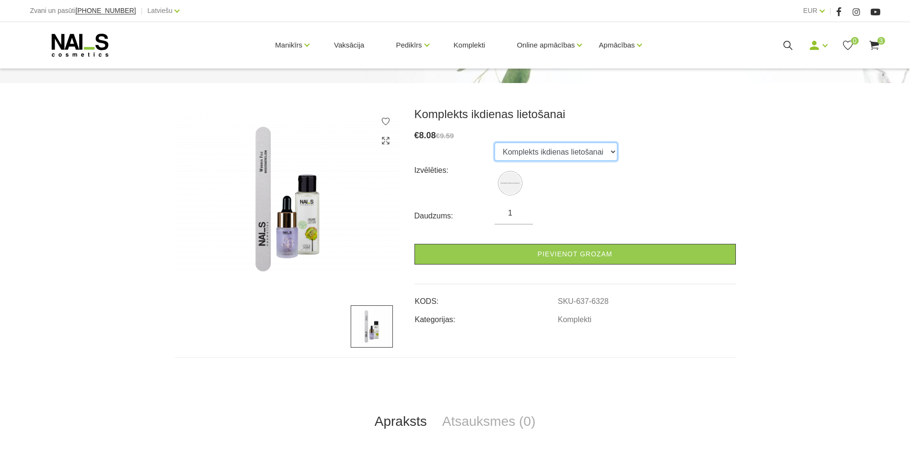
click at [572, 148] on select "Komplekts ikdienas lietošanai" at bounding box center [556, 151] width 123 height 18
click at [308, 210] on img at bounding box center [287, 199] width 225 height 184
click at [309, 218] on img at bounding box center [287, 199] width 225 height 184
click at [379, 324] on img at bounding box center [372, 326] width 42 height 42
click at [310, 229] on img at bounding box center [287, 199] width 225 height 184
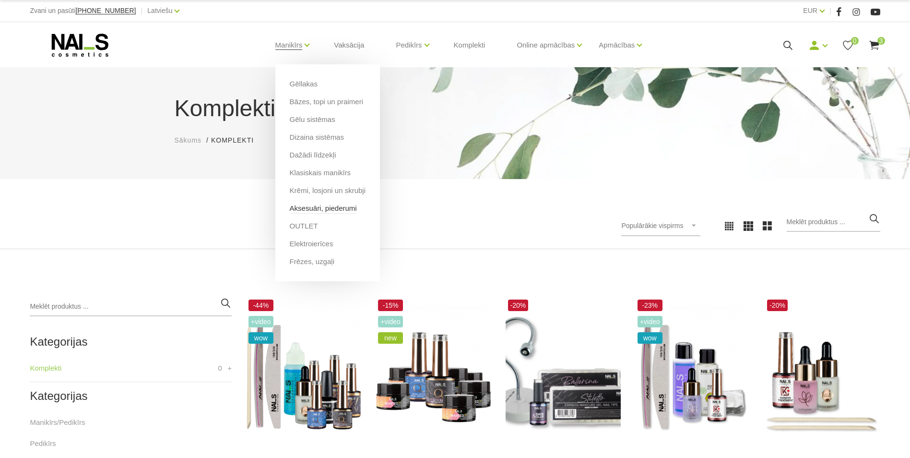
click at [329, 212] on link "Aksesuāri, piederumi" at bounding box center [323, 208] width 67 height 11
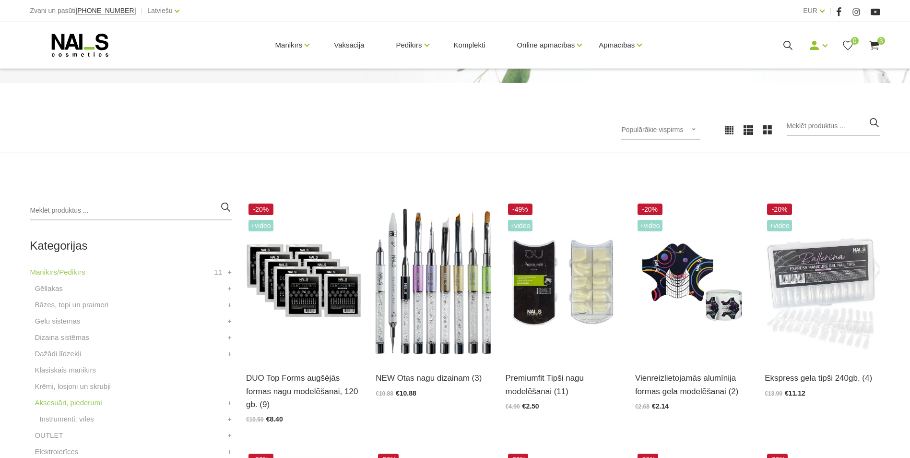
scroll to position [144, 0]
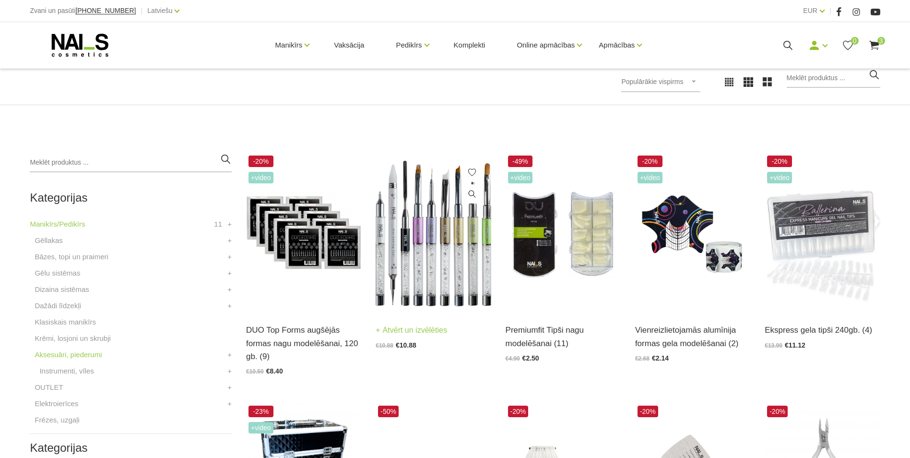
click at [433, 323] on div "NEW Otas nagu dizainam (3) Atvērt un izvēlēties €10.88 €10.88" at bounding box center [433, 329] width 115 height 36
click at [453, 237] on img at bounding box center [433, 232] width 115 height 158
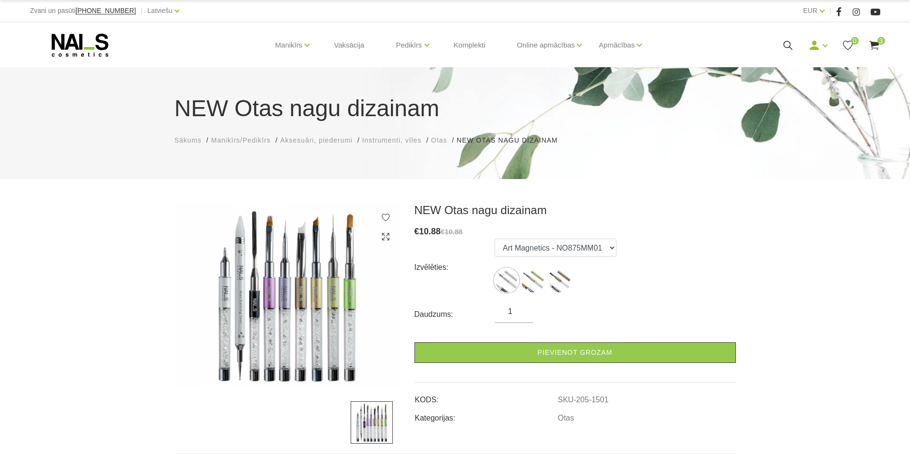
scroll to position [48, 0]
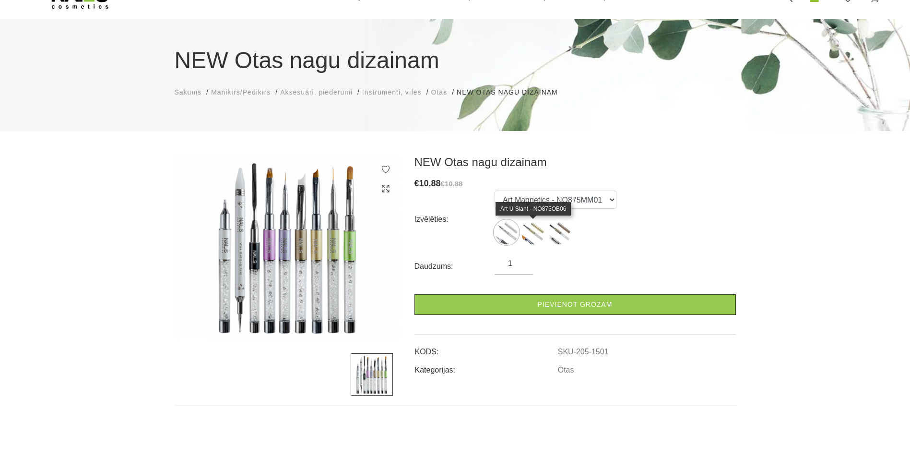
click at [534, 229] on img at bounding box center [533, 232] width 24 height 24
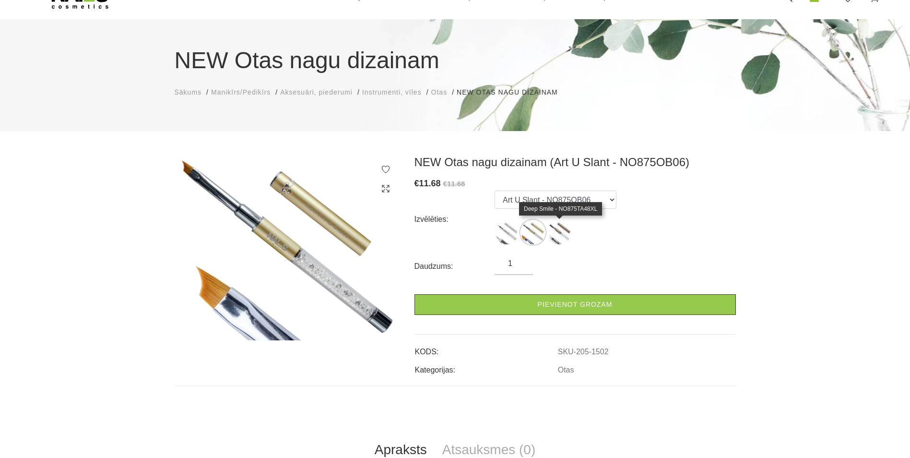
click at [558, 231] on img at bounding box center [559, 232] width 24 height 24
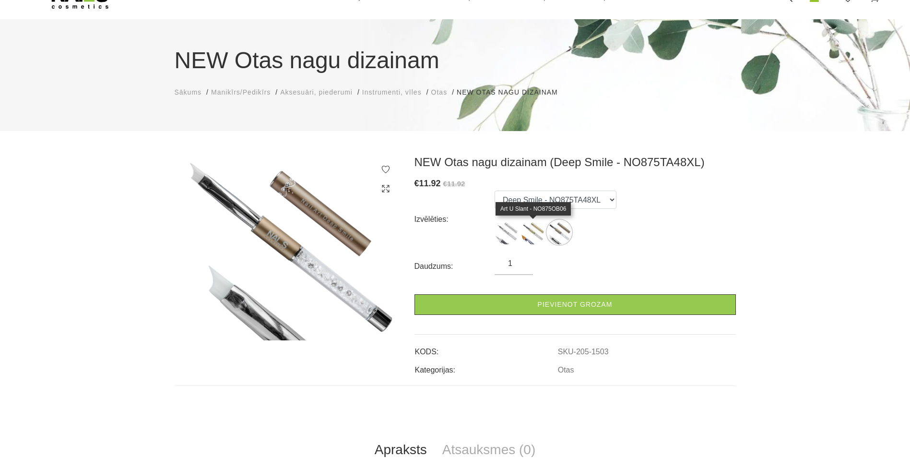
click at [530, 230] on img at bounding box center [533, 232] width 24 height 24
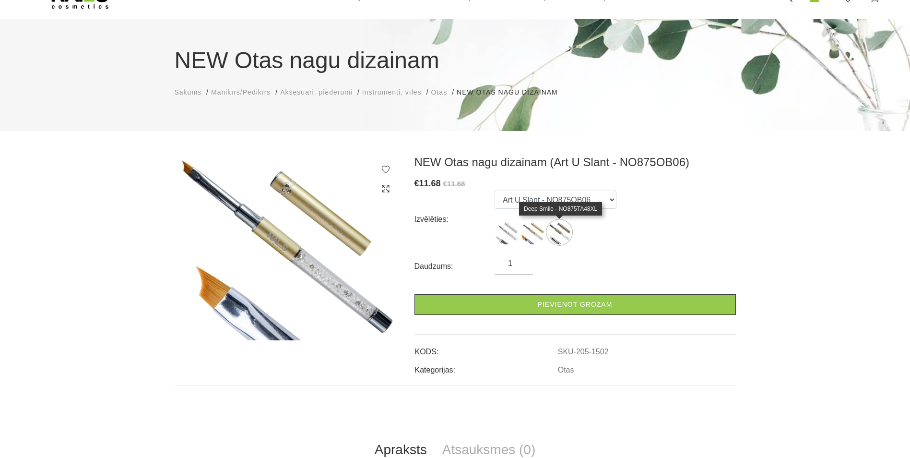
click at [560, 237] on img at bounding box center [559, 232] width 24 height 24
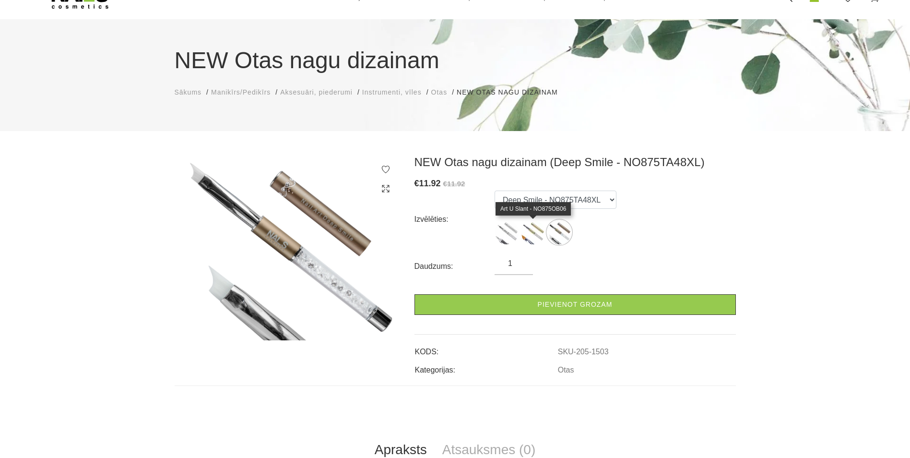
click at [531, 232] on img at bounding box center [533, 232] width 24 height 24
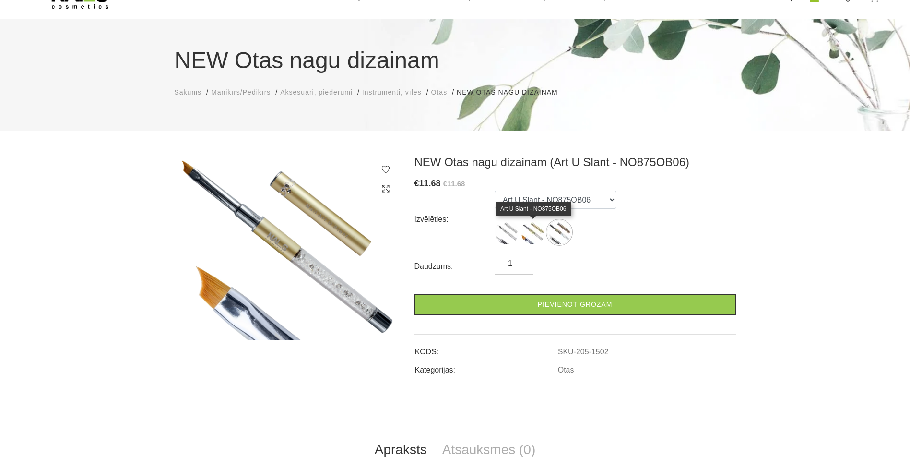
click at [531, 228] on img at bounding box center [533, 232] width 24 height 24
click at [531, 234] on img at bounding box center [533, 232] width 24 height 24
click at [529, 228] on img at bounding box center [533, 232] width 24 height 24
click at [511, 231] on img at bounding box center [507, 232] width 24 height 24
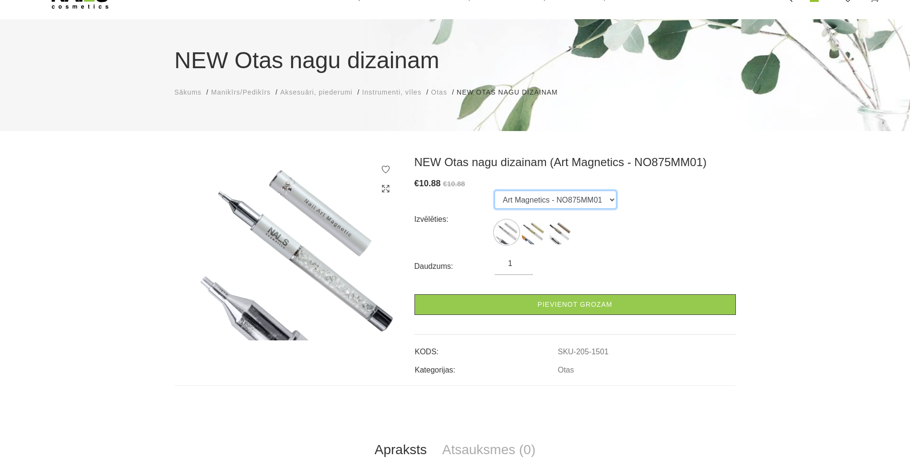
click at [548, 202] on select "Art Magnetics - NO875MM01 Art U Slant - NO875OB06 Deep Smile - NO875TA48XL" at bounding box center [556, 199] width 122 height 18
click at [528, 234] on img at bounding box center [533, 232] width 24 height 24
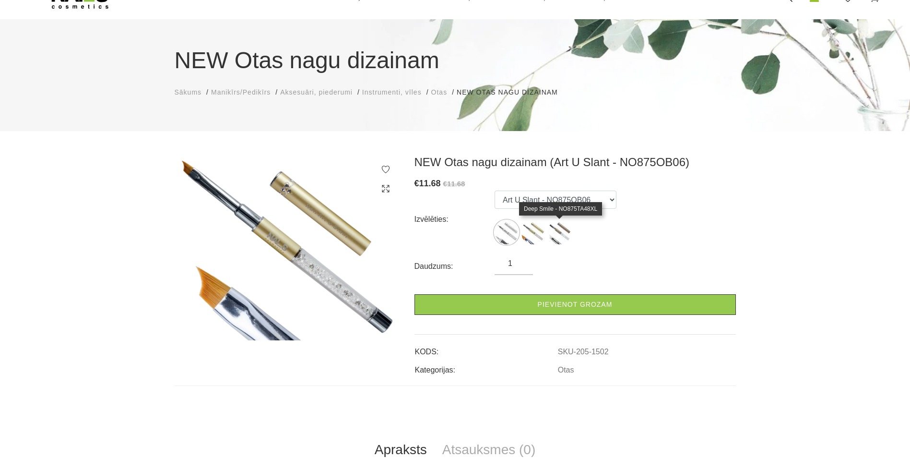
click at [557, 231] on img at bounding box center [559, 232] width 24 height 24
select select "1503"
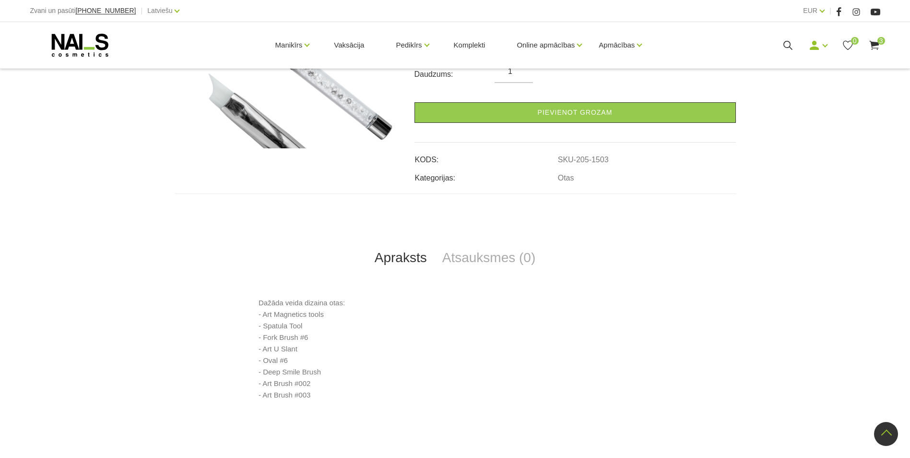
scroll to position [144, 0]
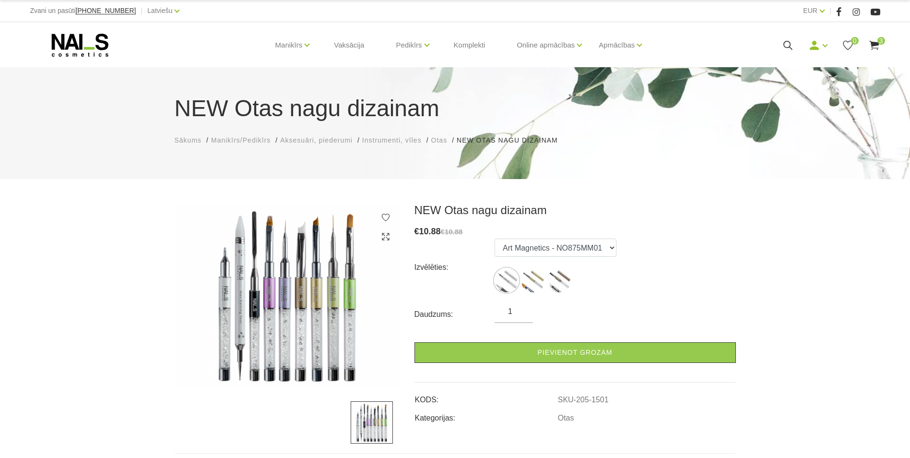
scroll to position [144, 0]
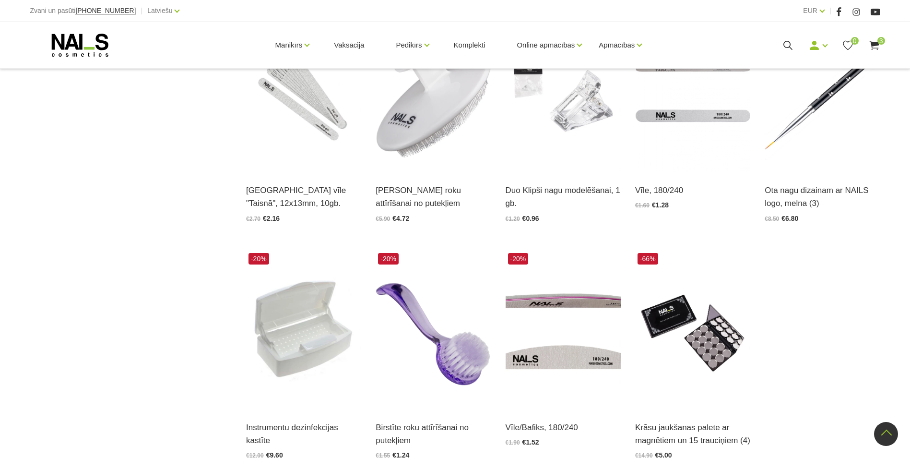
scroll to position [1103, 0]
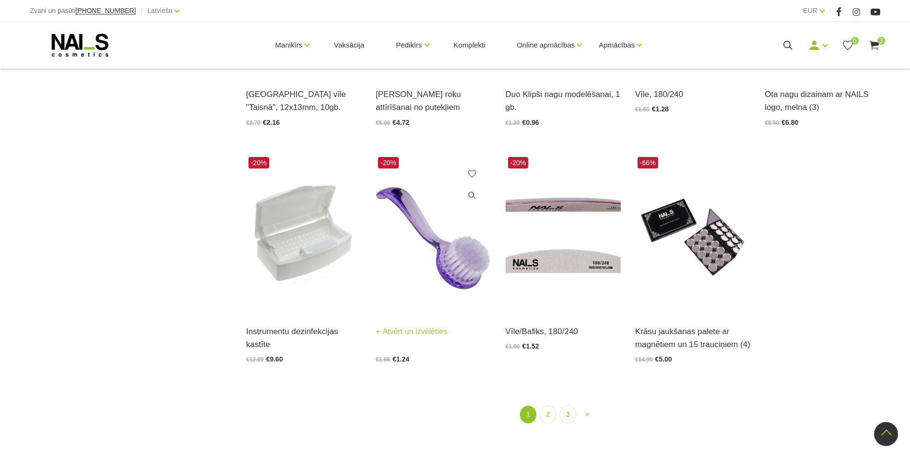
click at [446, 303] on img at bounding box center [433, 233] width 115 height 158
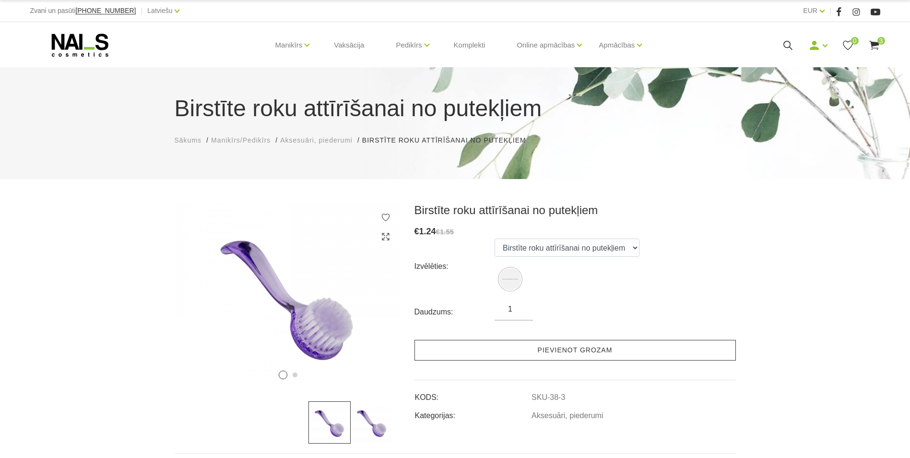
click at [440, 340] on link "Pievienot grozam" at bounding box center [575, 350] width 321 height 21
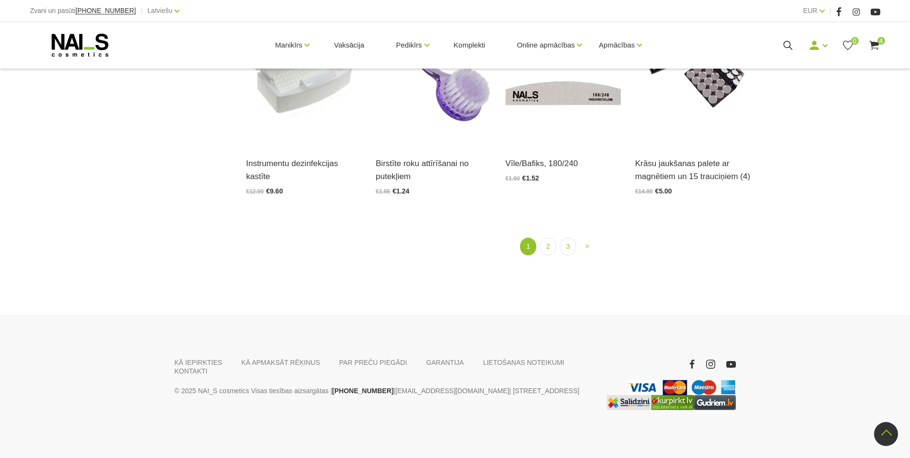
scroll to position [1032, 0]
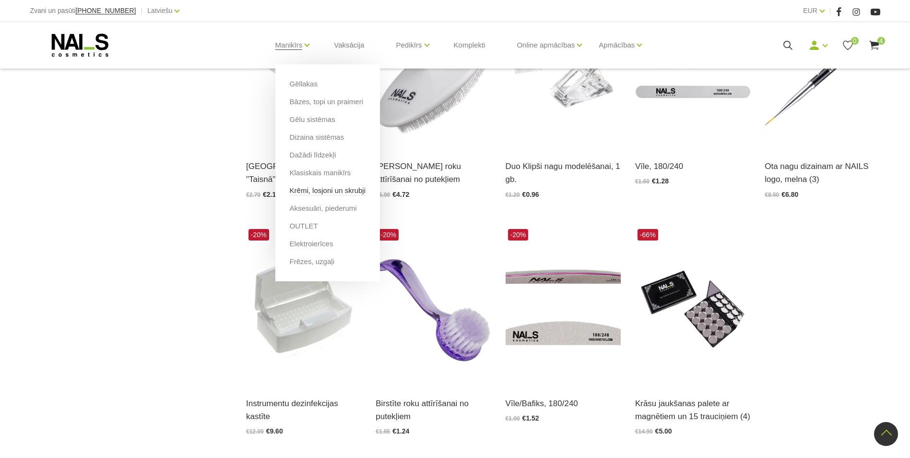
click at [310, 188] on link "Krēmi, losjoni un skrubji" at bounding box center [328, 190] width 76 height 11
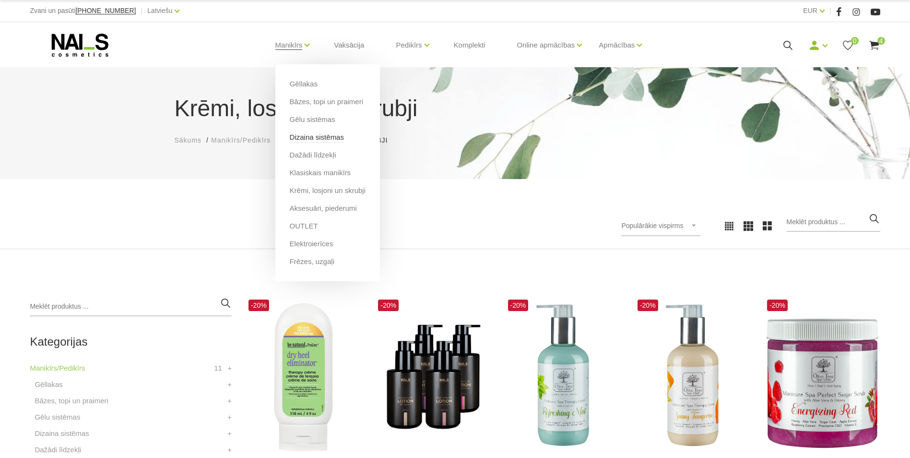
click at [325, 138] on link "Dizaina sistēmas" at bounding box center [317, 137] width 54 height 11
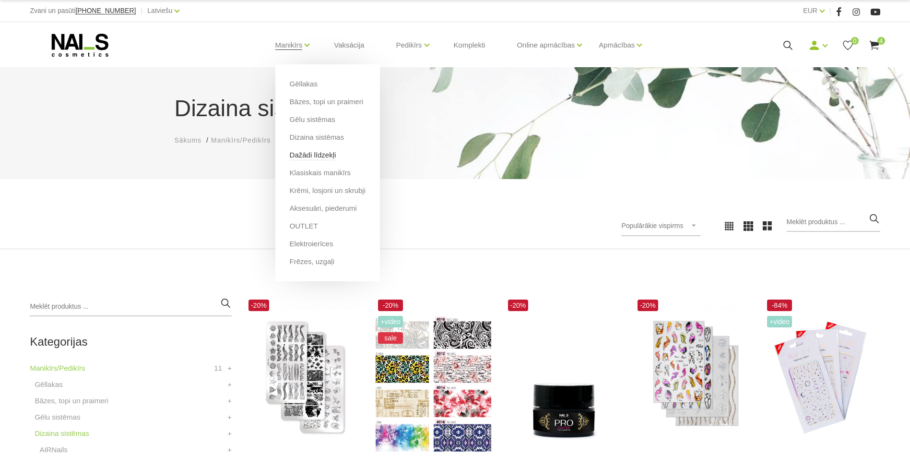
click at [317, 158] on link "Dažādi līdzekļi" at bounding box center [313, 155] width 47 height 11
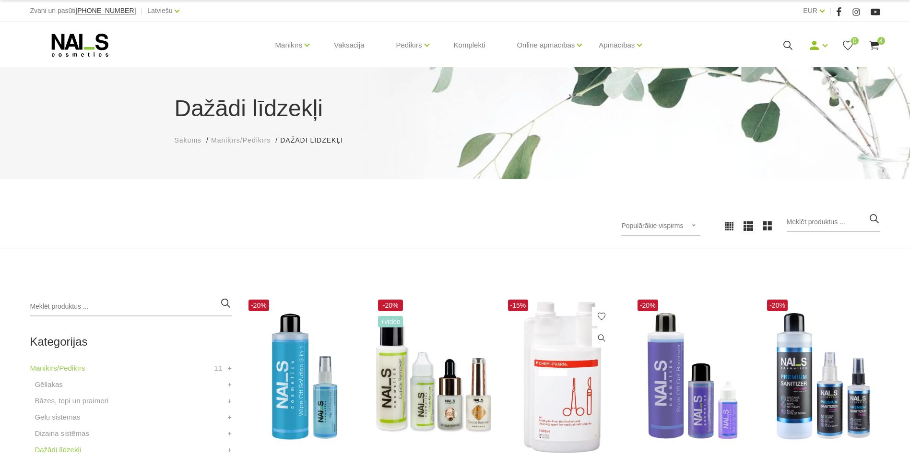
scroll to position [96, 0]
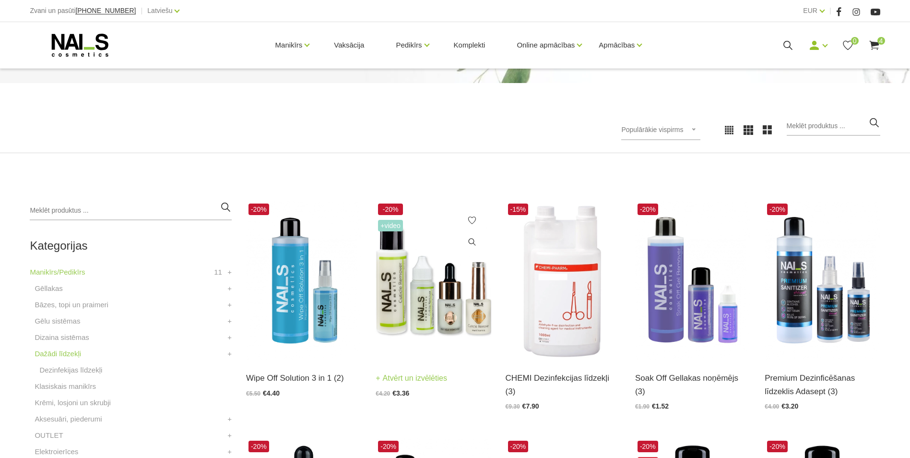
click at [463, 267] on img at bounding box center [433, 280] width 115 height 158
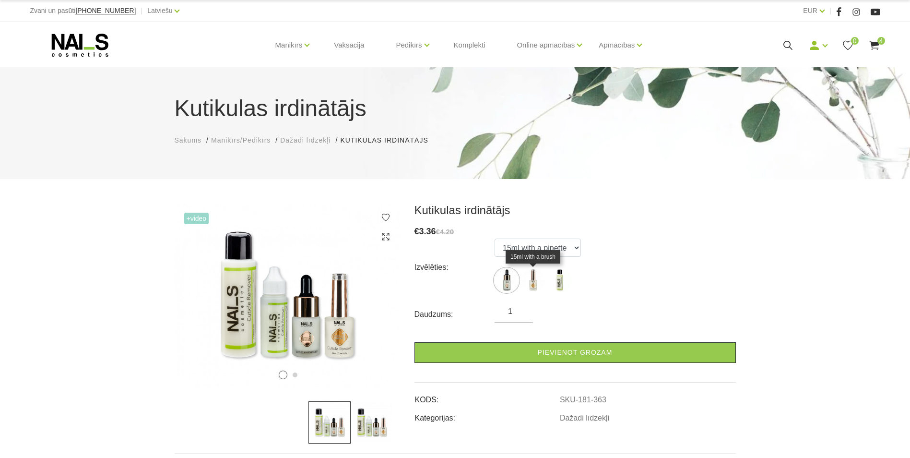
click at [535, 273] on img at bounding box center [533, 280] width 24 height 24
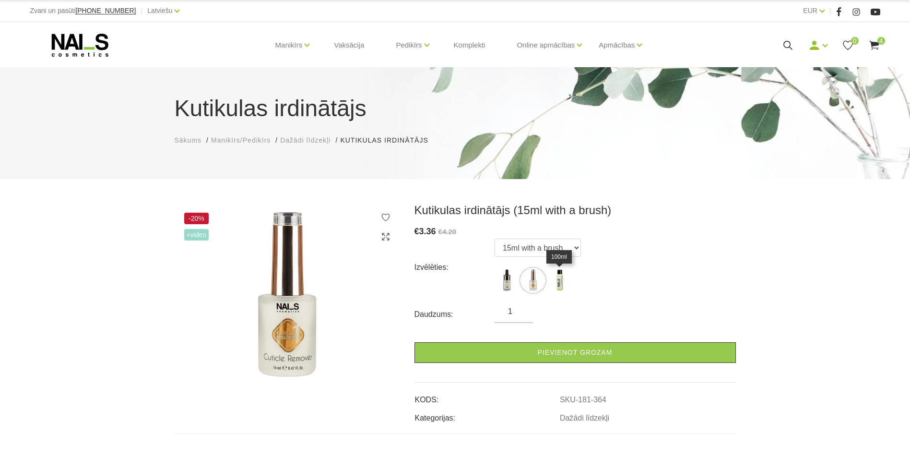
click at [558, 277] on img at bounding box center [559, 280] width 24 height 24
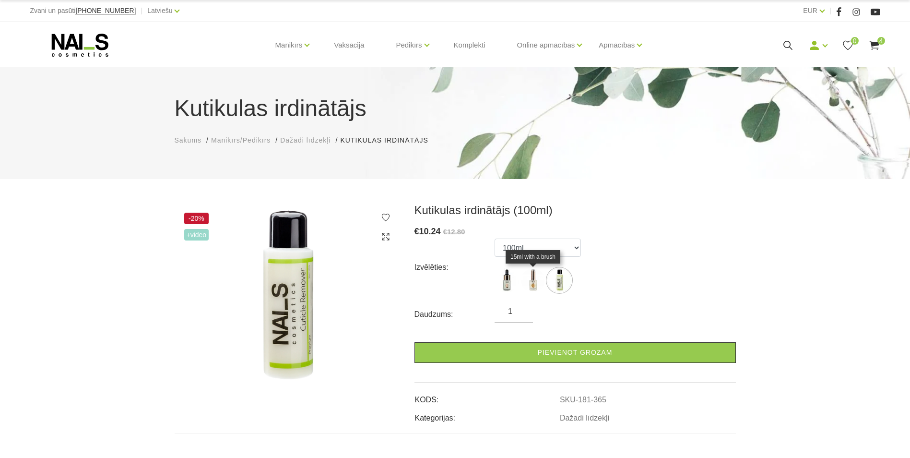
click at [535, 277] on img at bounding box center [533, 280] width 24 height 24
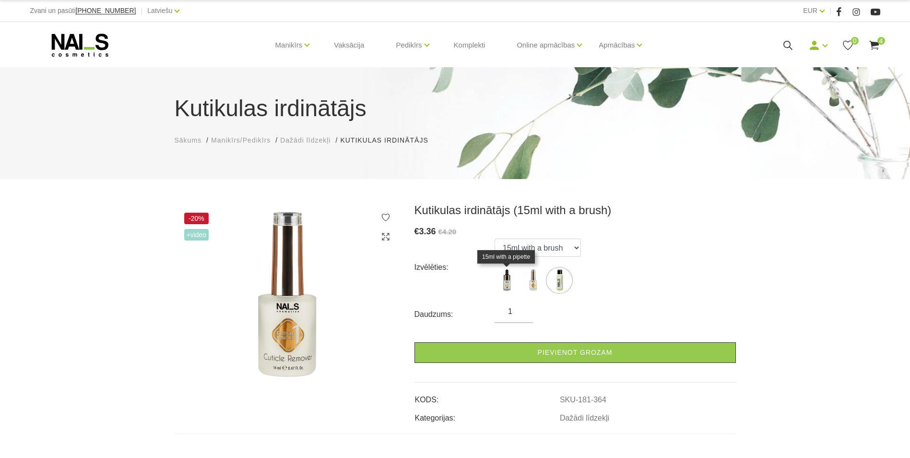
click at [506, 284] on img at bounding box center [507, 280] width 24 height 24
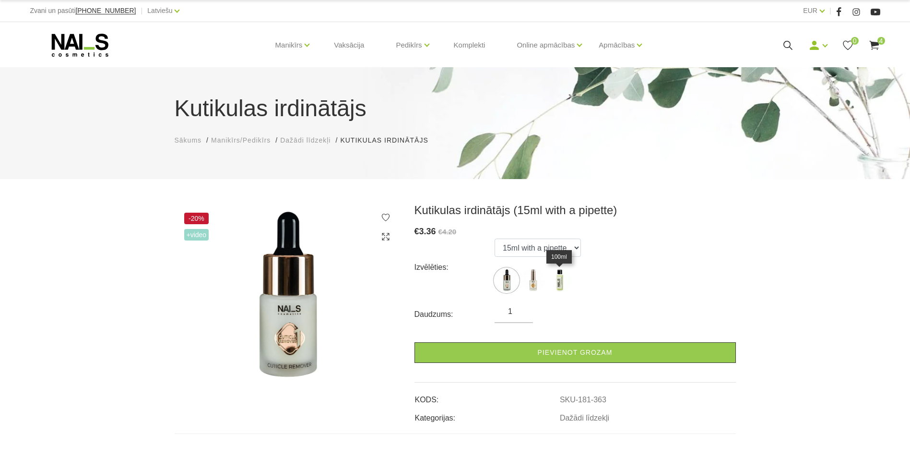
click at [556, 277] on img at bounding box center [559, 280] width 24 height 24
select select "365"
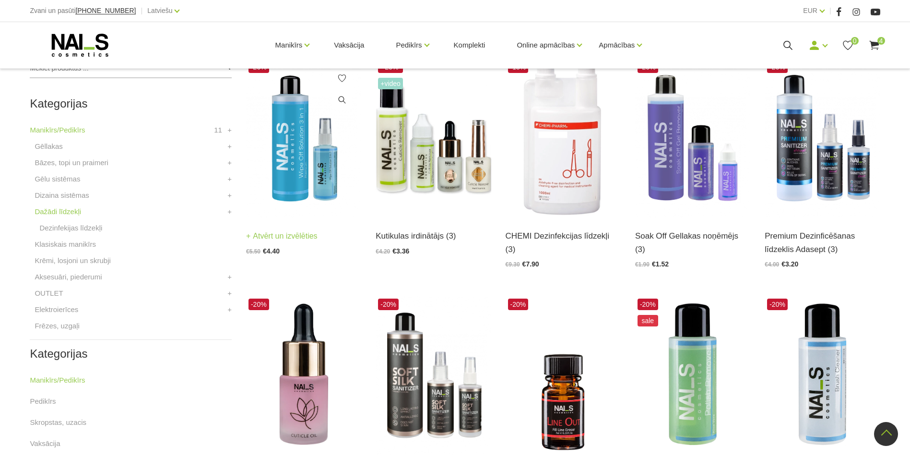
scroll to position [382, 0]
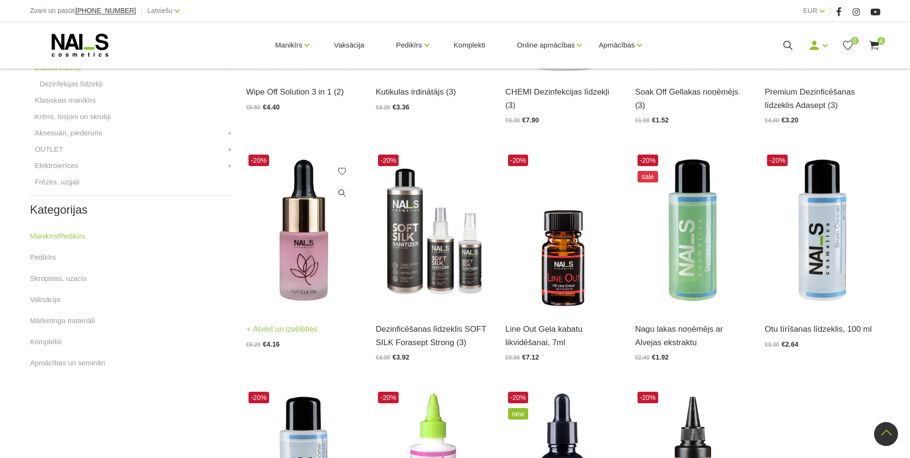
click at [306, 281] on img at bounding box center [303, 231] width 115 height 158
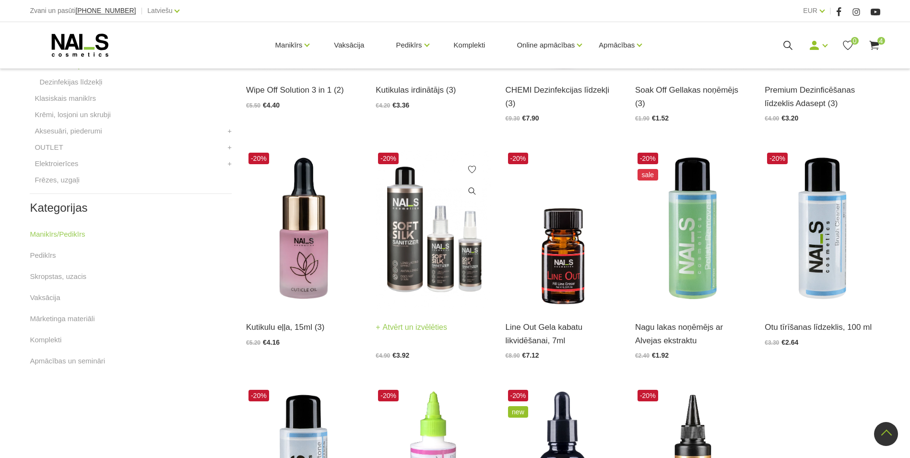
scroll to position [240, 0]
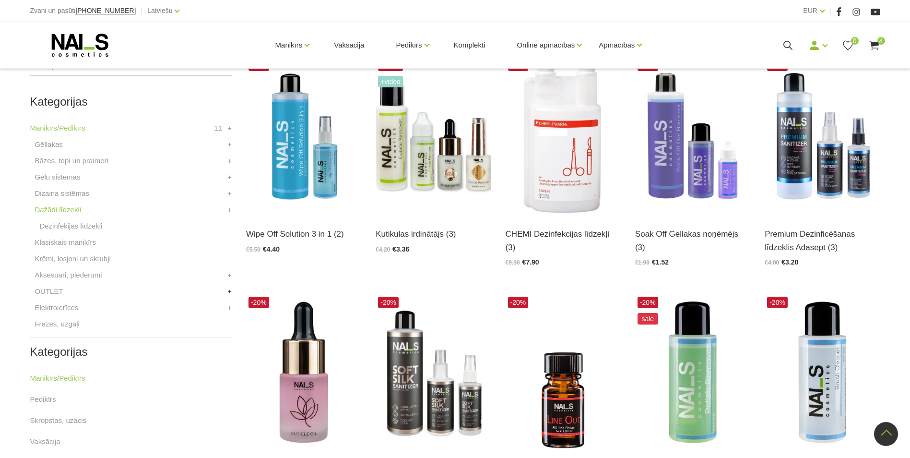
click at [230, 288] on link "+" at bounding box center [229, 291] width 4 height 12
click at [38, 293] on link "OUTLET" at bounding box center [49, 291] width 28 height 12
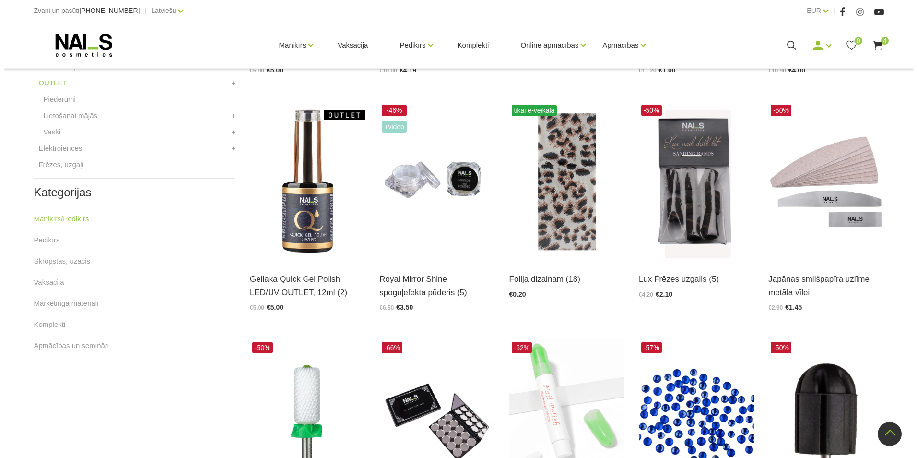
scroll to position [288, 0]
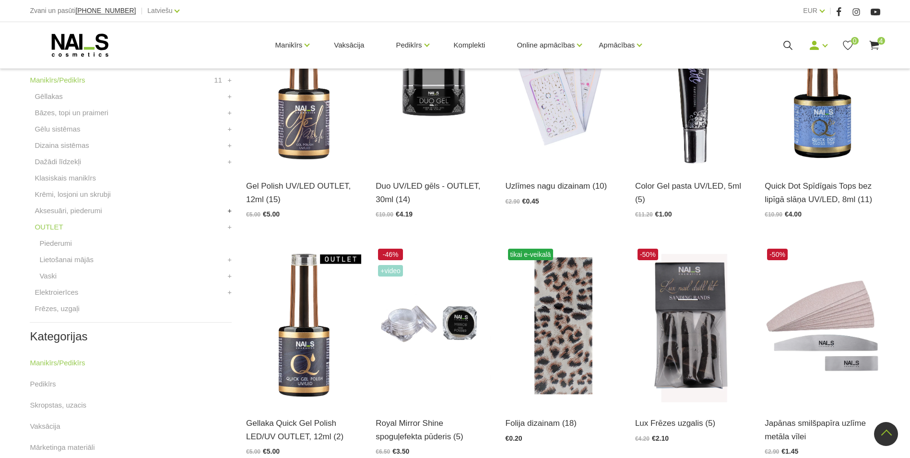
click at [228, 208] on link "+" at bounding box center [229, 211] width 4 height 12
click at [791, 44] on icon at bounding box center [788, 45] width 12 height 12
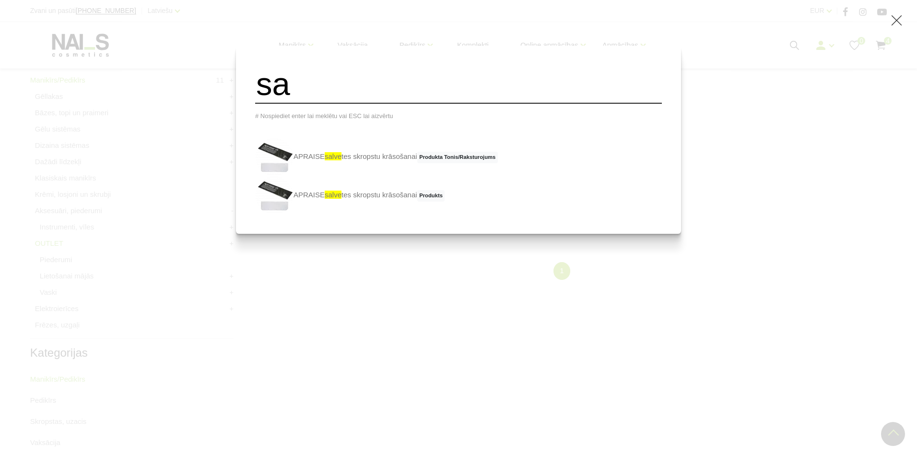
type input "s"
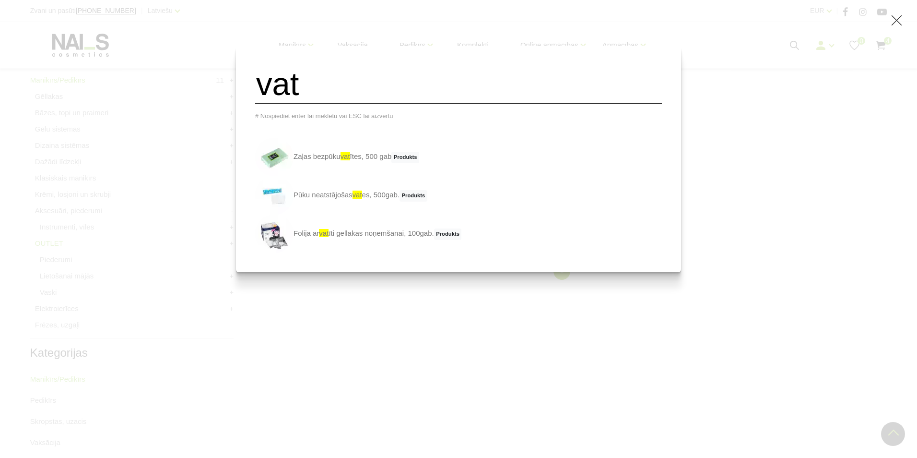
type input "vat"
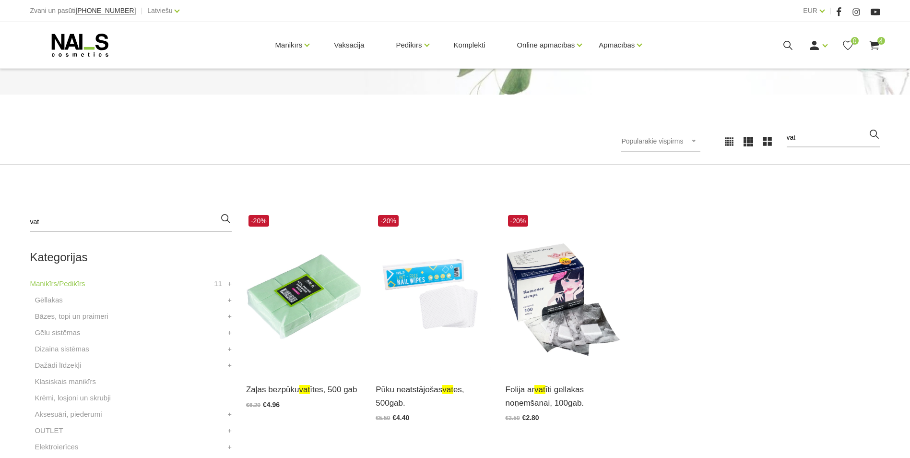
scroll to position [192, 0]
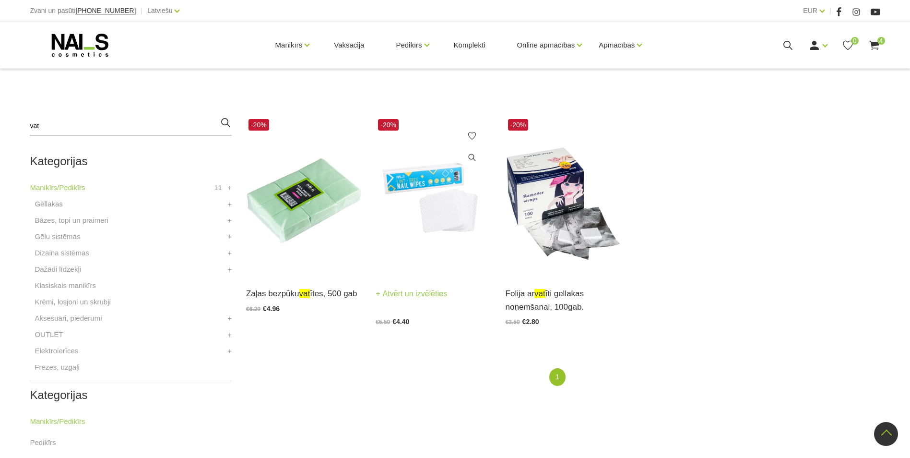
click at [430, 234] on img at bounding box center [433, 196] width 115 height 158
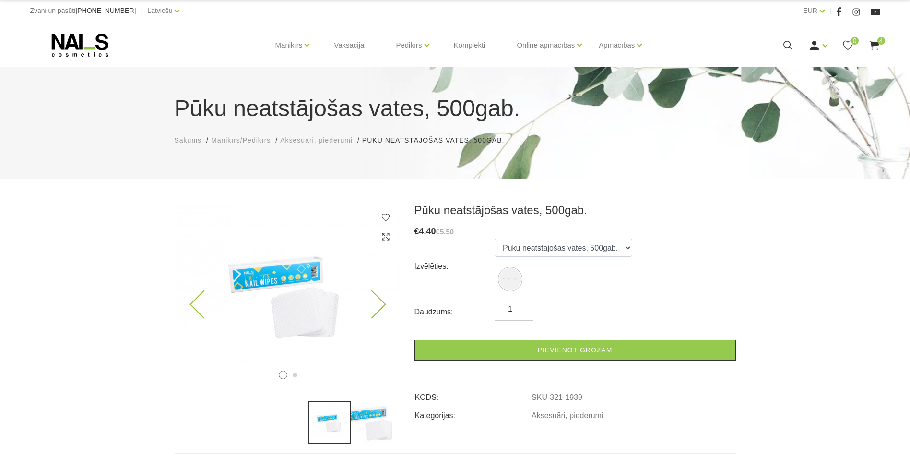
click at [373, 298] on icon at bounding box center [371, 304] width 28 height 28
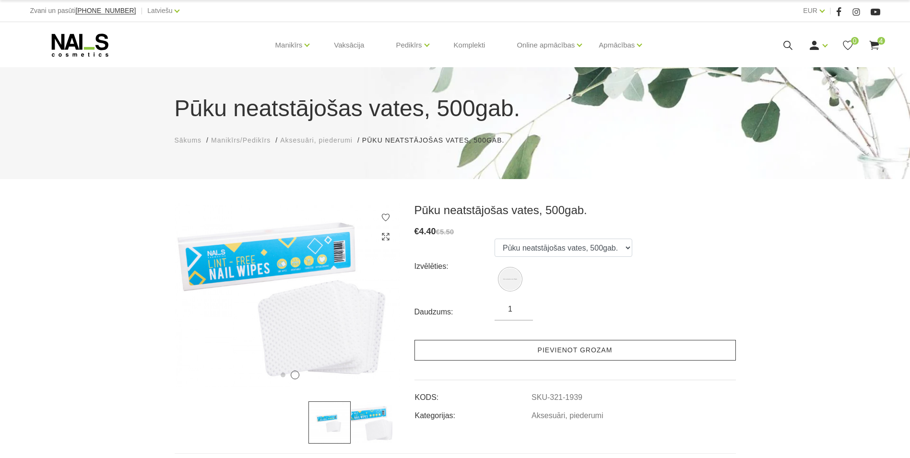
click at [595, 340] on link "Pievienot grozam" at bounding box center [575, 350] width 321 height 21
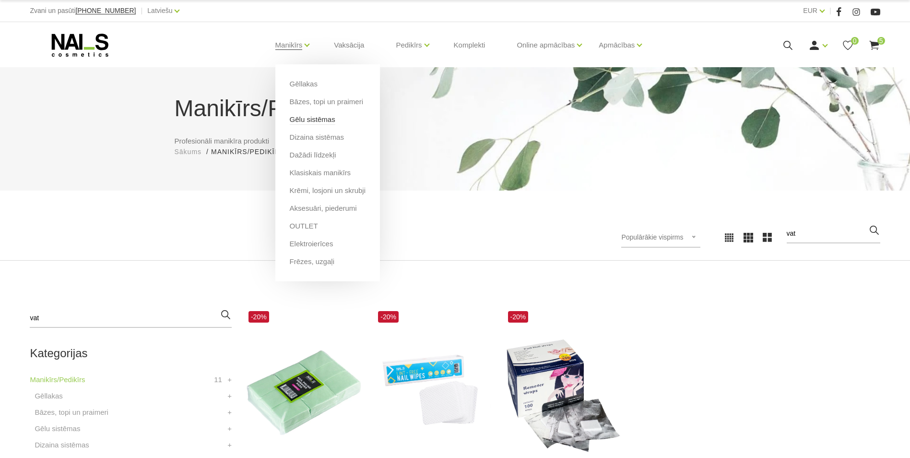
click at [308, 120] on link "Gēlu sistēmas" at bounding box center [313, 119] width 46 height 11
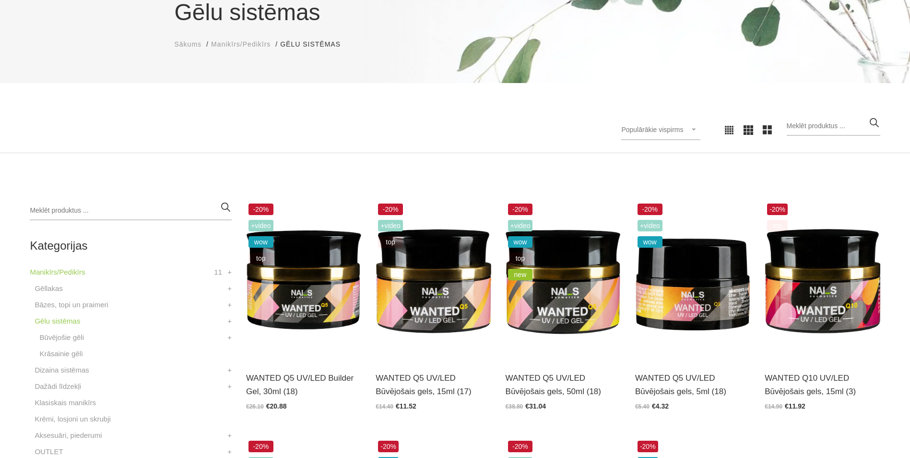
scroll to position [144, 0]
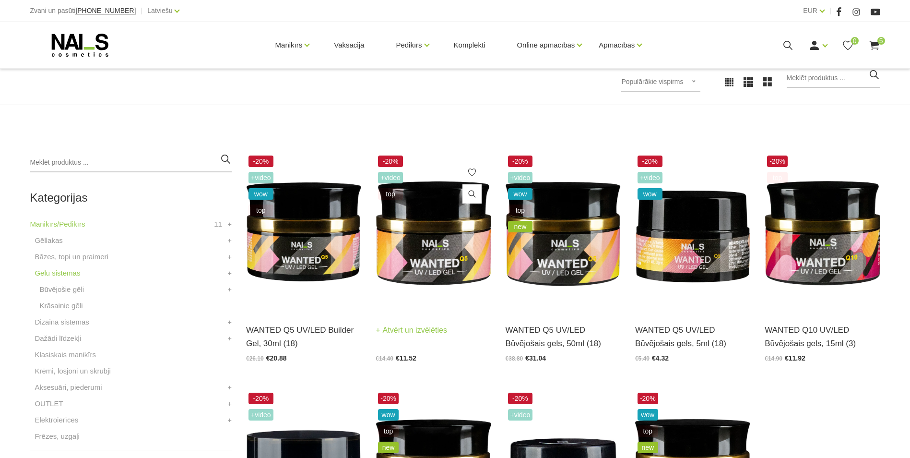
click at [442, 265] on img at bounding box center [433, 232] width 115 height 158
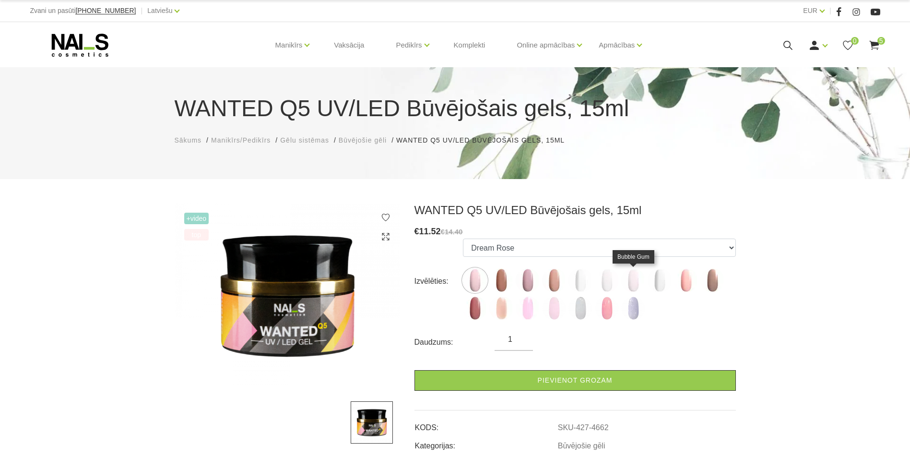
click at [640, 275] on img at bounding box center [633, 280] width 24 height 24
select select "5557"
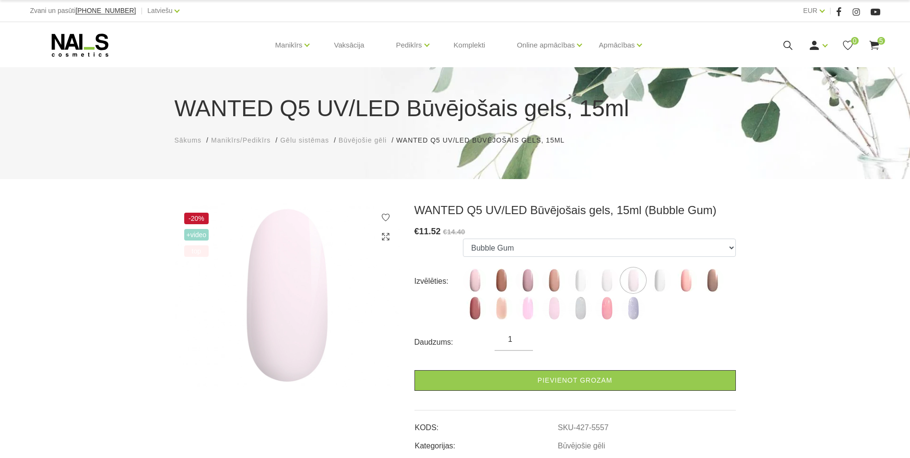
click at [880, 43] on span "5" at bounding box center [882, 41] width 8 height 8
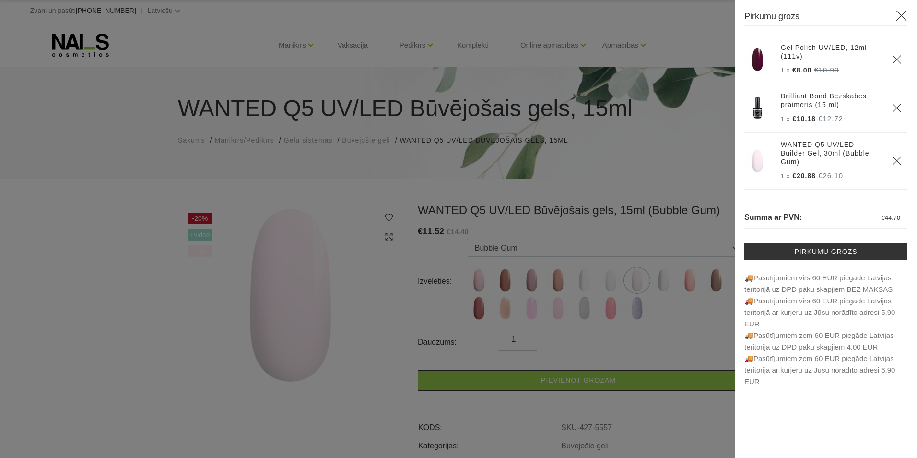
click at [403, 159] on div at bounding box center [458, 229] width 917 height 458
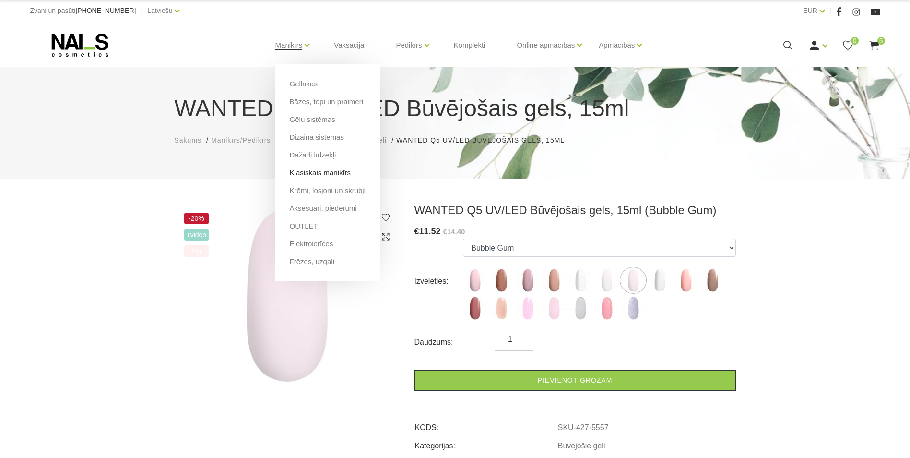
click at [312, 171] on link "Klasiskais manikīrs" at bounding box center [320, 172] width 61 height 11
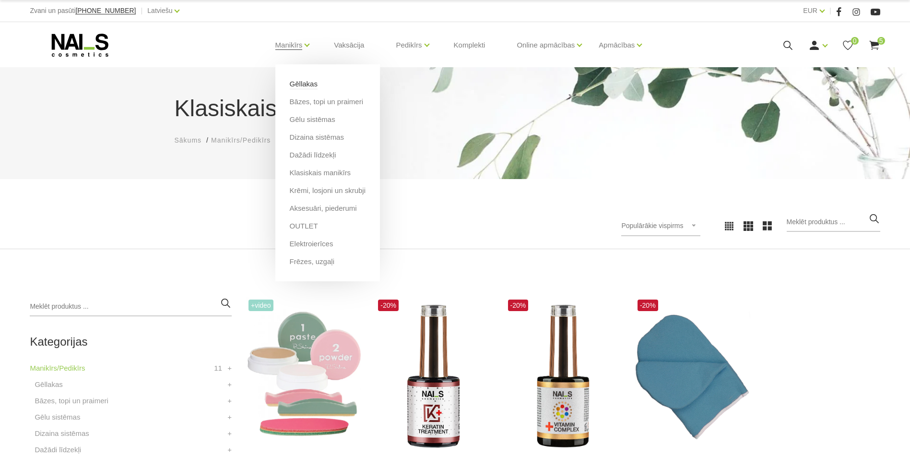
click at [299, 86] on link "Gēllakas" at bounding box center [304, 84] width 28 height 11
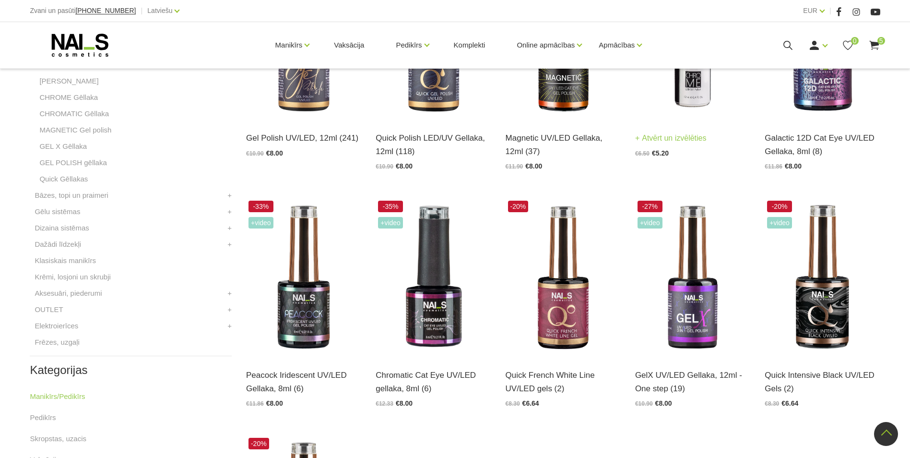
scroll to position [192, 0]
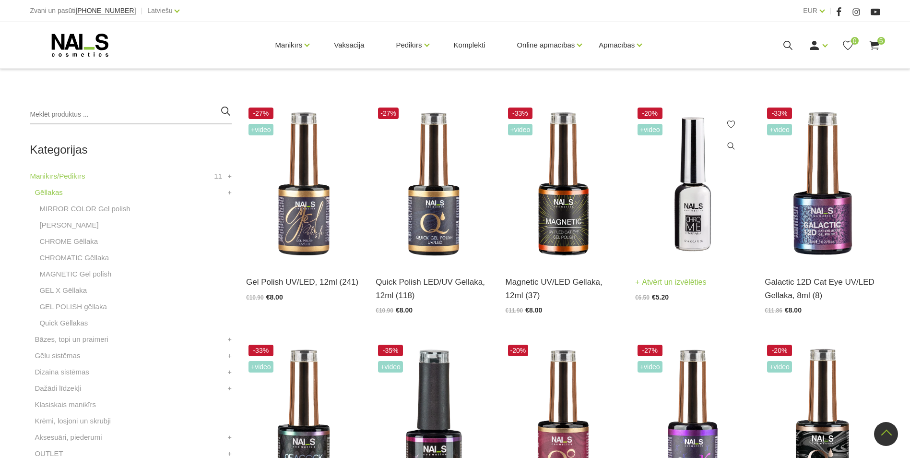
click at [693, 157] on img at bounding box center [692, 184] width 115 height 158
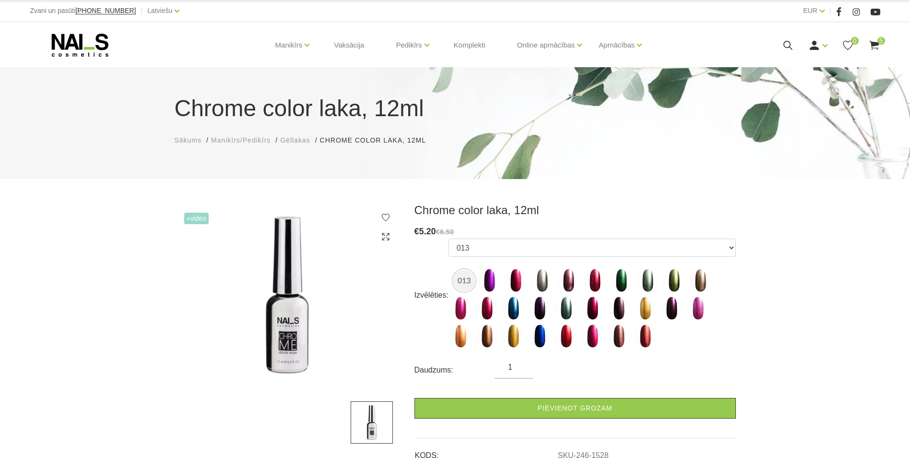
scroll to position [48, 0]
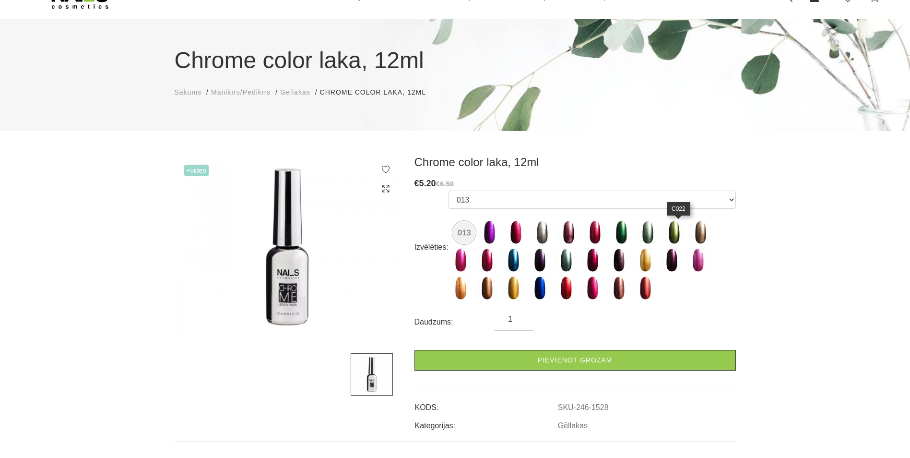
click at [688, 230] on img at bounding box center [700, 232] width 24 height 24
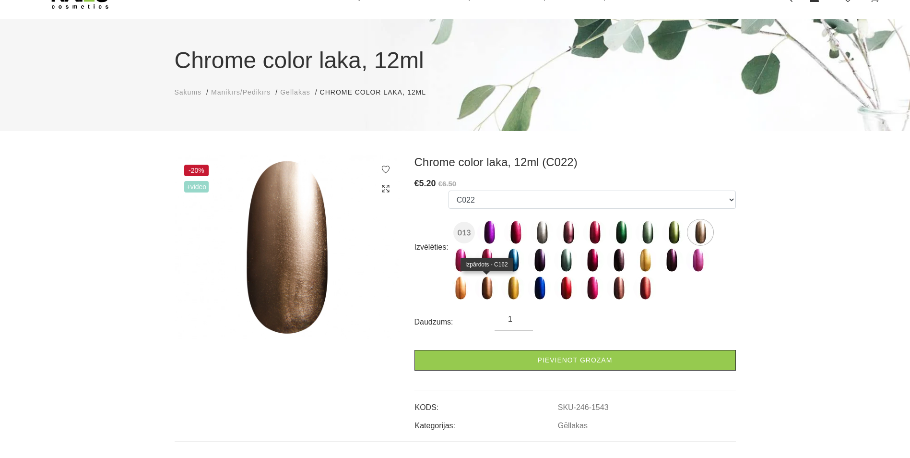
click at [501, 286] on img at bounding box center [513, 288] width 24 height 24
select select "1529"
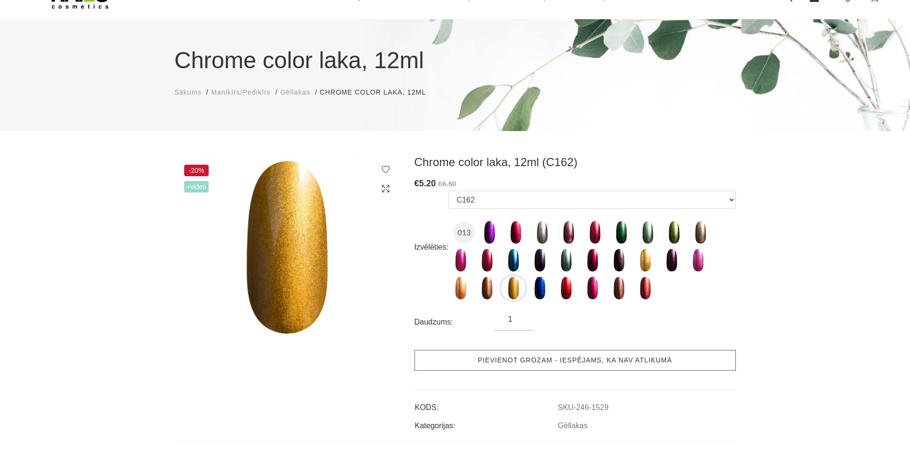
click at [495, 359] on link "Pievienot grozam - iespējams, ka nav atlikumā" at bounding box center [575, 360] width 321 height 21
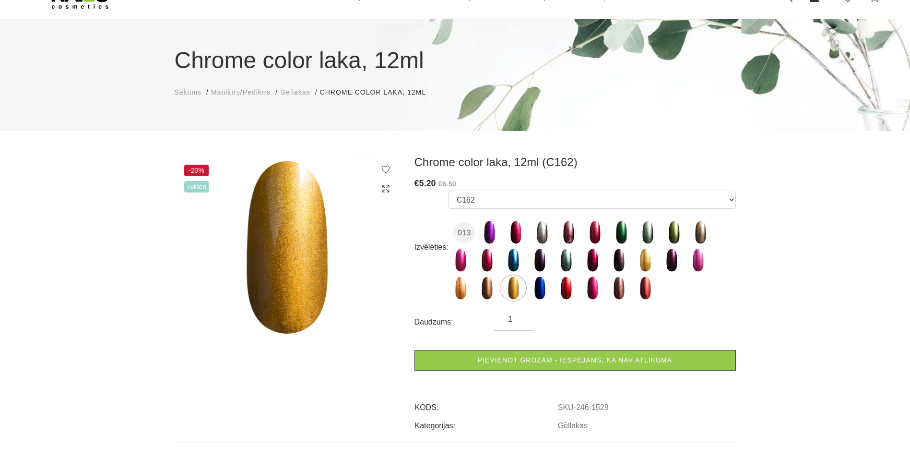
scroll to position [0, 0]
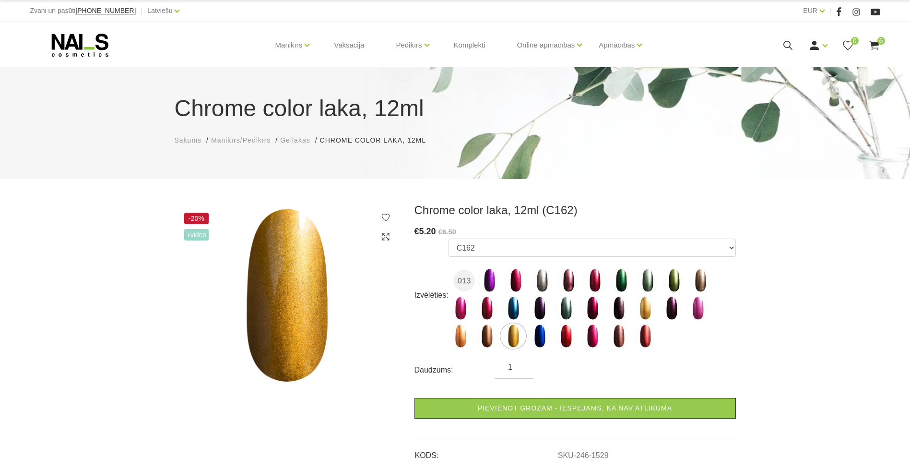
click at [87, 46] on icon at bounding box center [80, 45] width 101 height 24
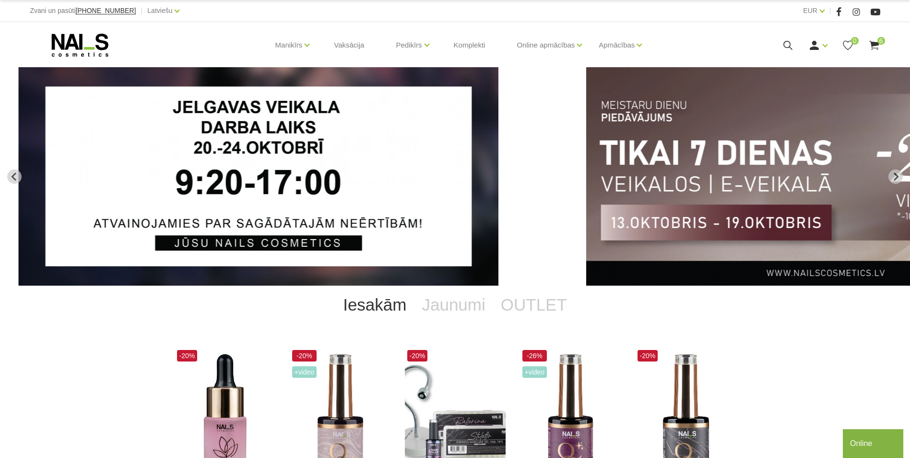
drag, startPoint x: 742, startPoint y: 204, endPoint x: 460, endPoint y: 202, distance: 282.1
click at [460, 202] on div "NAILS cosmetics - slideshow banner" at bounding box center [455, 176] width 910 height 218
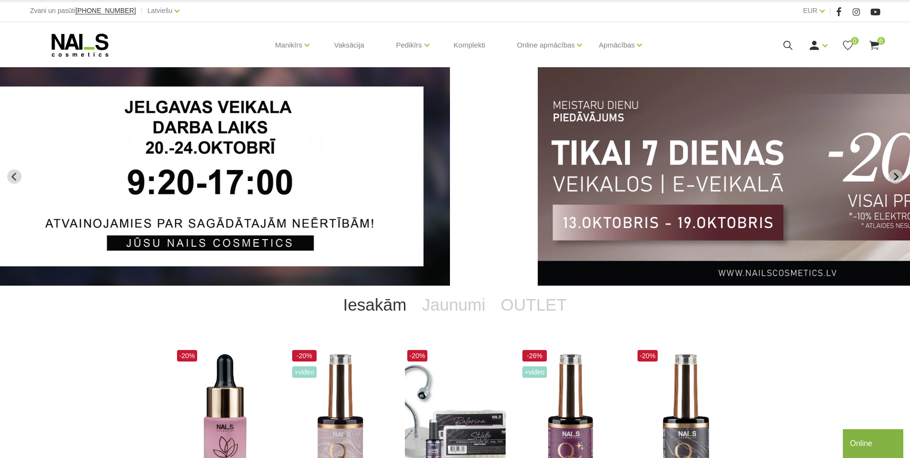
drag, startPoint x: 454, startPoint y: 202, endPoint x: 782, endPoint y: 232, distance: 329.0
click at [782, 233] on img "2 of 13" at bounding box center [778, 176] width 480 height 218
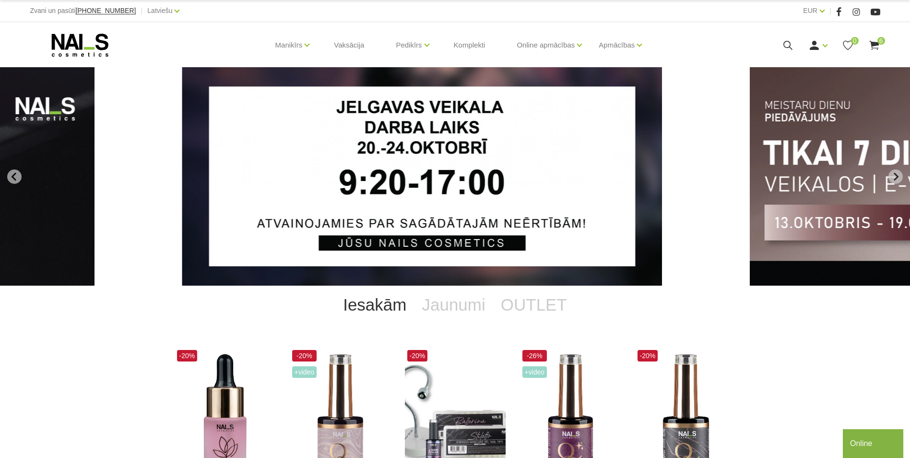
click at [348, 204] on img "1 of 13" at bounding box center [422, 176] width 480 height 218
click at [871, 46] on icon at bounding box center [874, 45] width 12 height 12
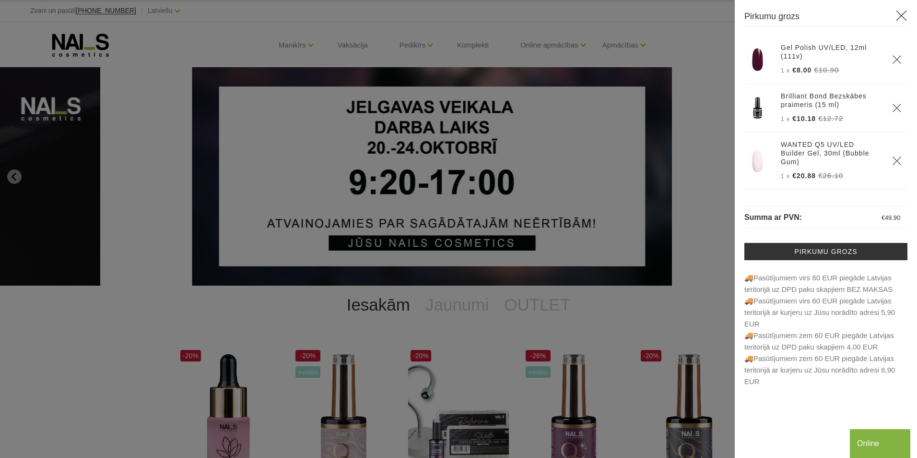
scroll to position [141, 0]
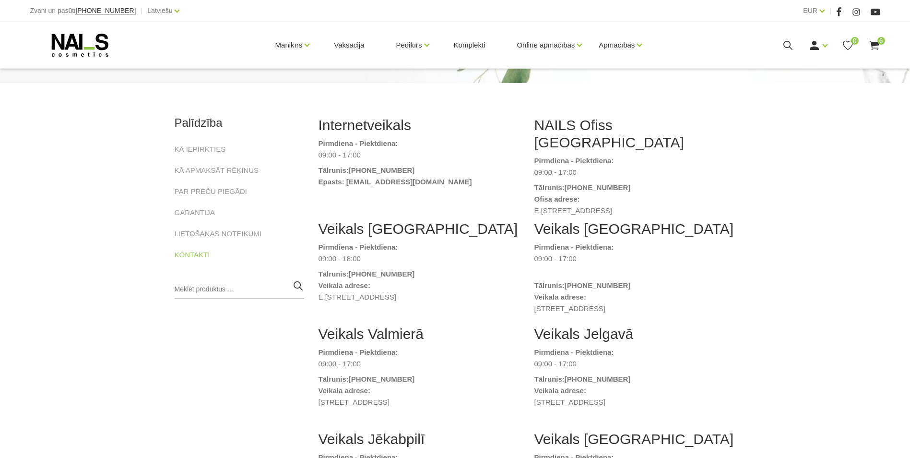
scroll to position [192, 0]
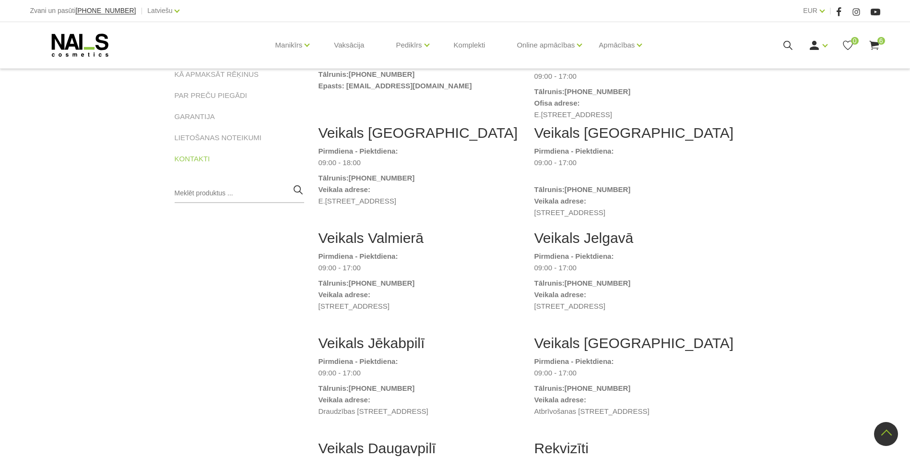
click at [104, 38] on icon at bounding box center [80, 45] width 101 height 24
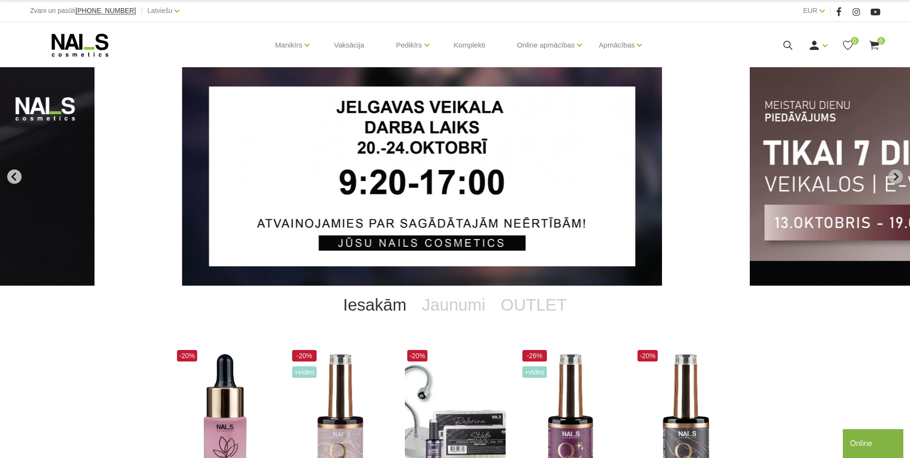
click at [10, 174] on icon "Go to last slide" at bounding box center [14, 176] width 9 height 9
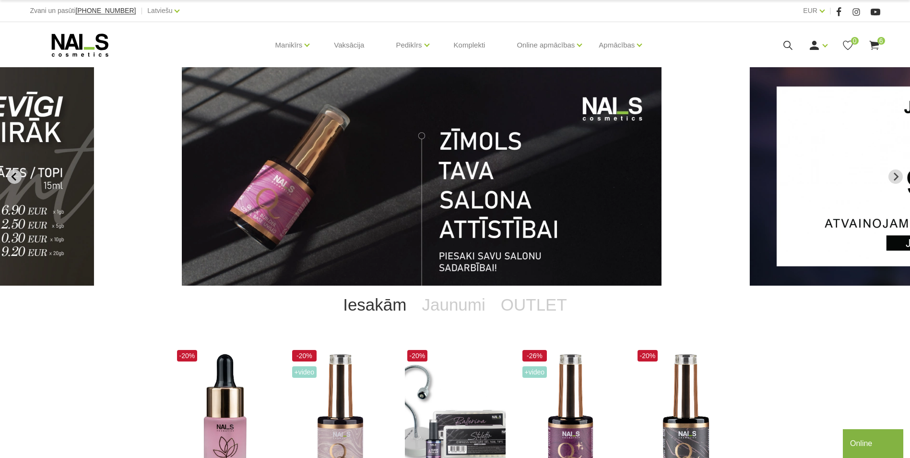
click at [15, 174] on icon "Previous slide" at bounding box center [13, 176] width 5 height 8
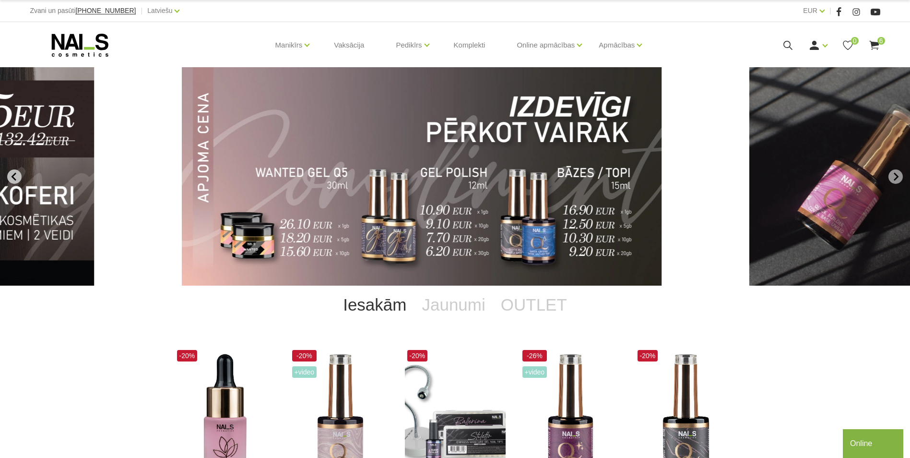
click at [16, 173] on icon "Previous slide" at bounding box center [13, 176] width 5 height 8
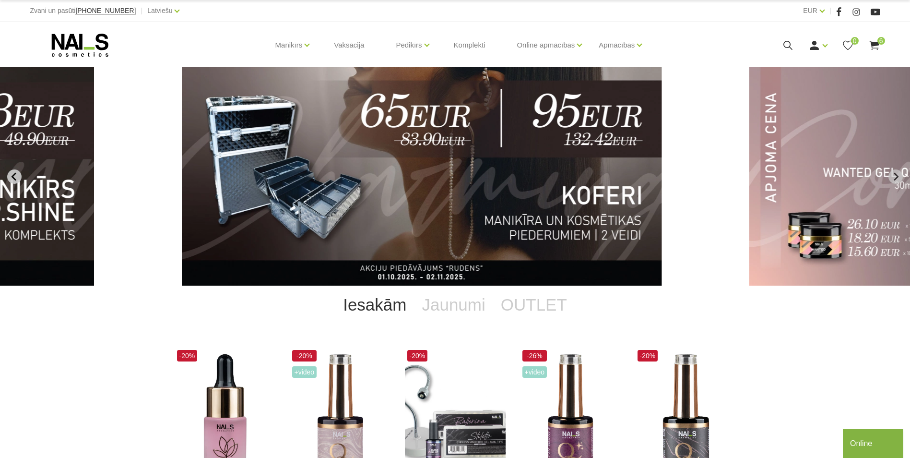
click at [14, 173] on icon "Previous slide" at bounding box center [14, 176] width 9 height 9
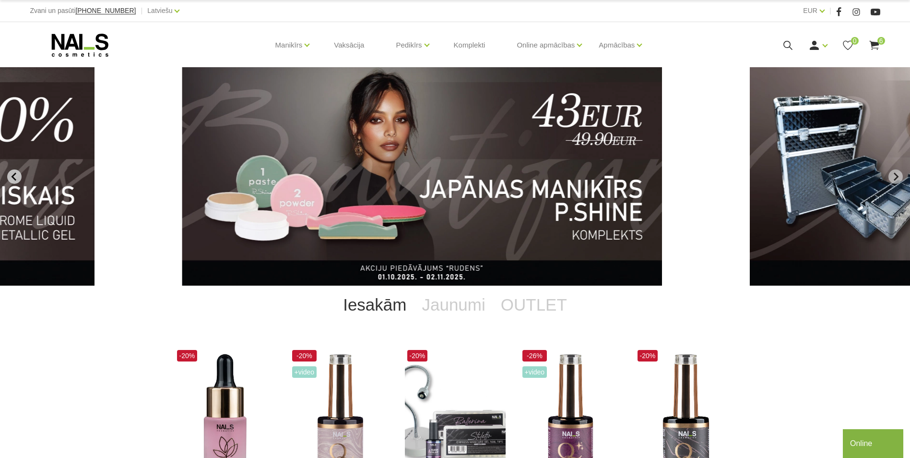
click at [14, 173] on icon "Previous slide" at bounding box center [14, 176] width 9 height 9
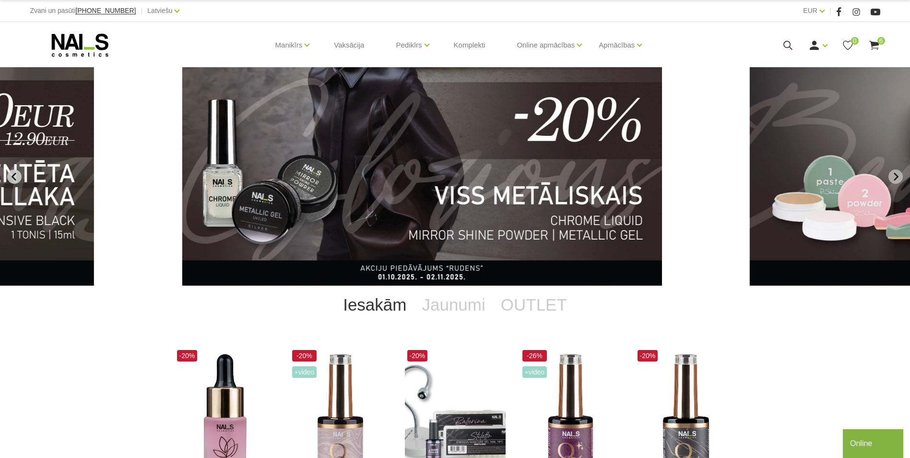
click at [14, 173] on icon "Previous slide" at bounding box center [14, 176] width 9 height 9
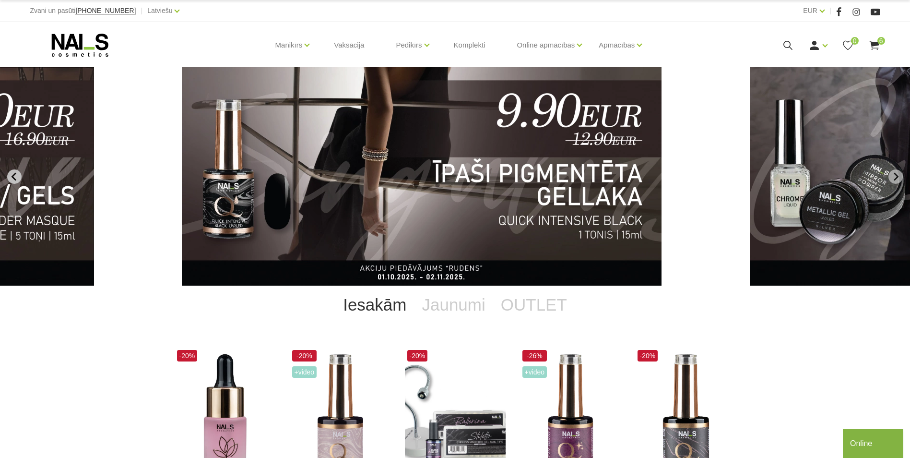
click at [14, 173] on icon "Previous slide" at bounding box center [14, 176] width 9 height 9
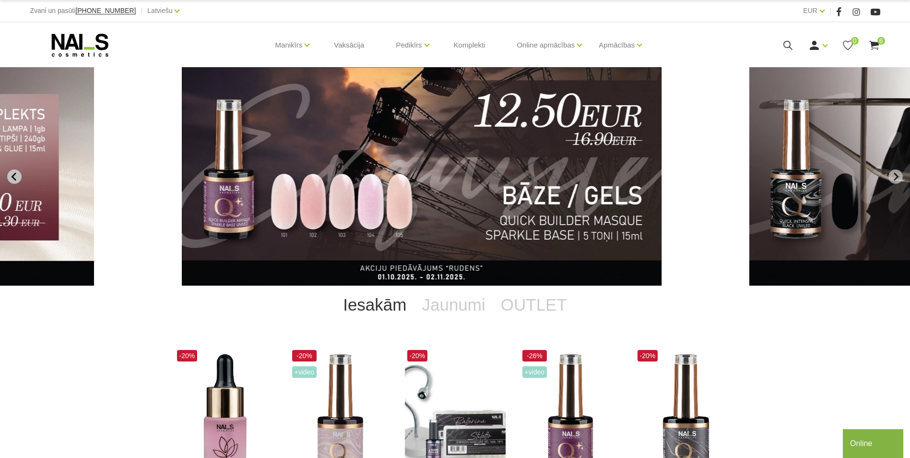
click at [14, 172] on icon "Previous slide" at bounding box center [14, 176] width 9 height 9
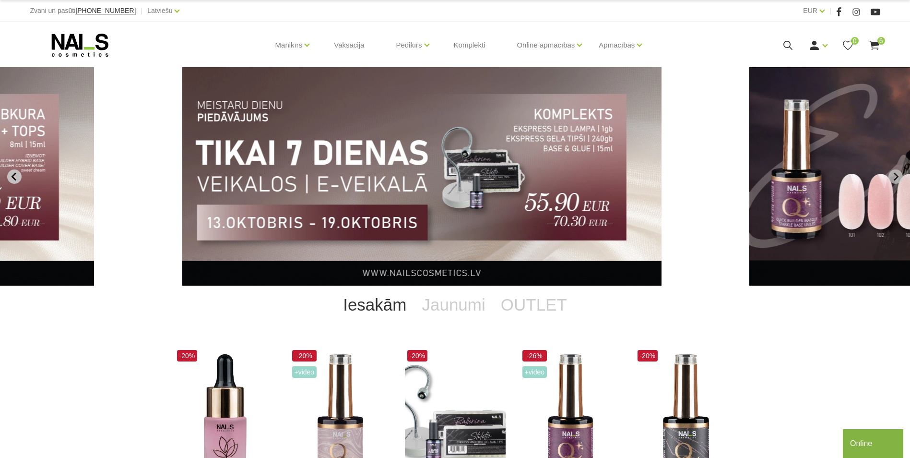
click at [13, 169] on button "Previous slide" at bounding box center [14, 176] width 14 height 14
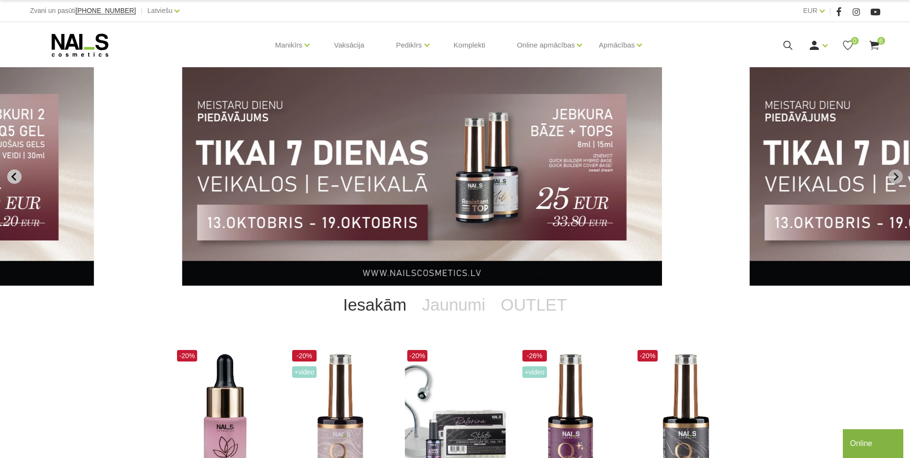
click at [13, 169] on button "Previous slide" at bounding box center [14, 176] width 14 height 14
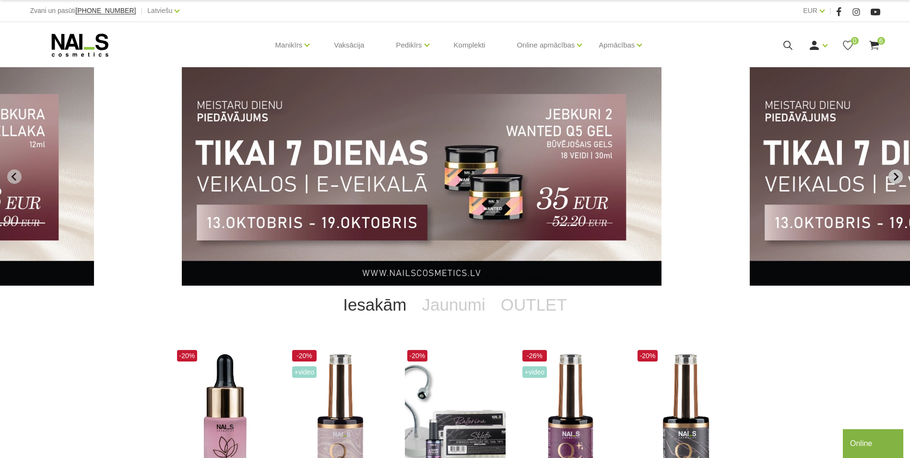
click at [898, 178] on icon "Next slide" at bounding box center [895, 176] width 9 height 9
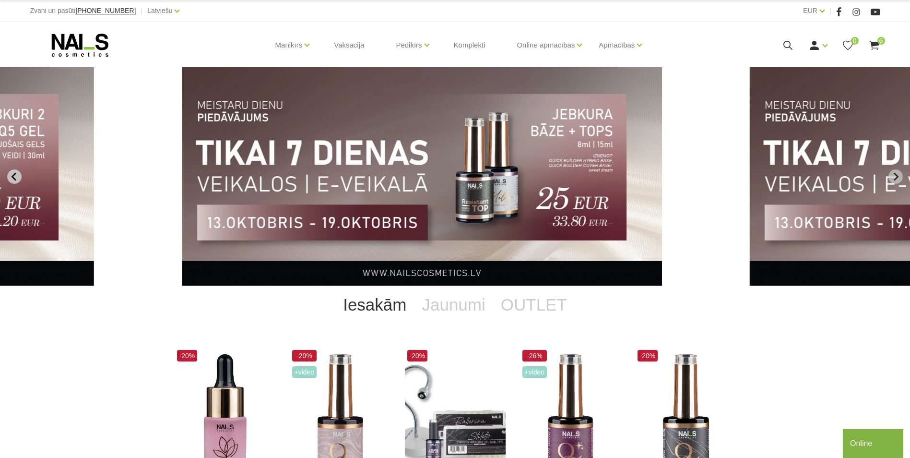
click at [16, 176] on icon "Previous slide" at bounding box center [14, 176] width 9 height 9
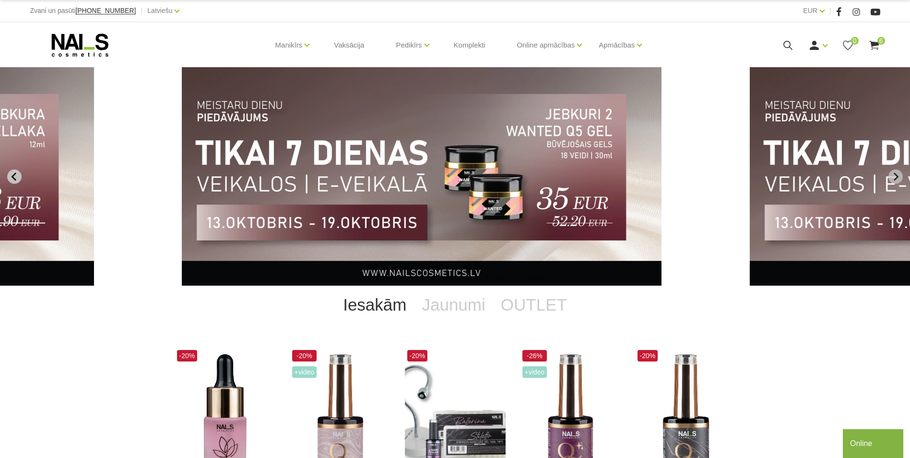
click at [15, 176] on icon "Previous slide" at bounding box center [14, 176] width 9 height 9
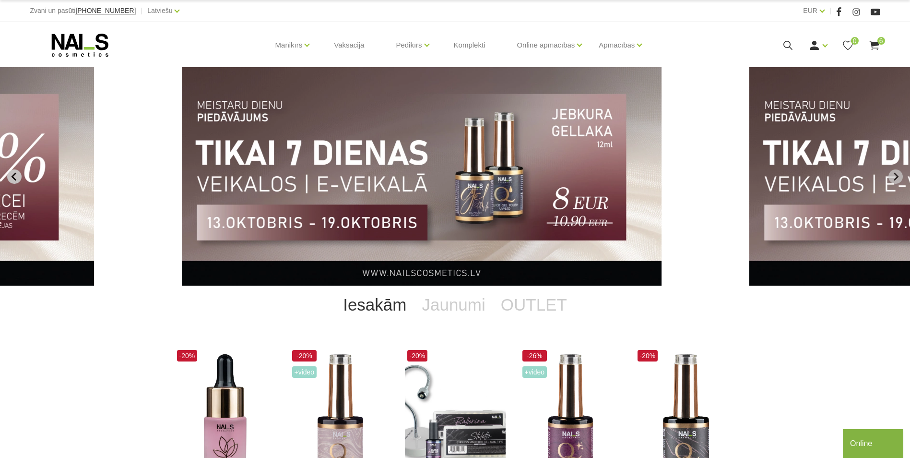
click at [15, 176] on icon "Previous slide" at bounding box center [14, 176] width 9 height 9
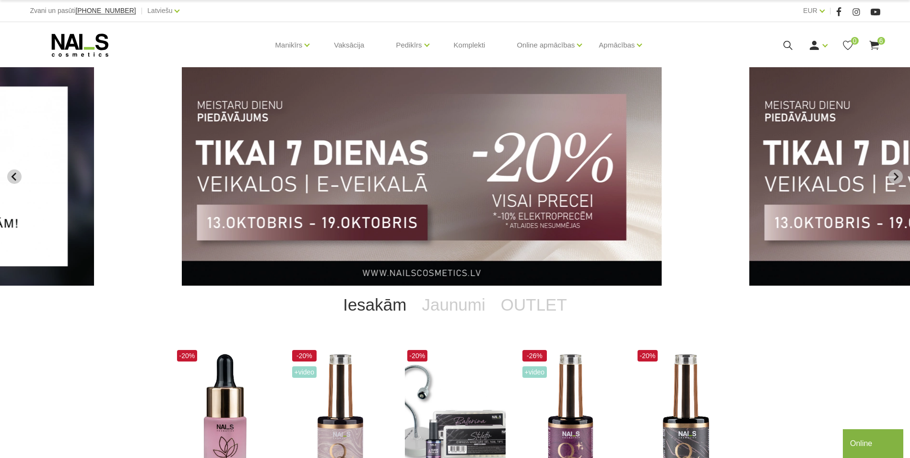
click at [15, 176] on icon "Previous slide" at bounding box center [14, 176] width 9 height 9
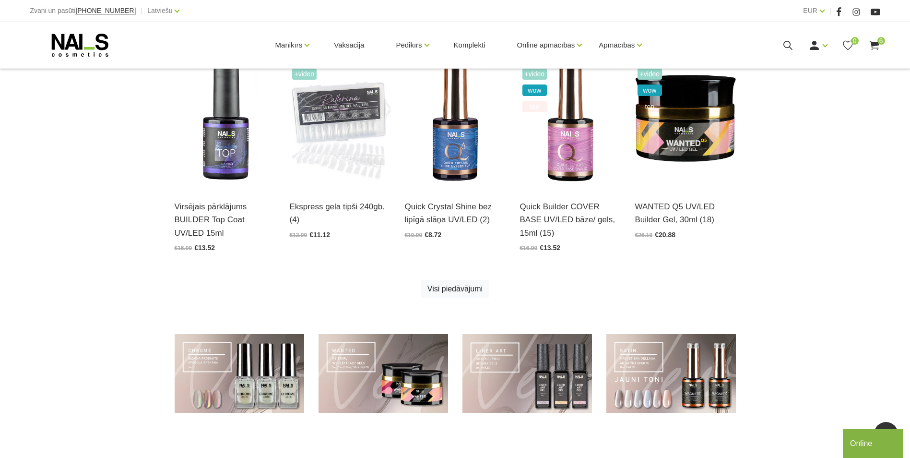
scroll to position [674, 0]
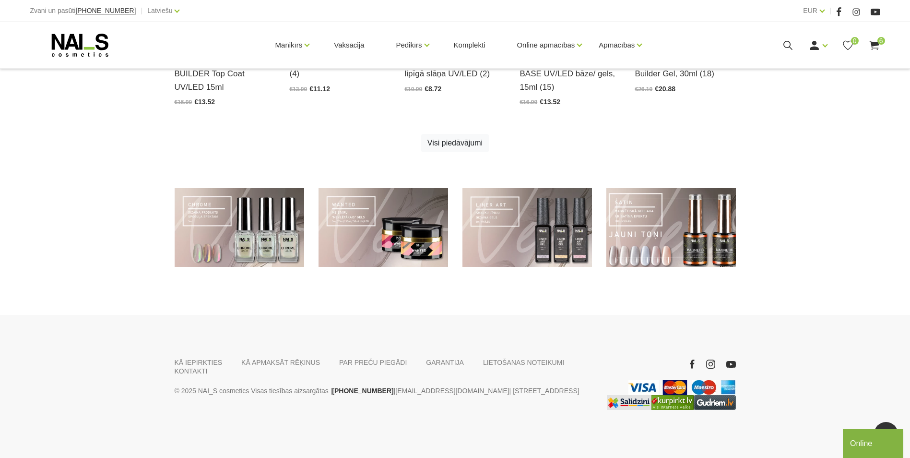
click at [655, 246] on link at bounding box center [671, 227] width 130 height 79
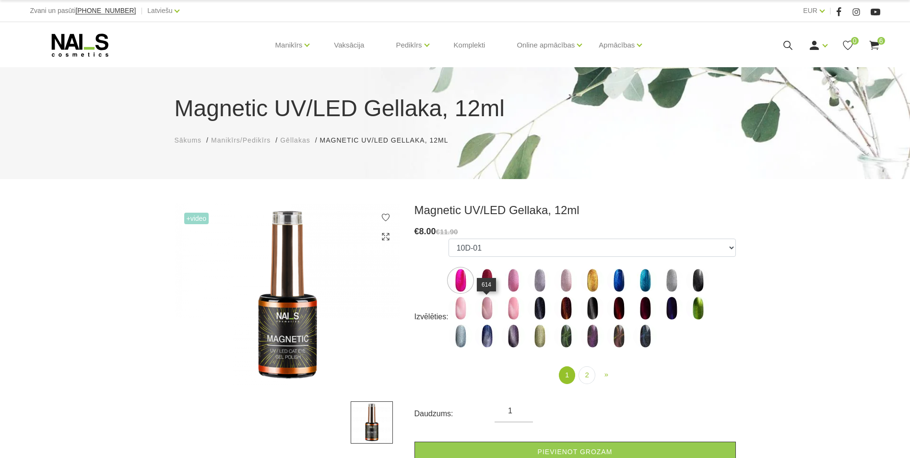
click at [489, 312] on img at bounding box center [487, 308] width 24 height 24
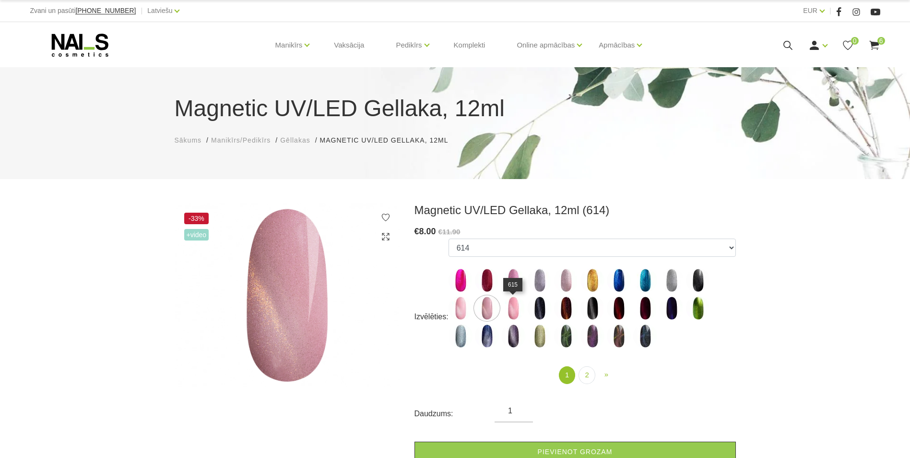
click at [506, 311] on img at bounding box center [513, 308] width 24 height 24
select select "4657"
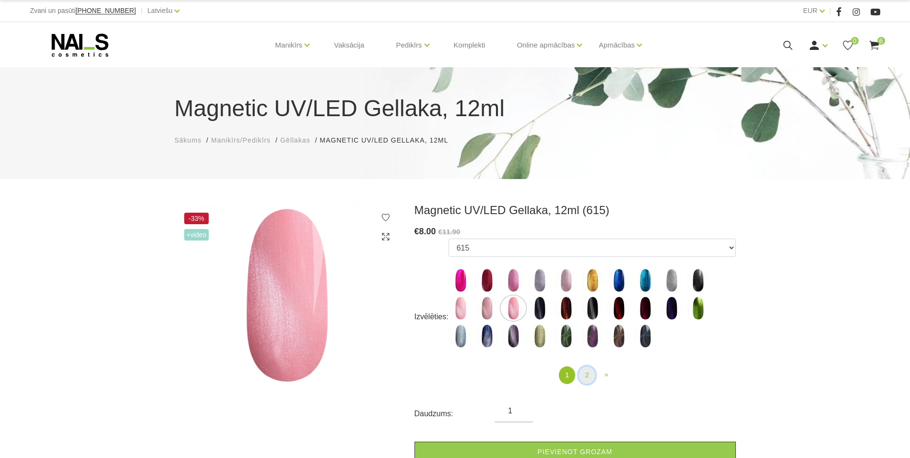
click at [589, 371] on link "2" at bounding box center [587, 375] width 16 height 18
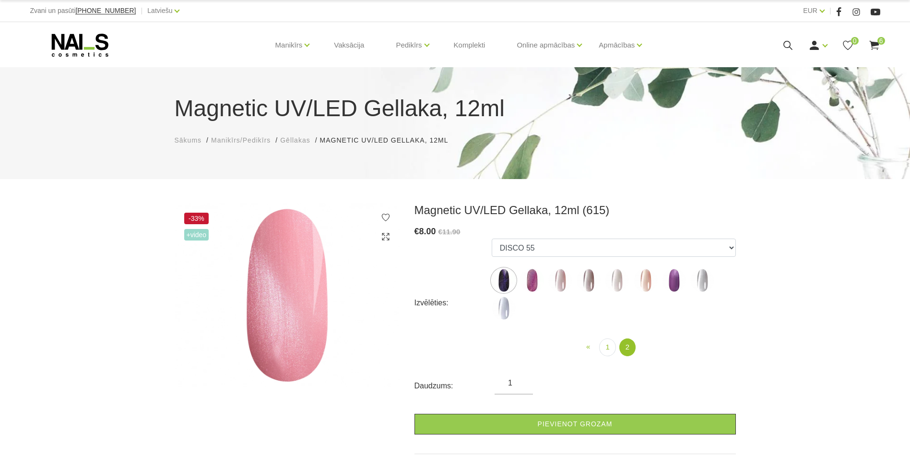
click at [502, 310] on img at bounding box center [504, 308] width 24 height 24
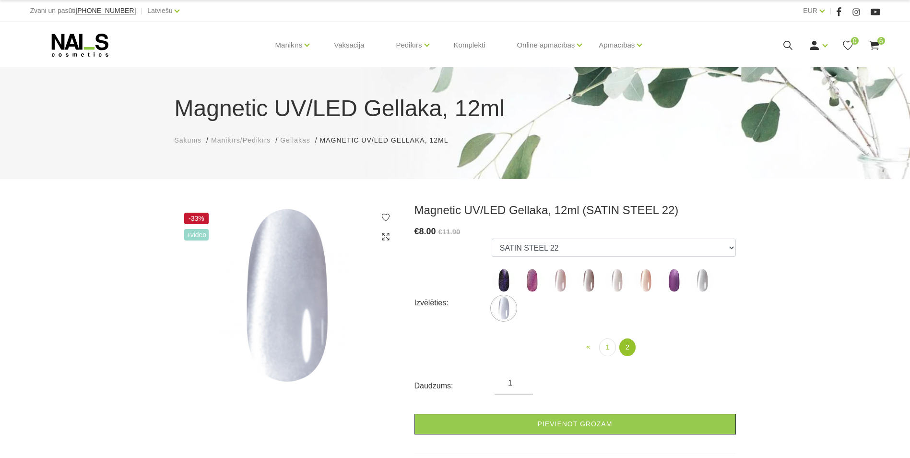
click at [582, 284] on img at bounding box center [589, 280] width 24 height 24
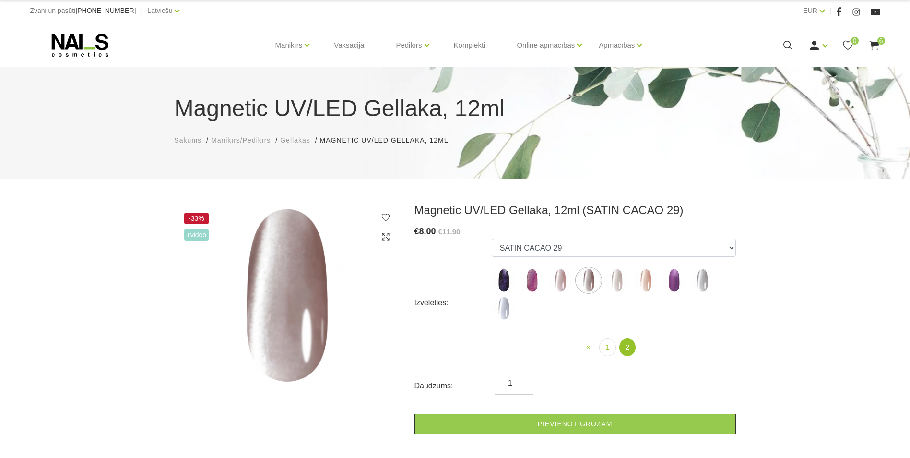
click at [563, 284] on img at bounding box center [560, 280] width 24 height 24
select select "6299"
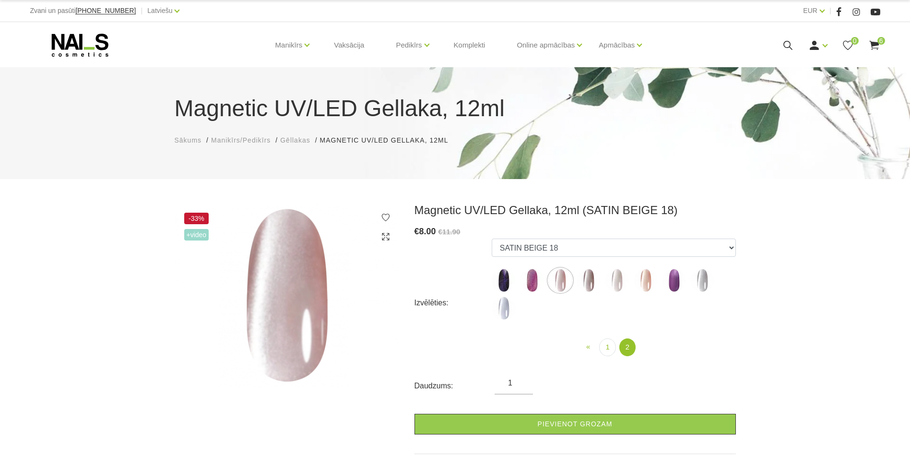
click at [104, 41] on use at bounding box center [80, 45] width 57 height 23
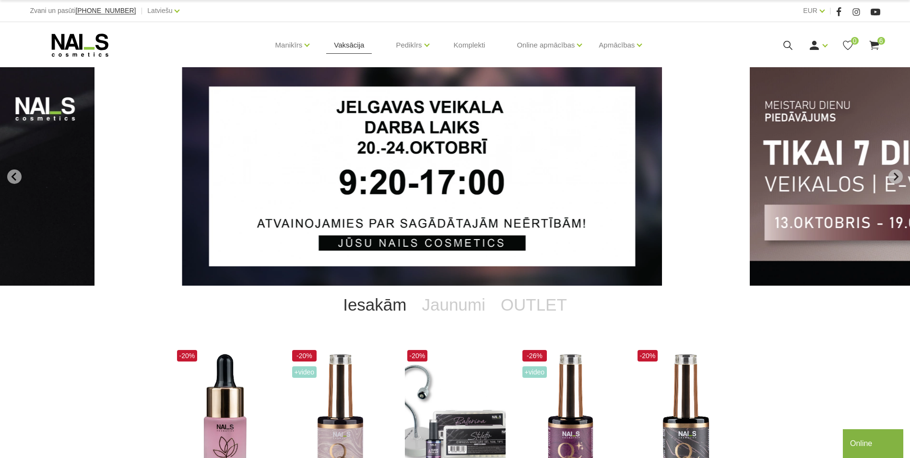
click at [355, 49] on link "Vaksācija" at bounding box center [349, 45] width 46 height 46
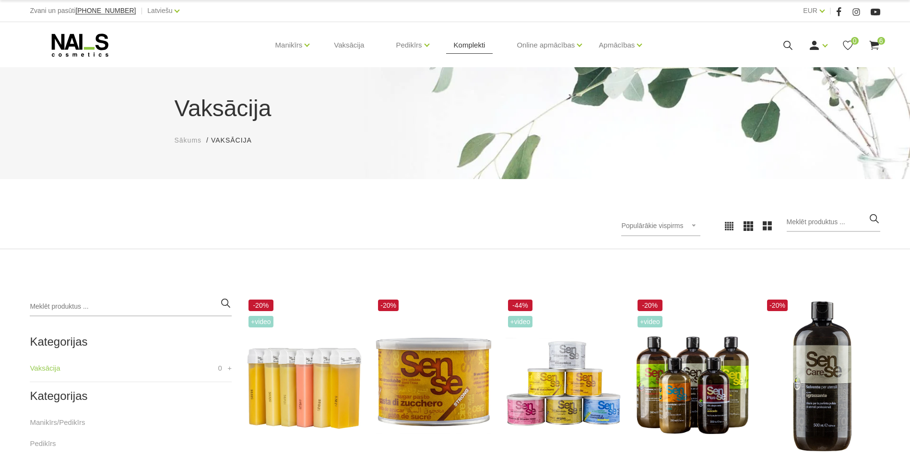
click at [464, 47] on link "Komplekti" at bounding box center [469, 45] width 47 height 46
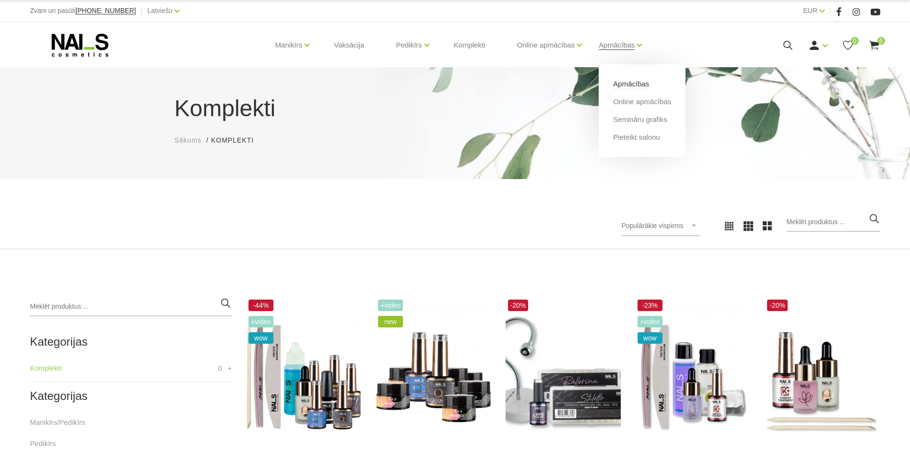
click at [634, 83] on link "Apmācības" at bounding box center [631, 84] width 36 height 11
